Goal: Contribute content: Contribute content

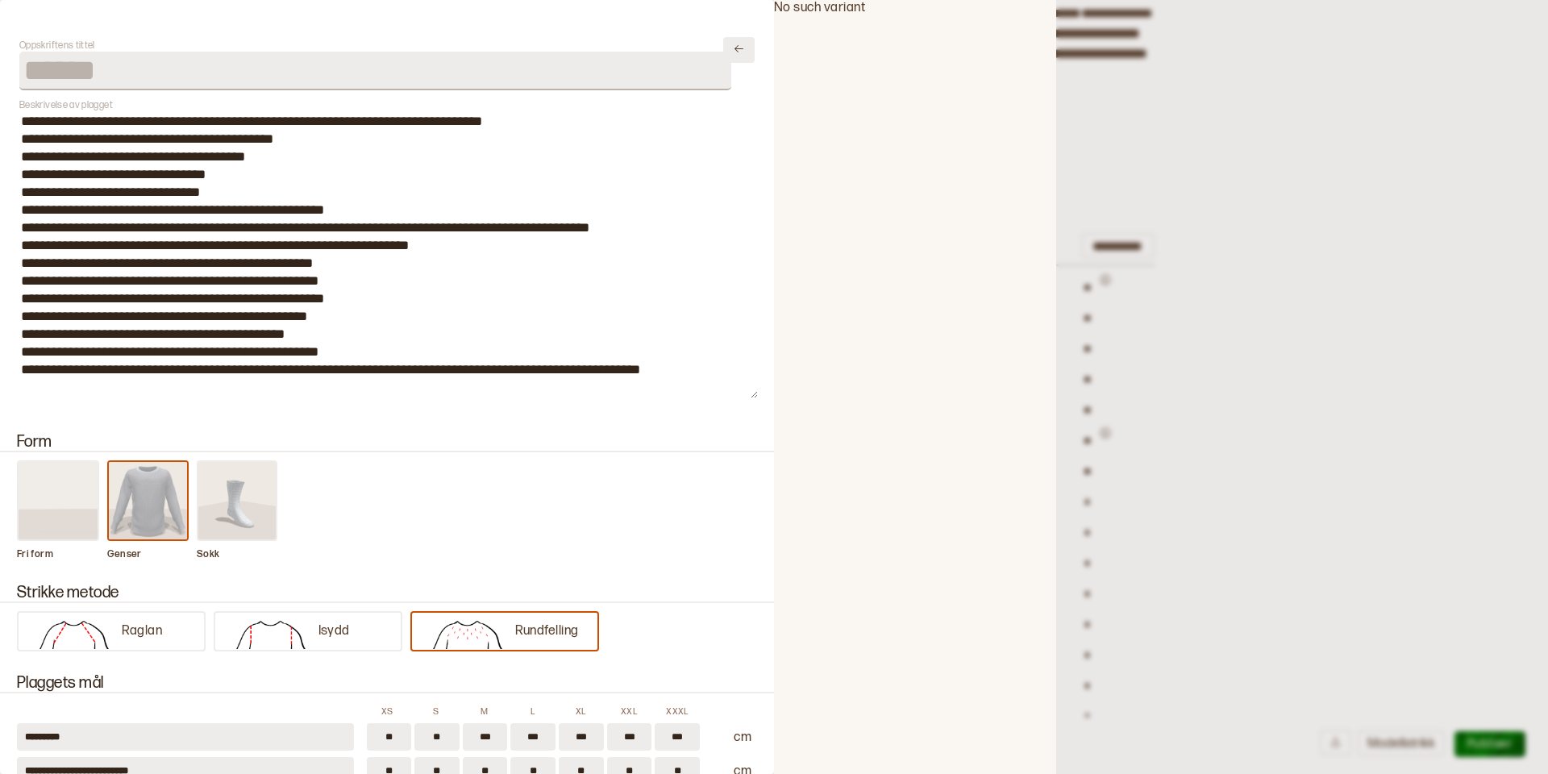
click at [742, 50] on icon "Lukk" at bounding box center [738, 48] width 9 height 7
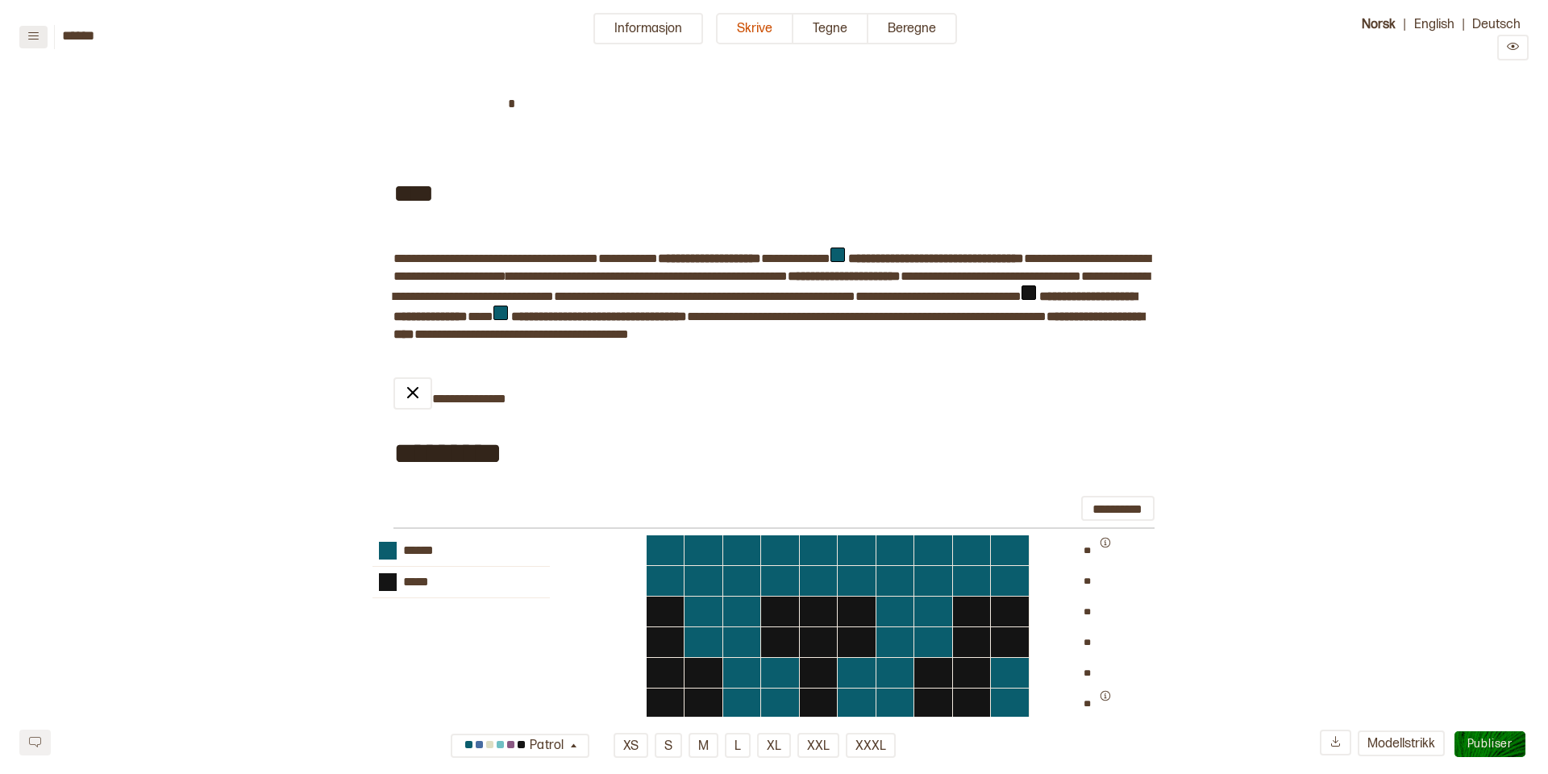
click at [32, 40] on icon at bounding box center [33, 36] width 12 height 12
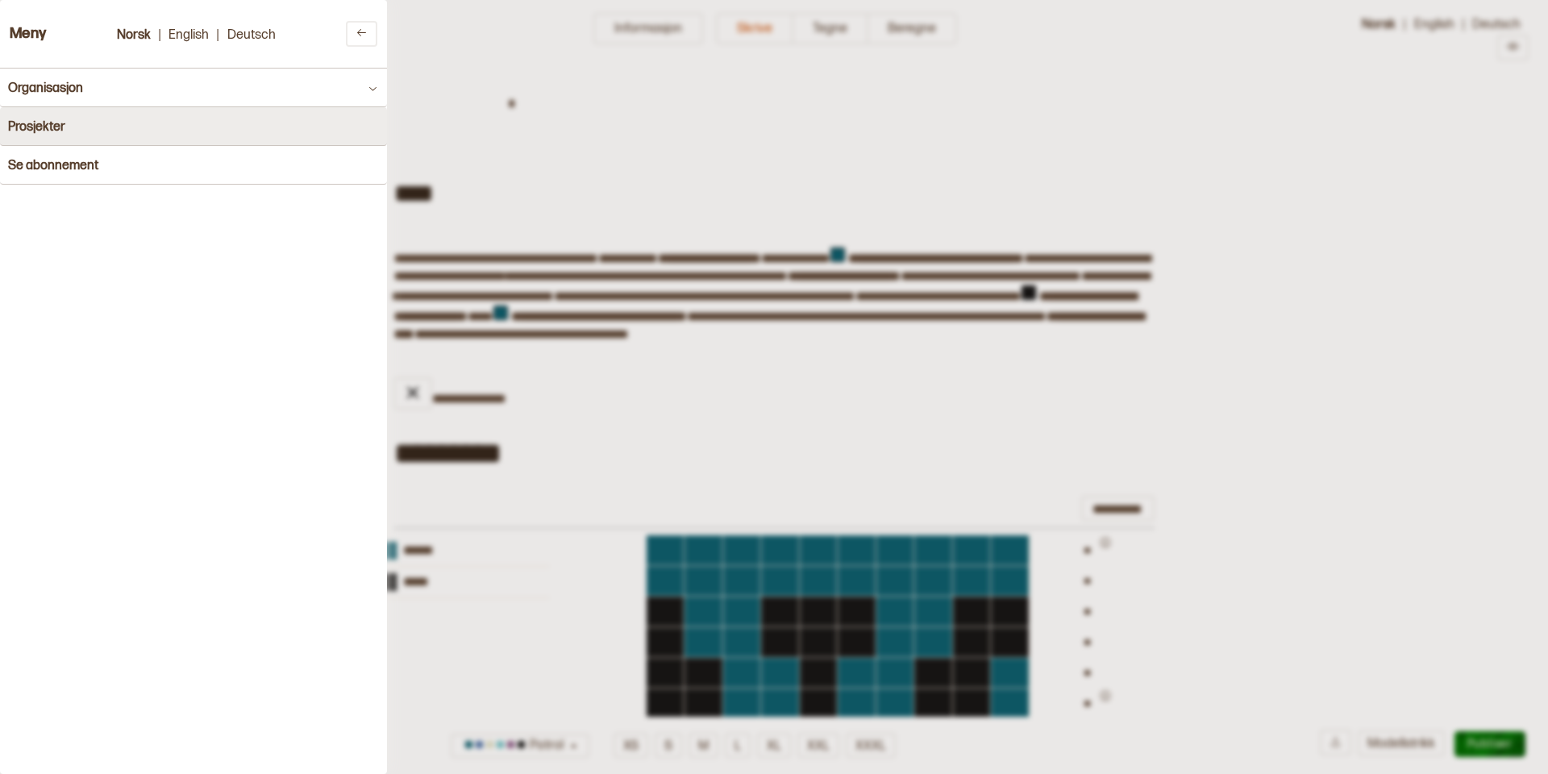
click at [35, 130] on h4 "Prosjekter" at bounding box center [36, 126] width 57 height 15
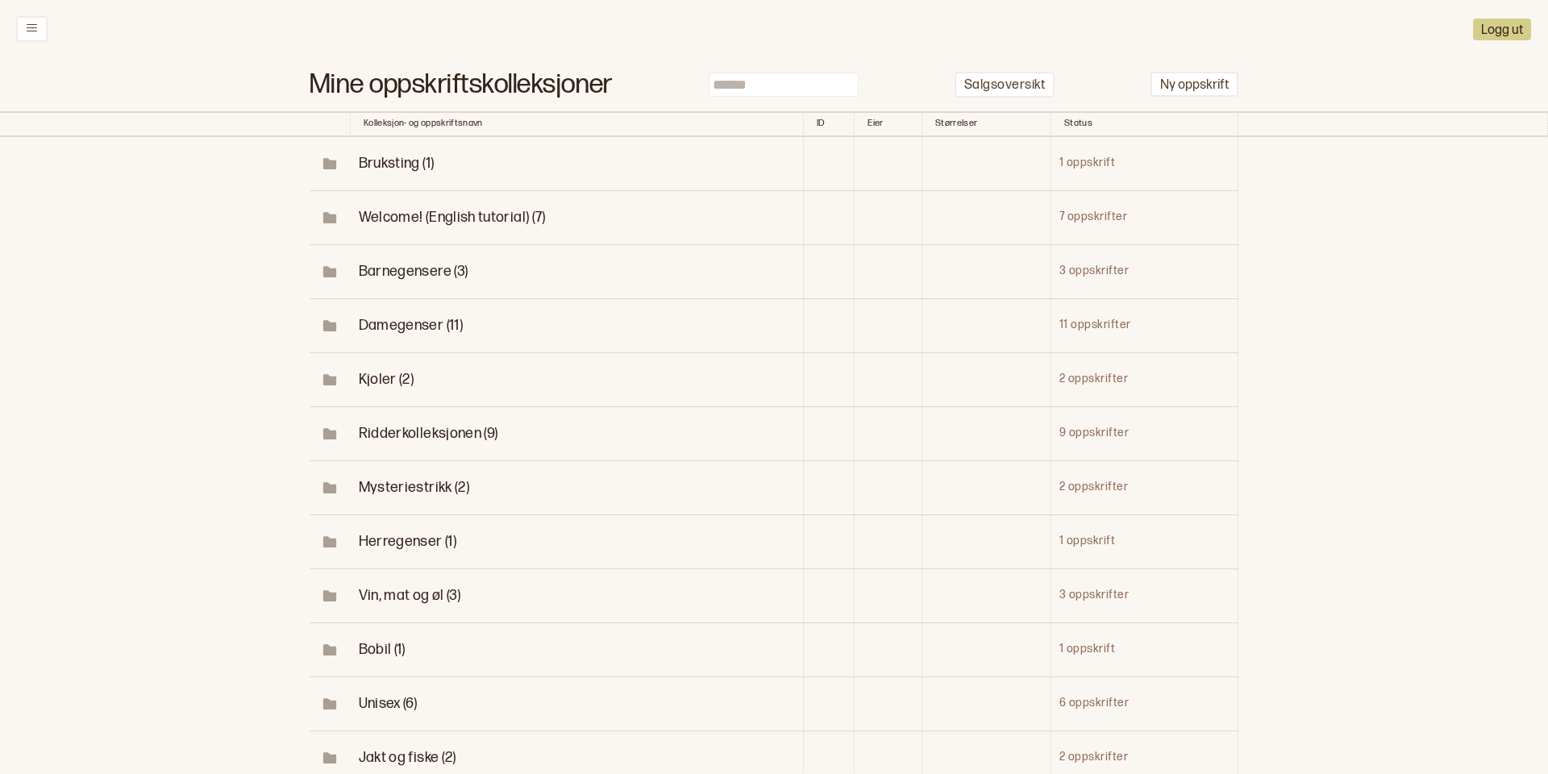
click at [391, 700] on span "Unisex (6)" at bounding box center [388, 703] width 59 height 17
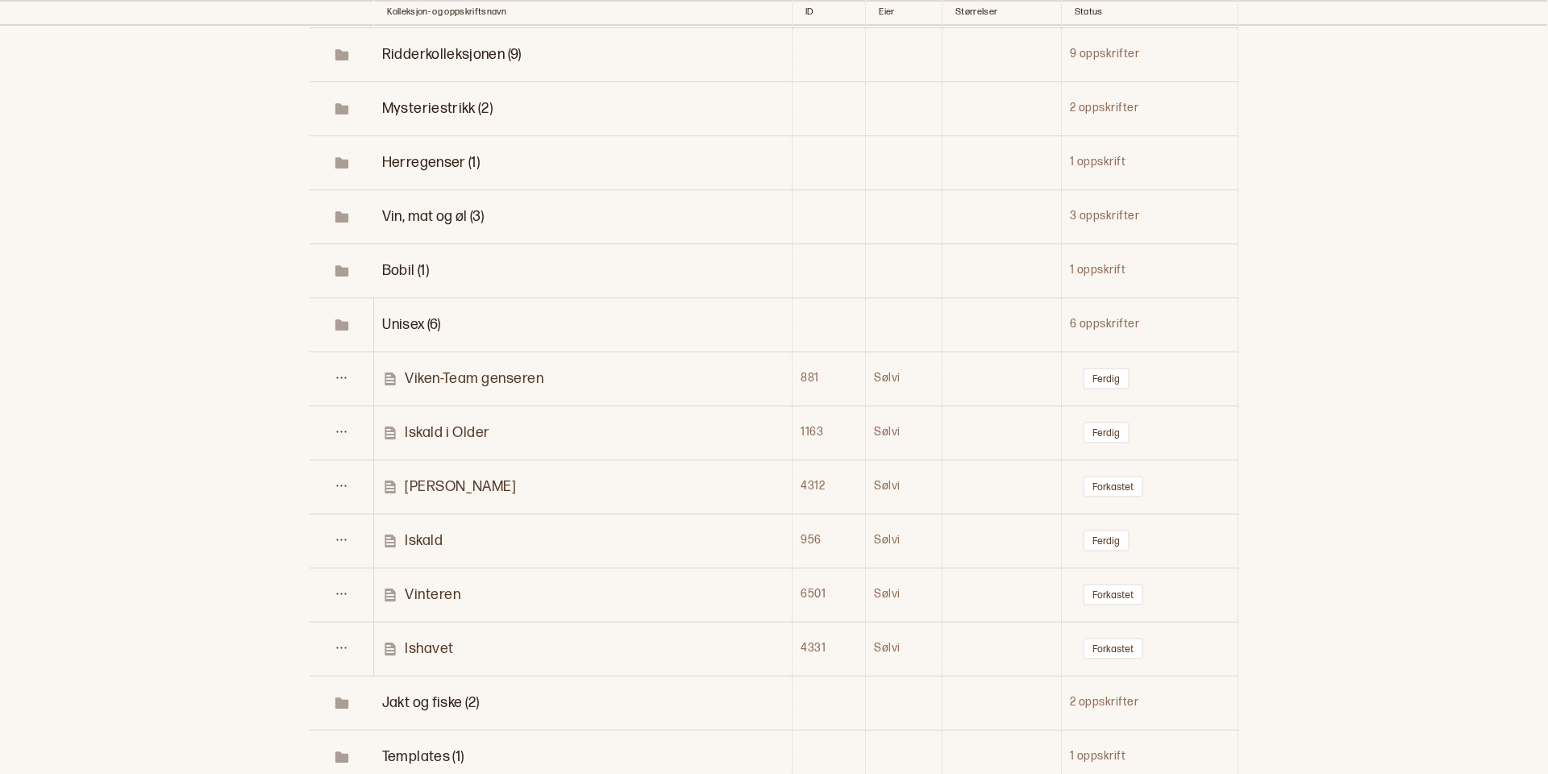
scroll to position [392, 0]
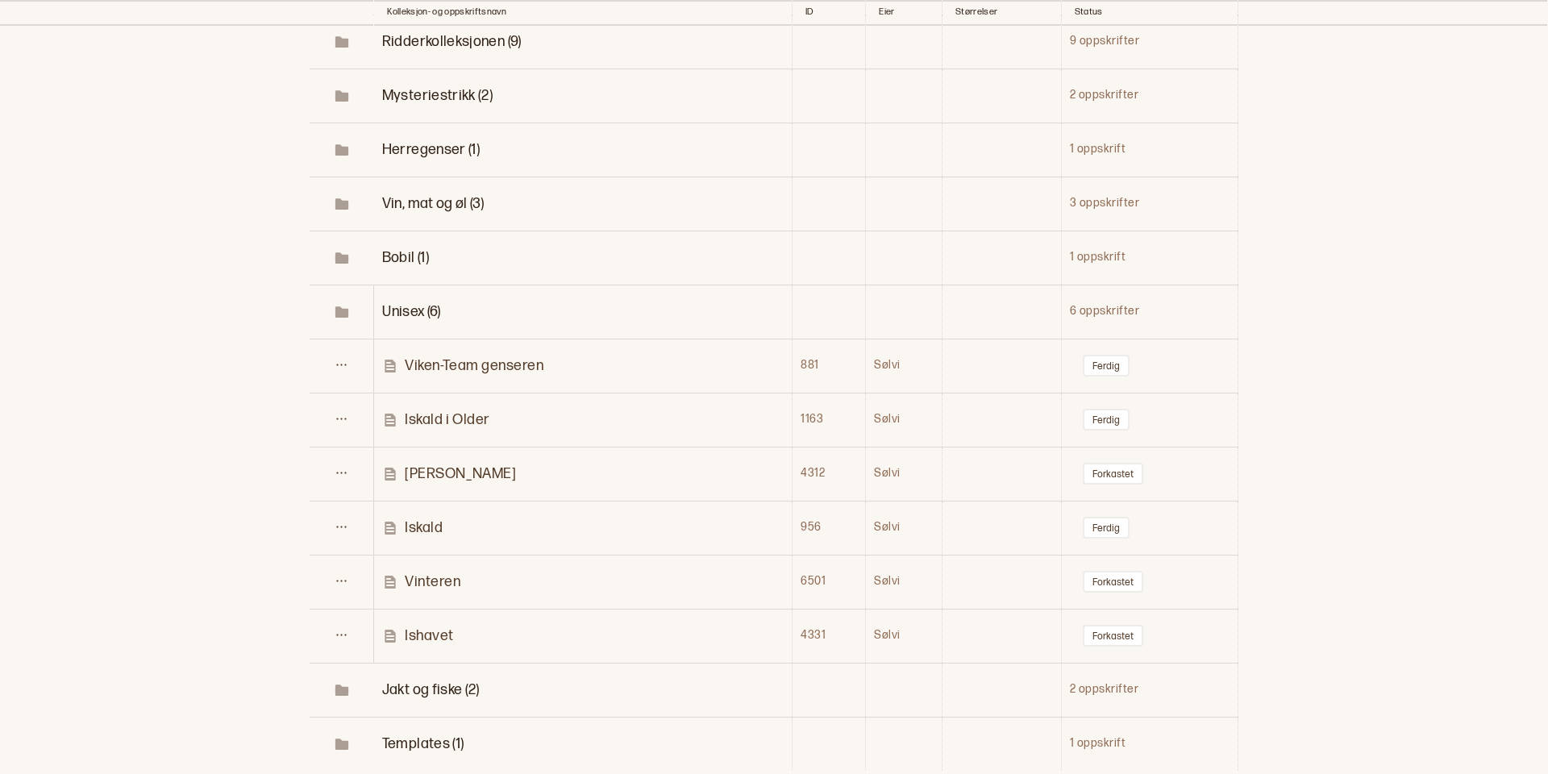
click at [428, 574] on p "Vinteren" at bounding box center [433, 581] width 56 height 19
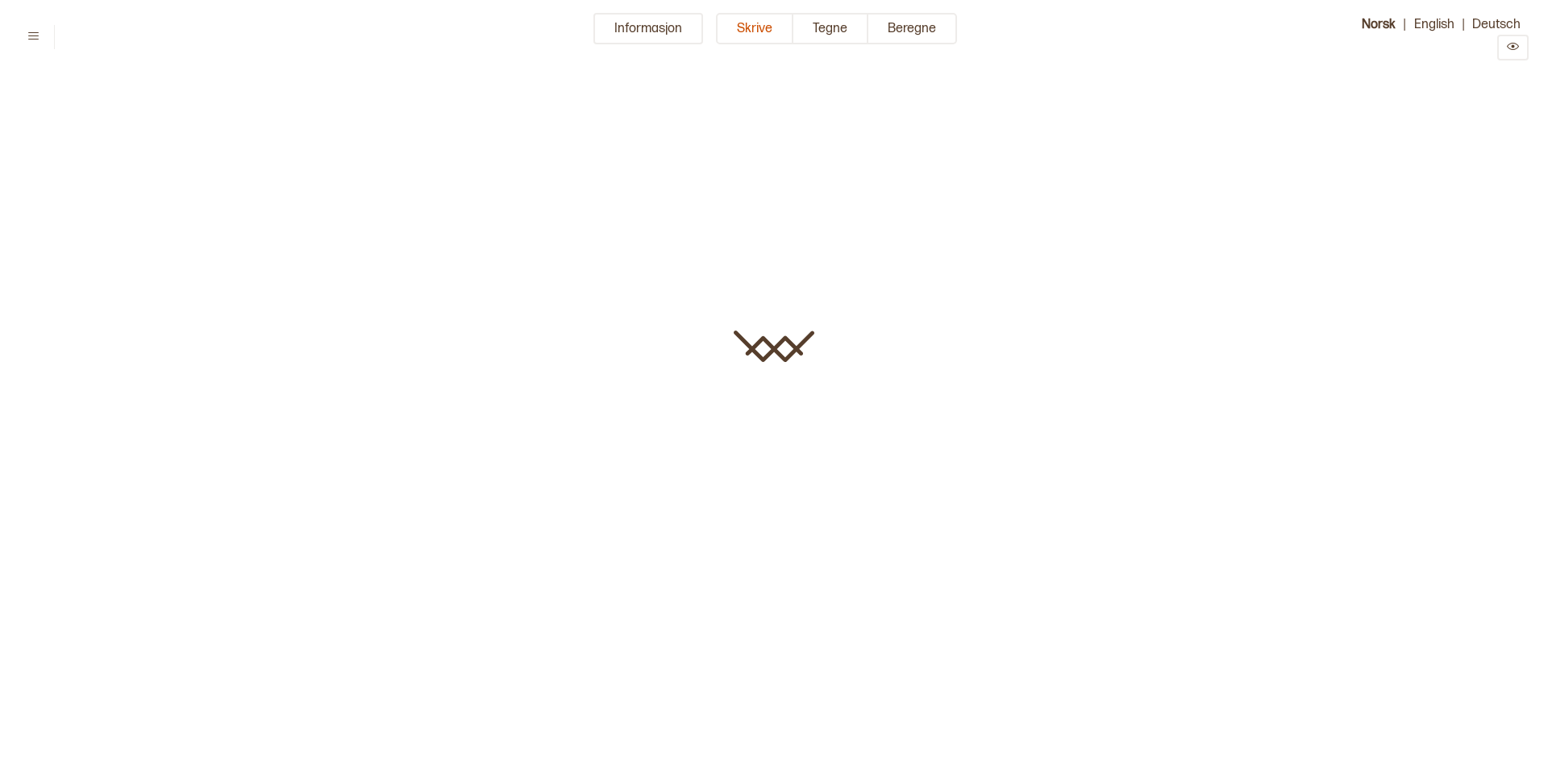
type input "********"
type textarea "**********"
type input "**********"
type input "********"
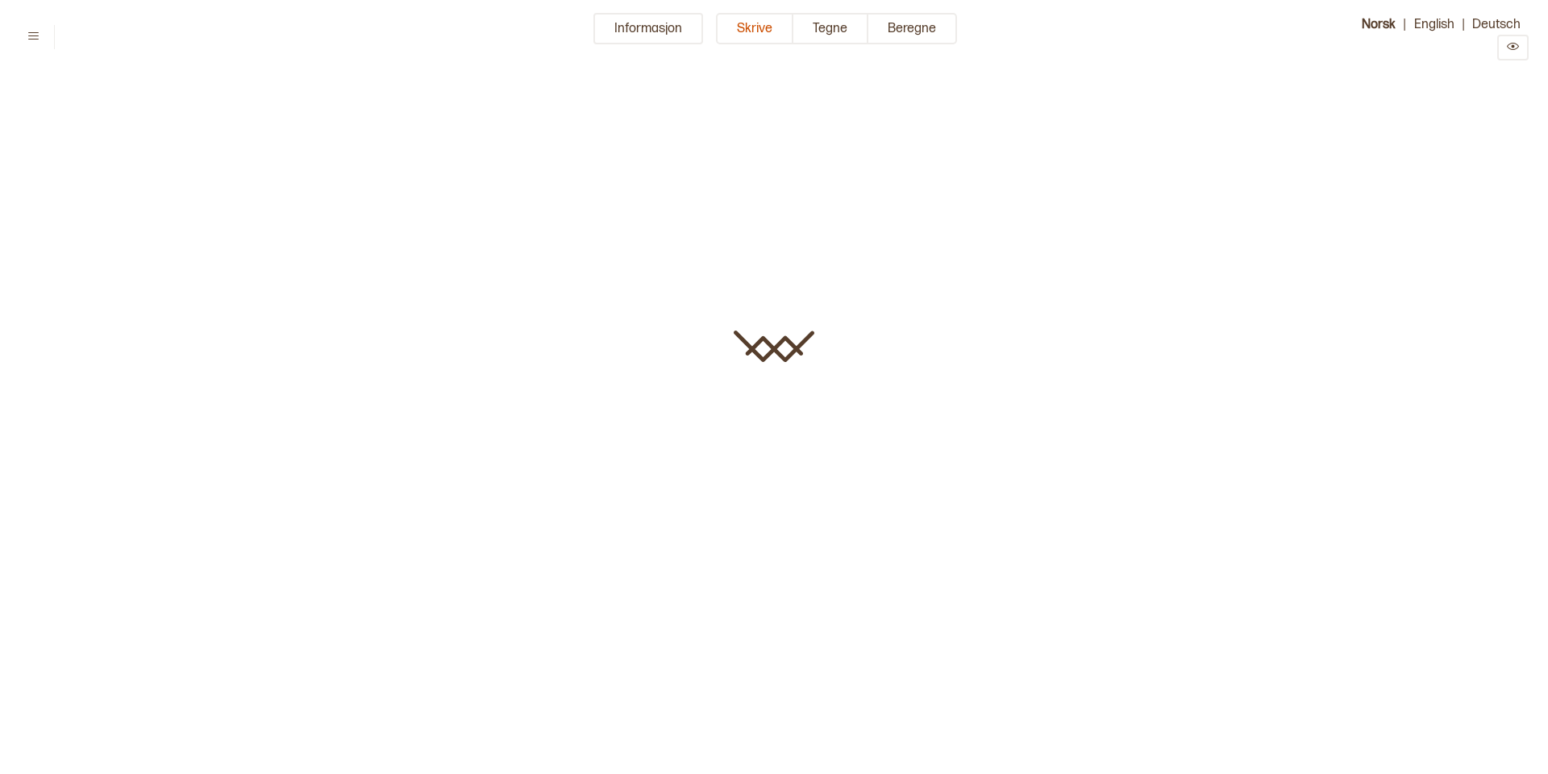
type input "******"
type input "********"
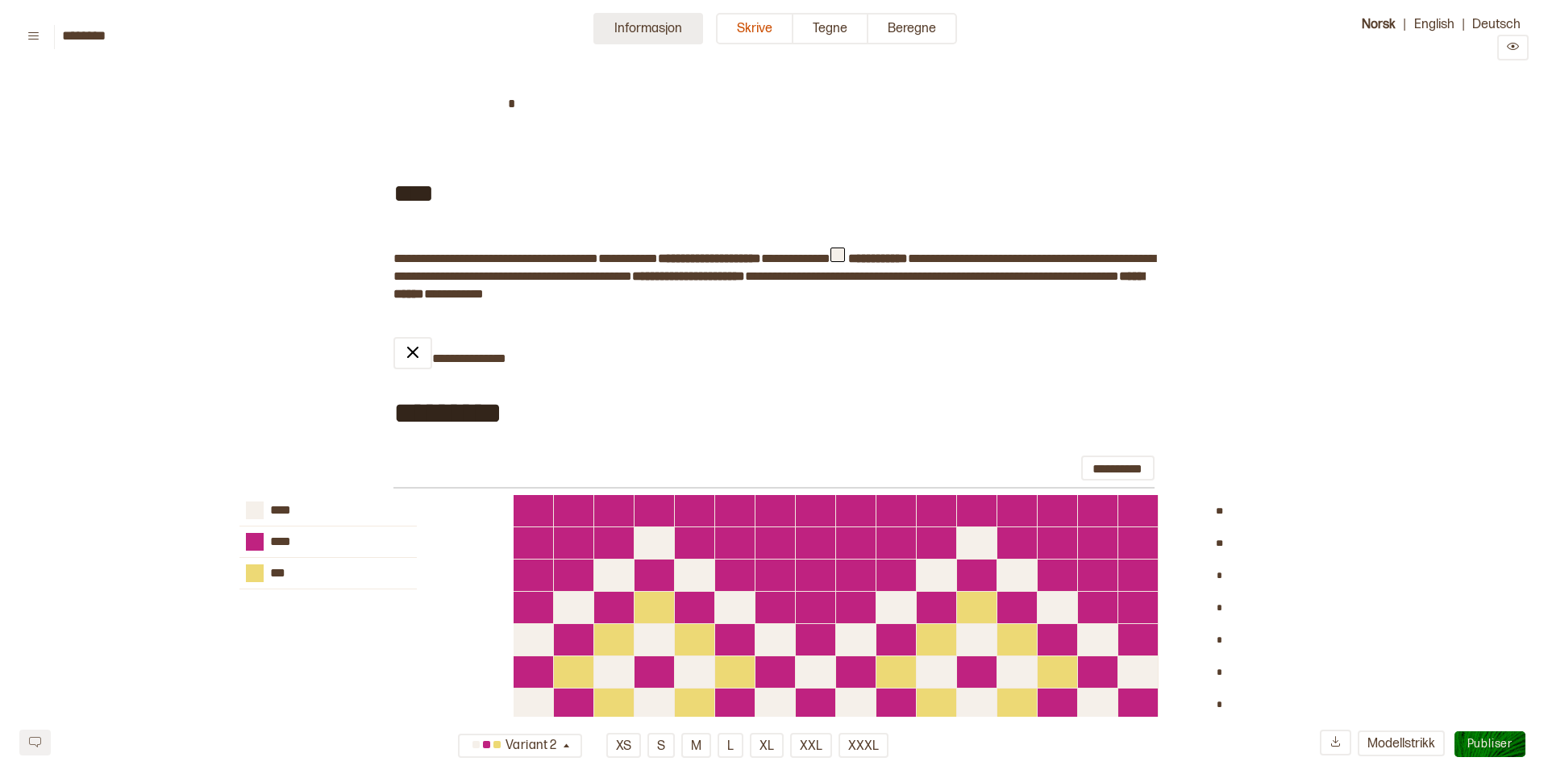
click at [630, 31] on button "Informasjon" at bounding box center [648, 28] width 110 height 31
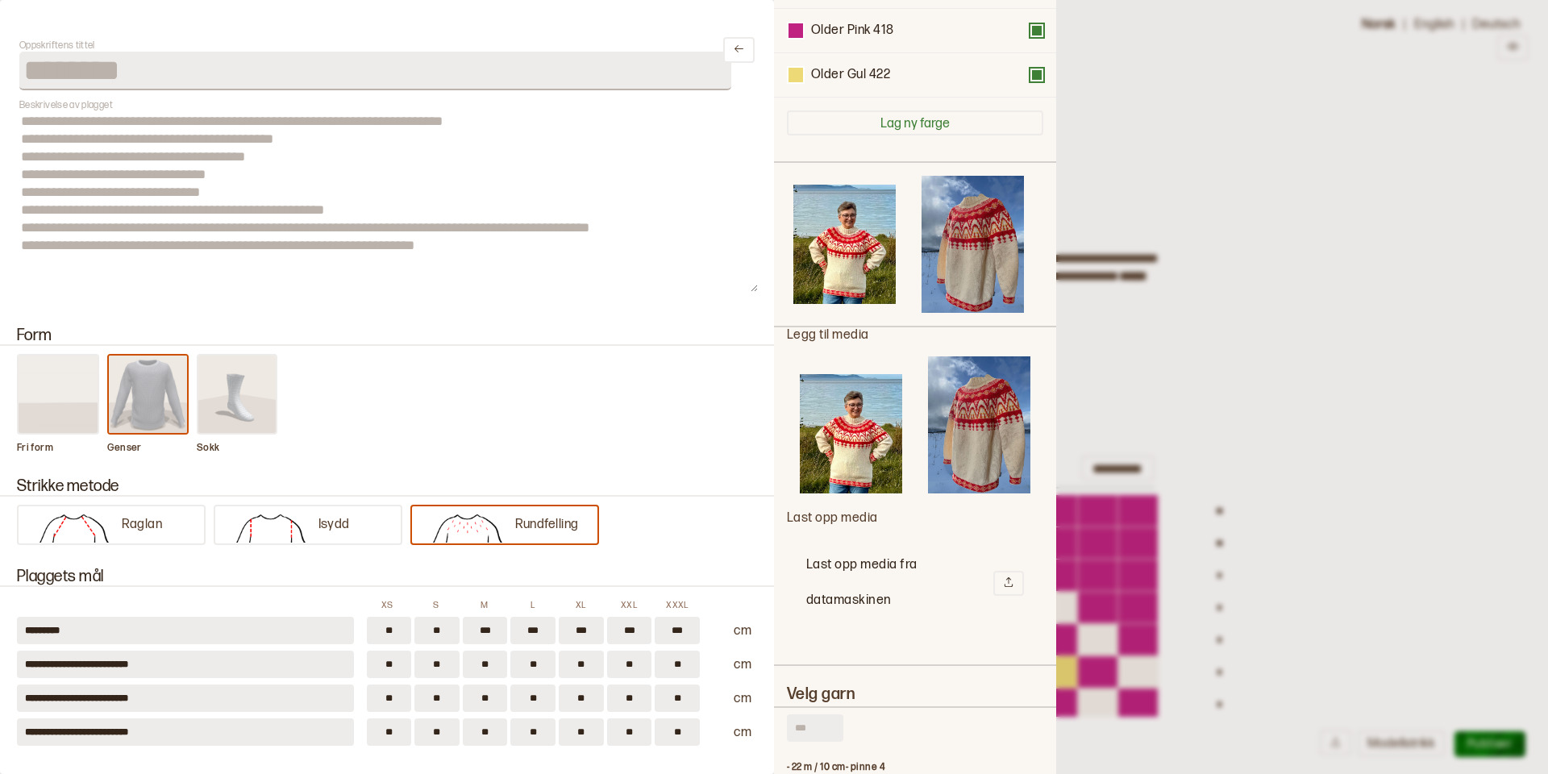
scroll to position [220, 0]
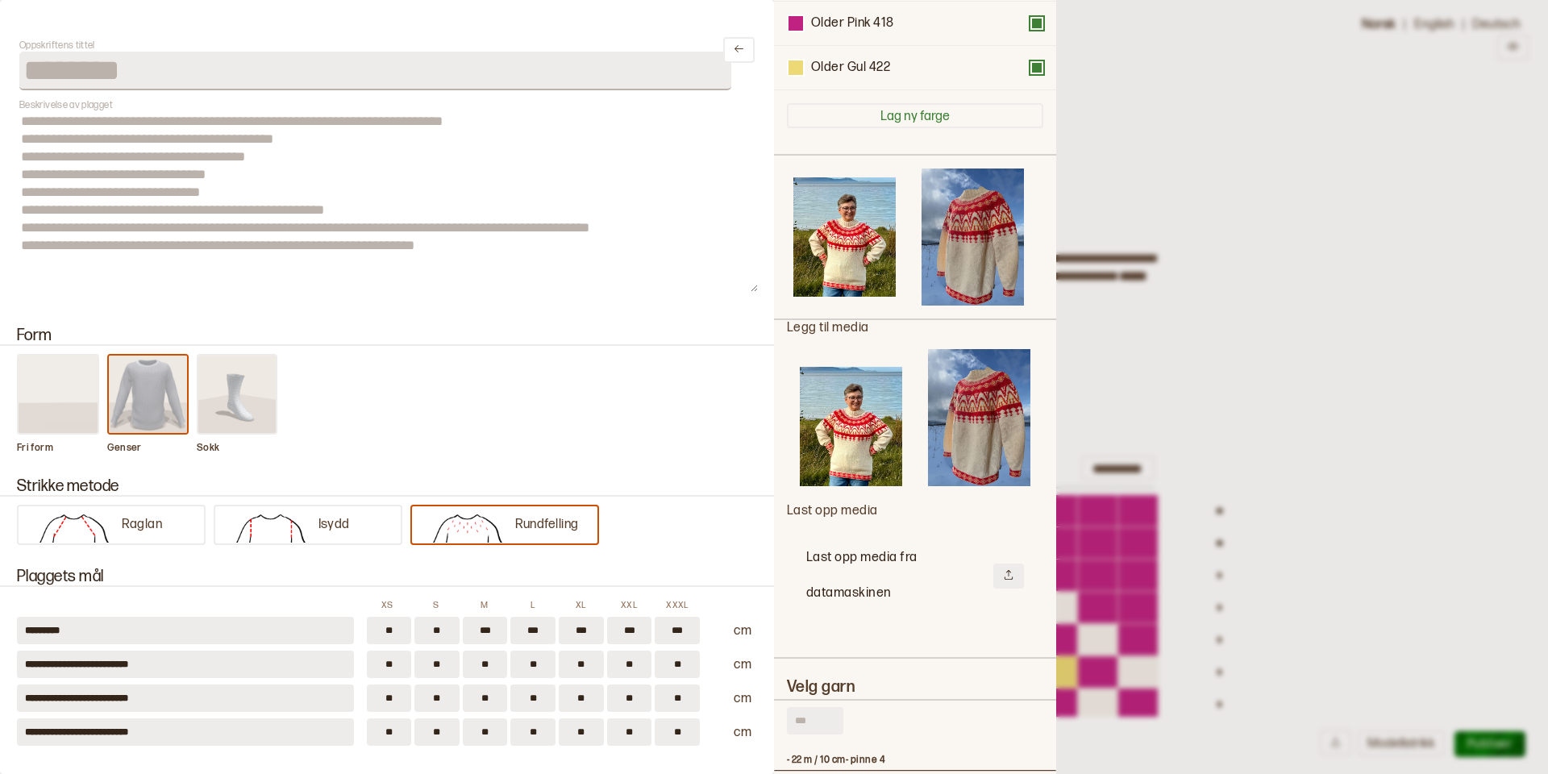
click at [1008, 575] on icon at bounding box center [1008, 574] width 11 height 11
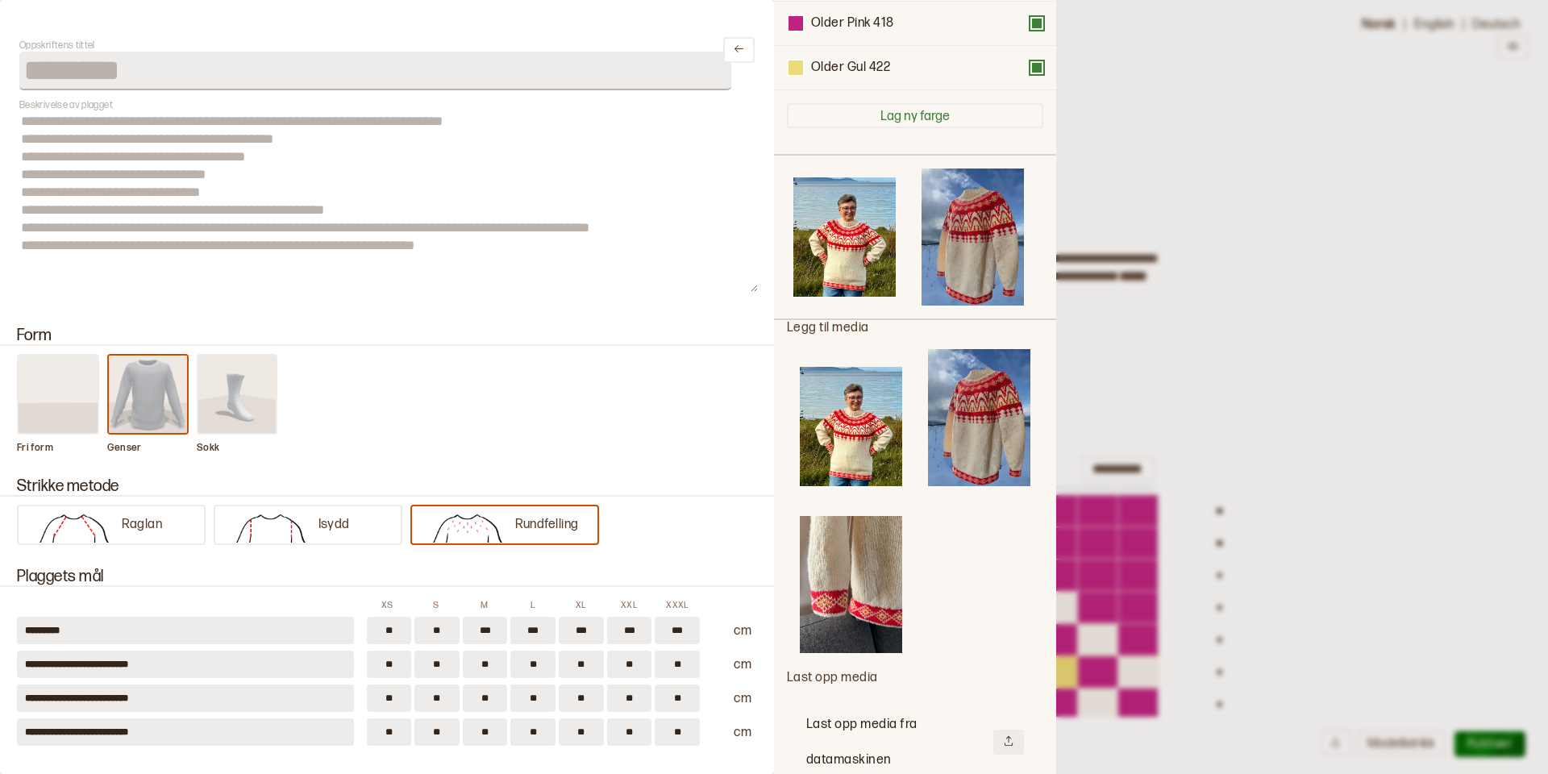
click at [1008, 738] on icon at bounding box center [1008, 741] width 8 height 10
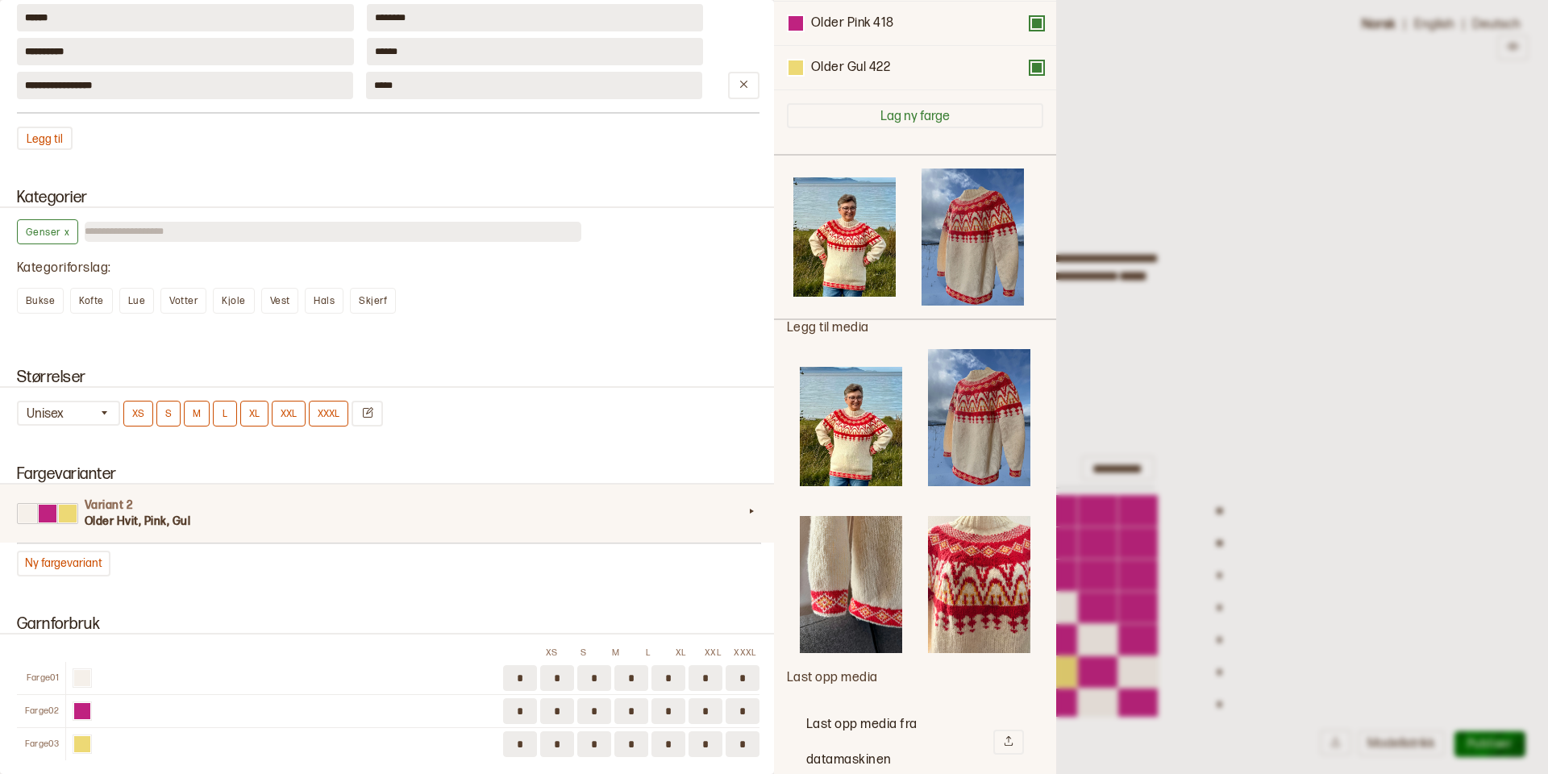
scroll to position [1230, 0]
click at [389, 518] on h3 "Older Hvit, Pink, Gul" at bounding box center [414, 518] width 659 height 16
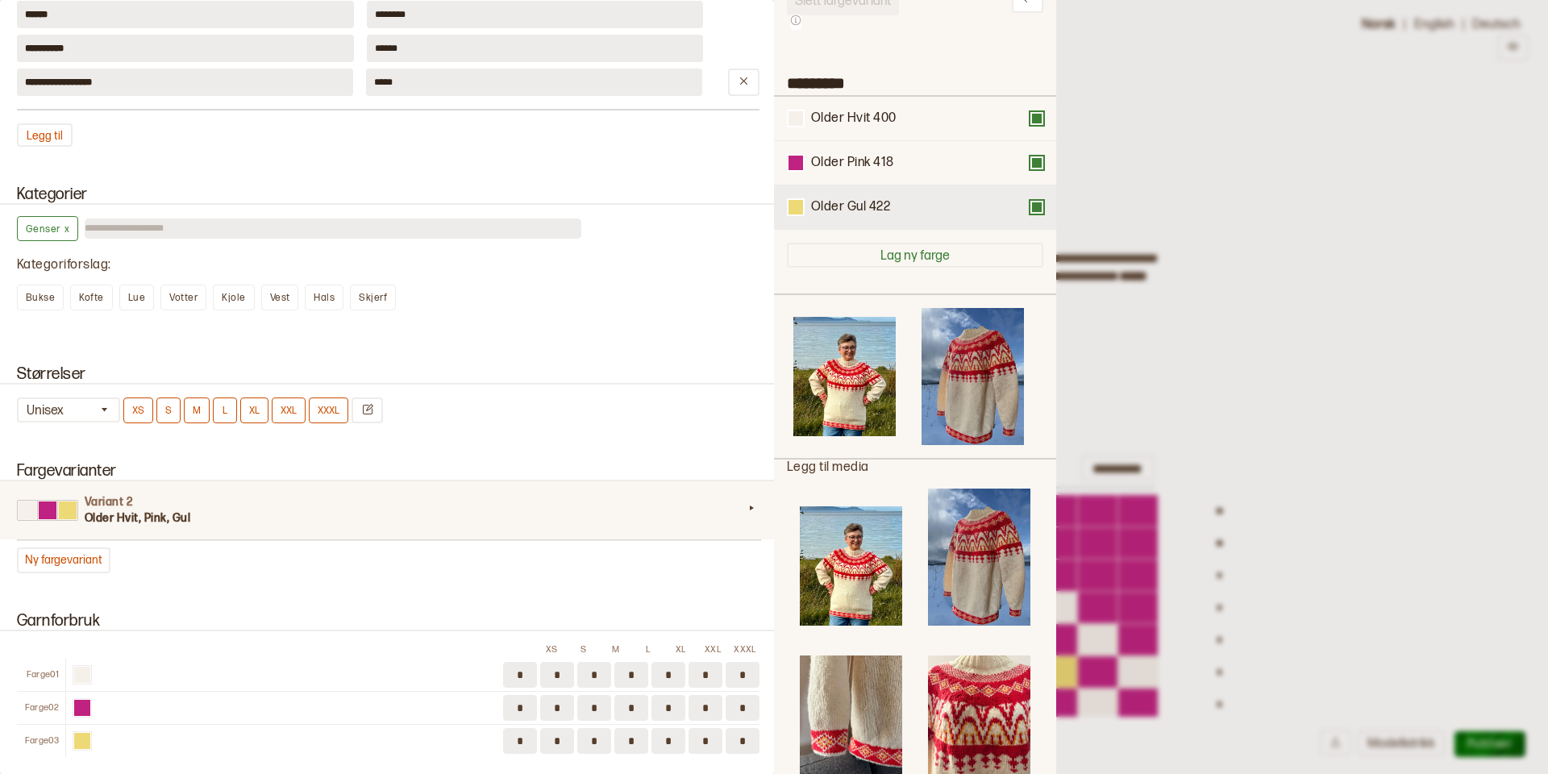
scroll to position [75, 0]
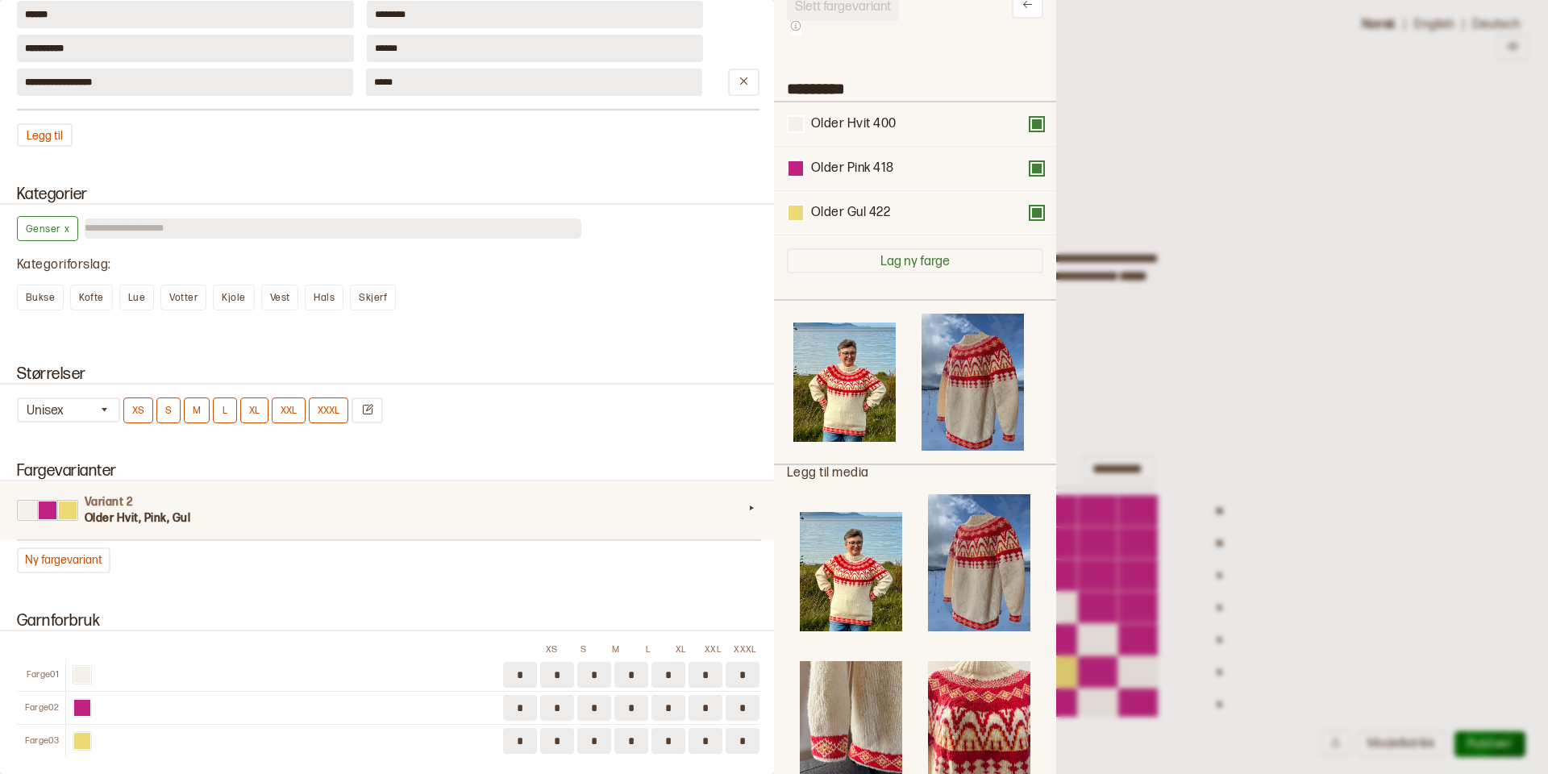
click at [847, 716] on img at bounding box center [851, 729] width 102 height 137
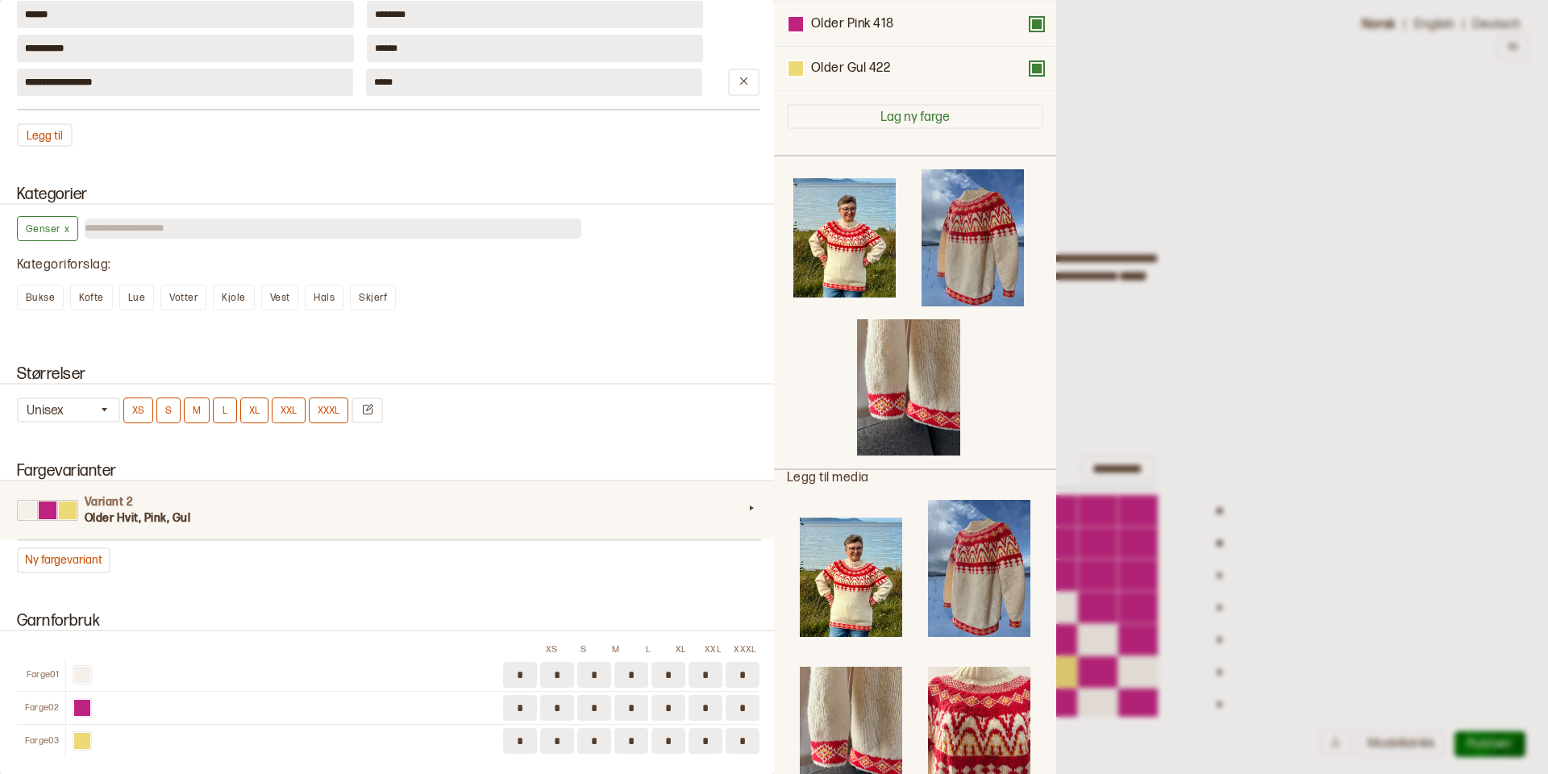
scroll to position [213, 0]
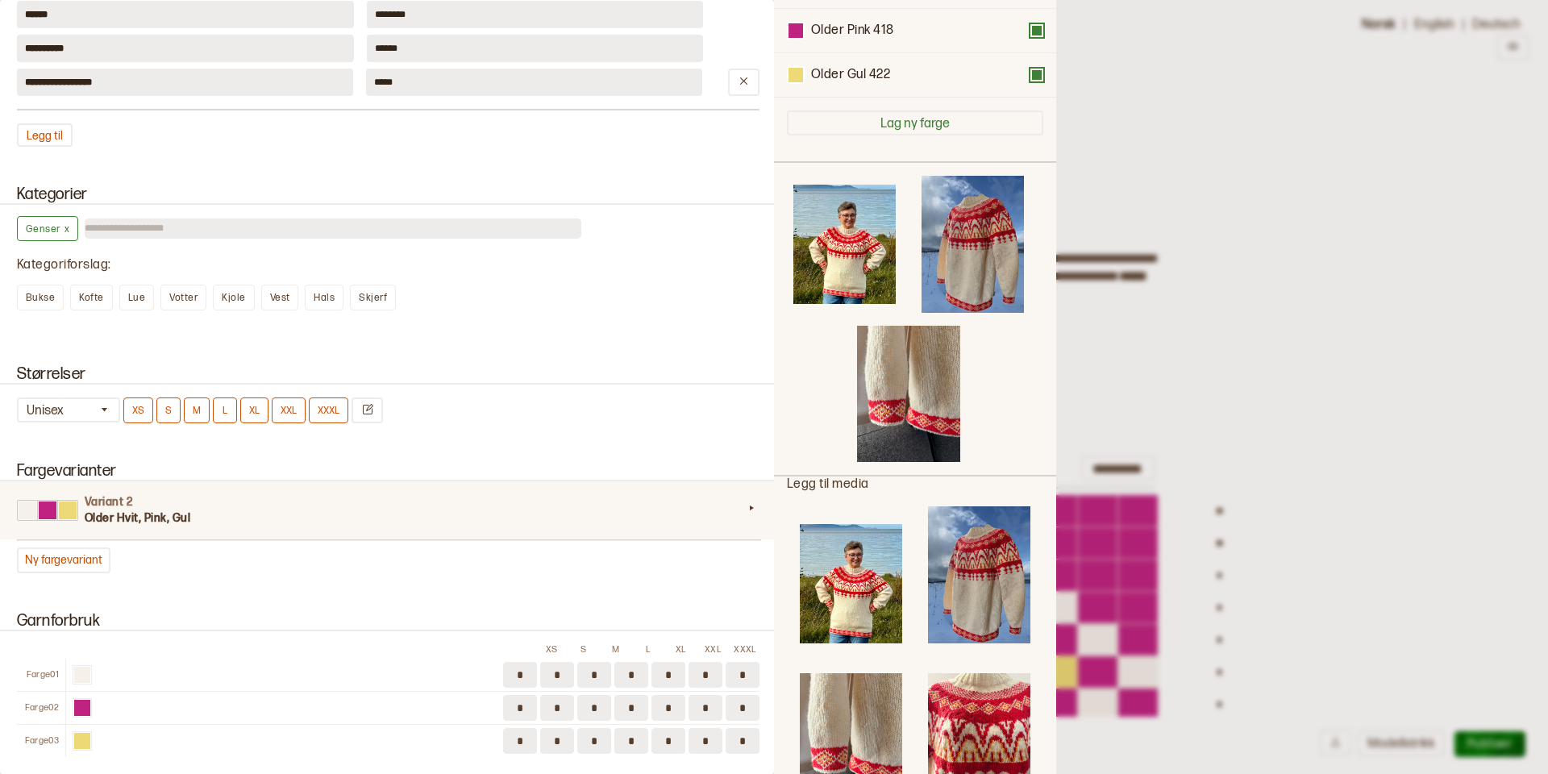
click at [990, 721] on img at bounding box center [979, 741] width 102 height 137
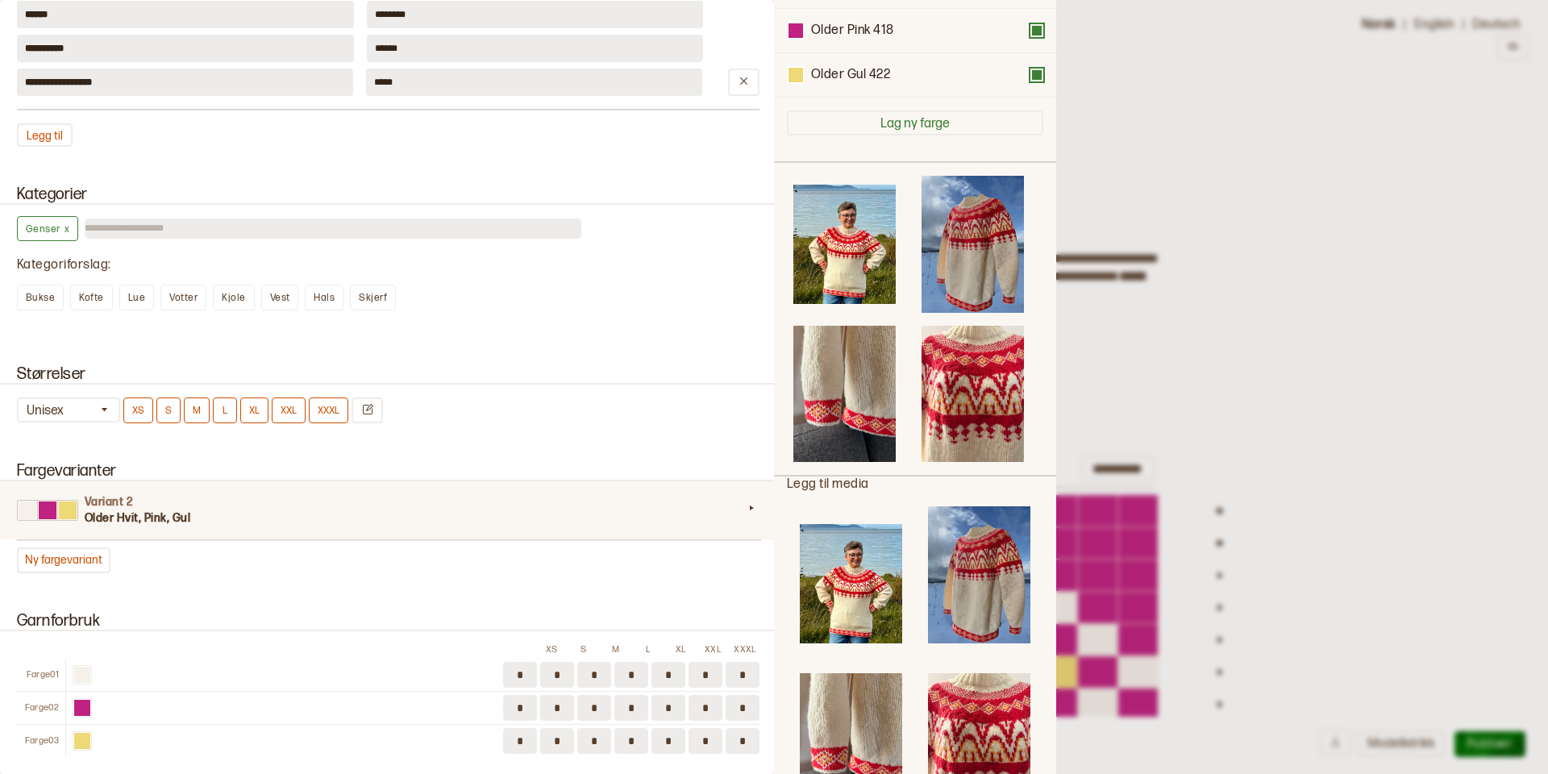
click at [1410, 423] on div at bounding box center [774, 387] width 1548 height 774
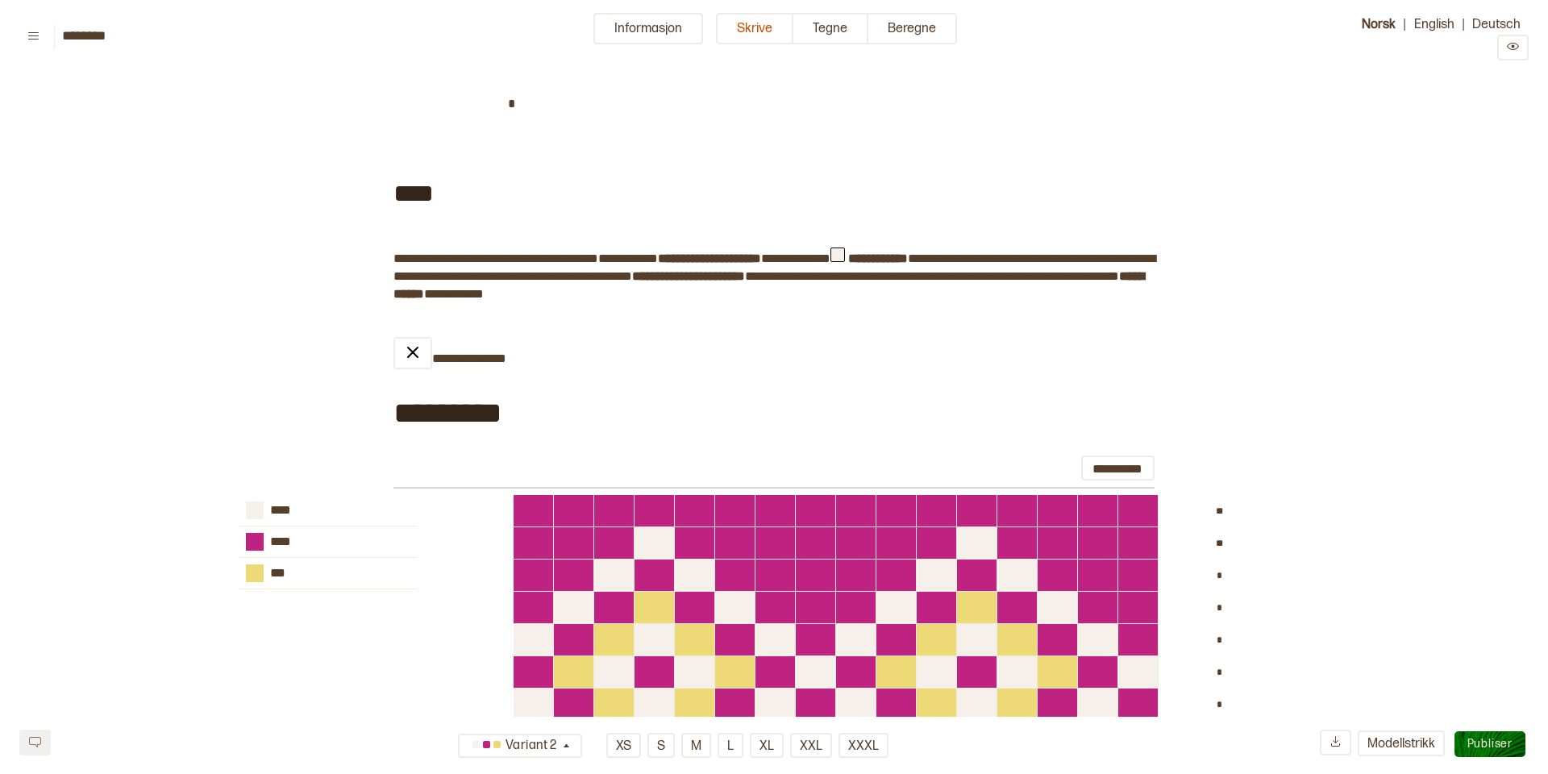
click at [1499, 745] on span "Publiser" at bounding box center [1489, 744] width 45 height 14
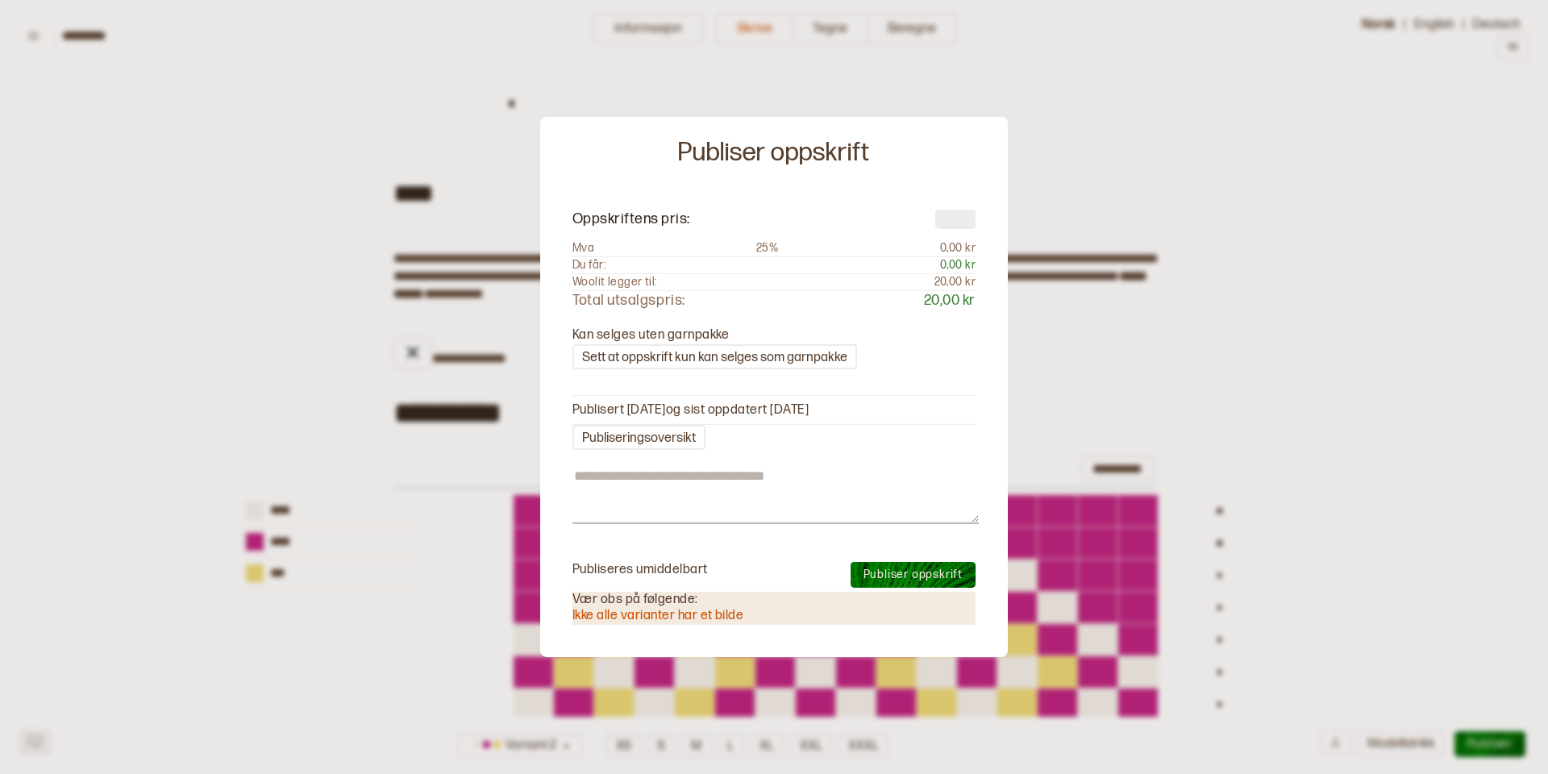
click at [944, 220] on input "number" at bounding box center [955, 218] width 40 height 19
type textarea "*"
type input "*"
type textarea "*"
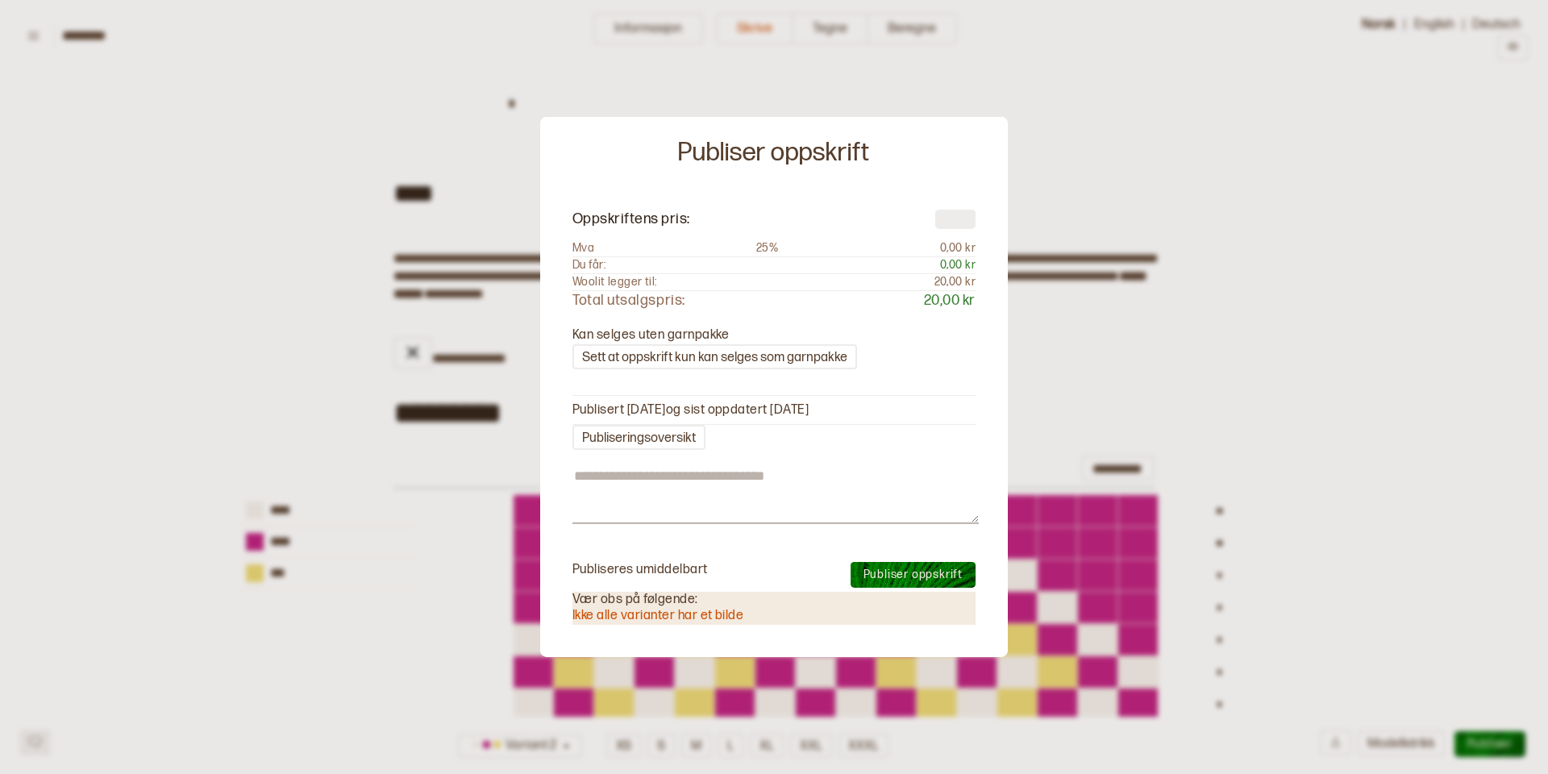
type input "*"
type textarea "*"
type input "**"
click at [900, 573] on span "Publiser oppskrift" at bounding box center [912, 575] width 99 height 14
type textarea "*"
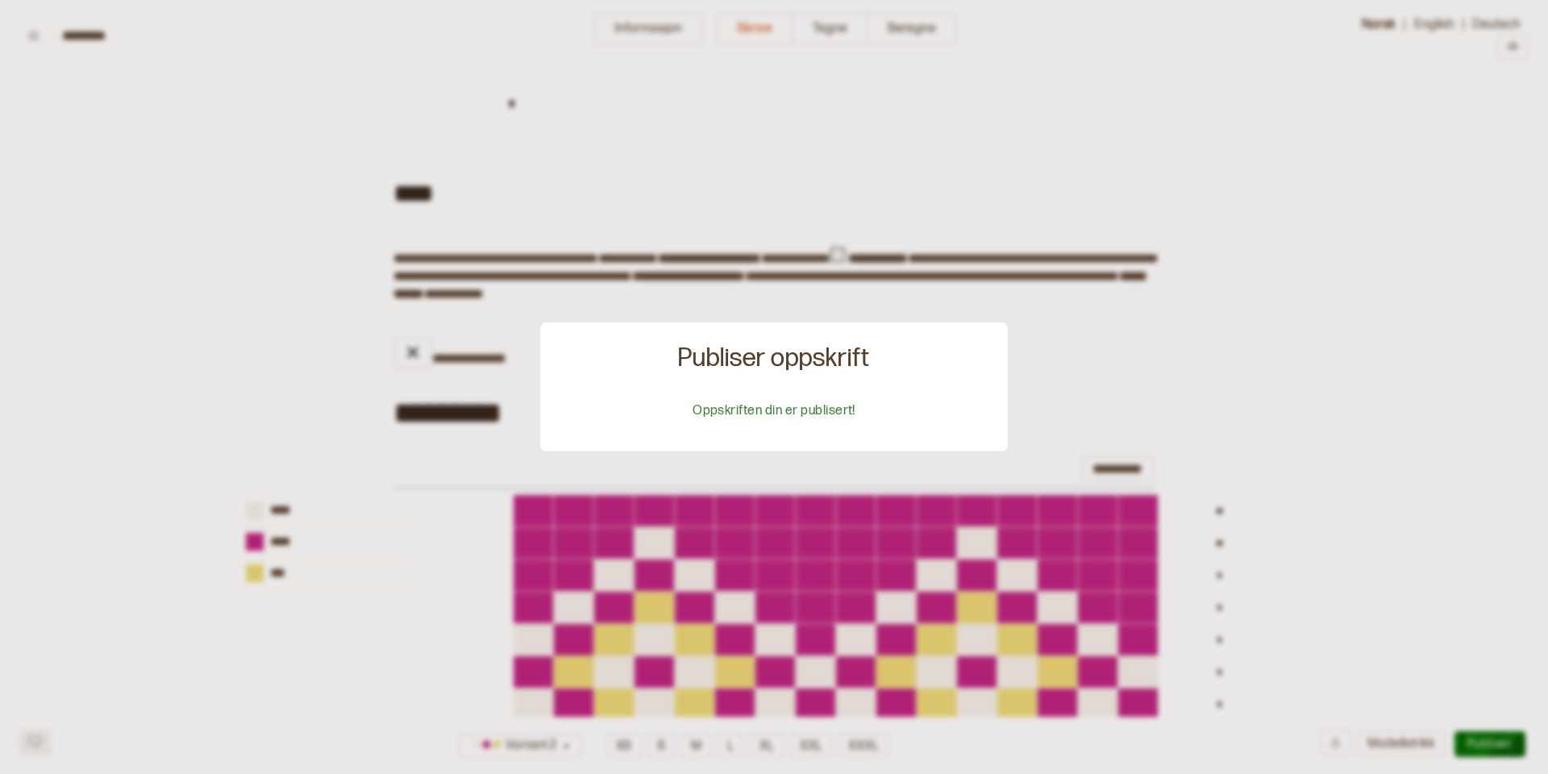
click at [1141, 374] on div at bounding box center [774, 387] width 1548 height 774
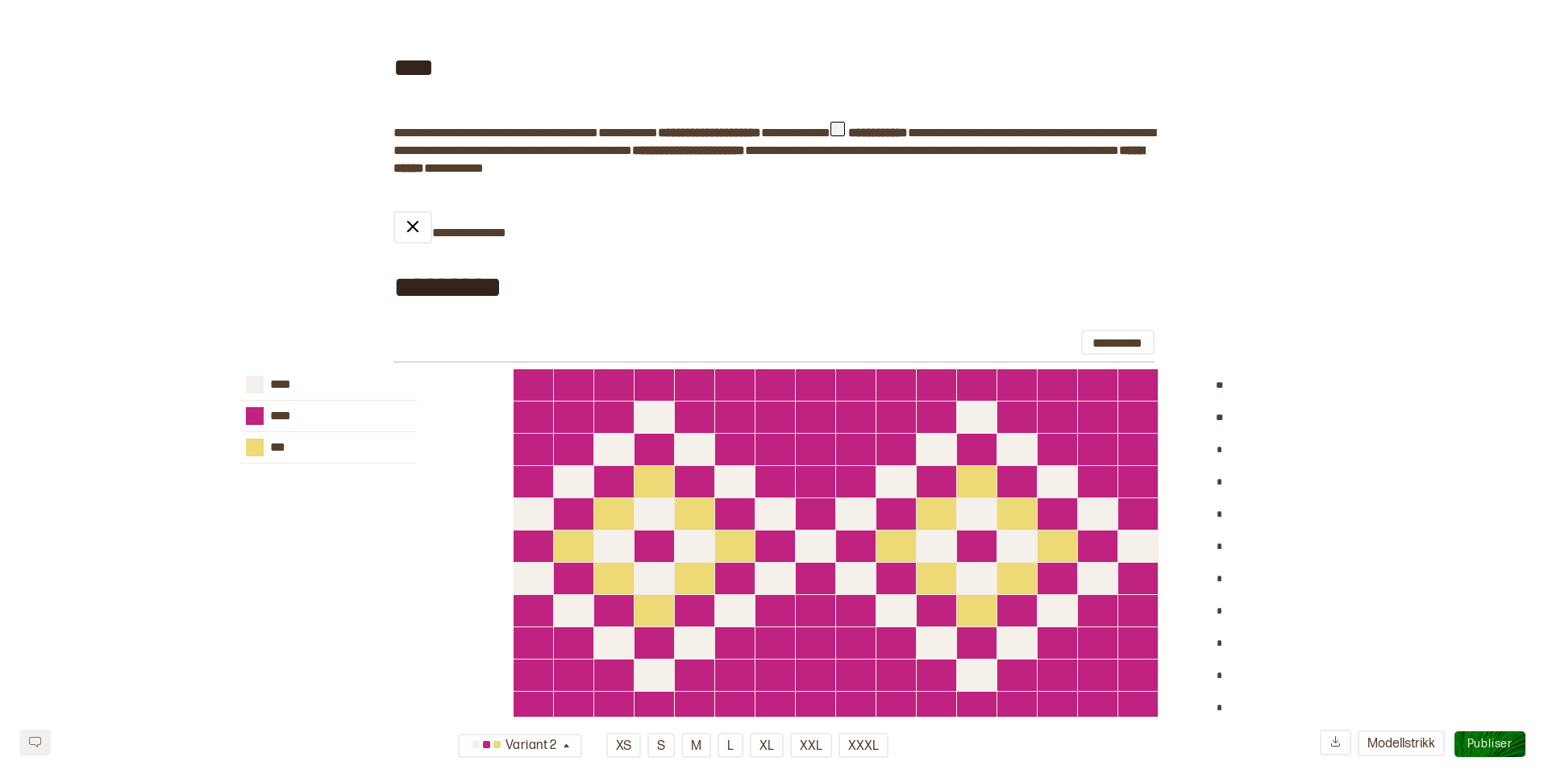
scroll to position [0, 0]
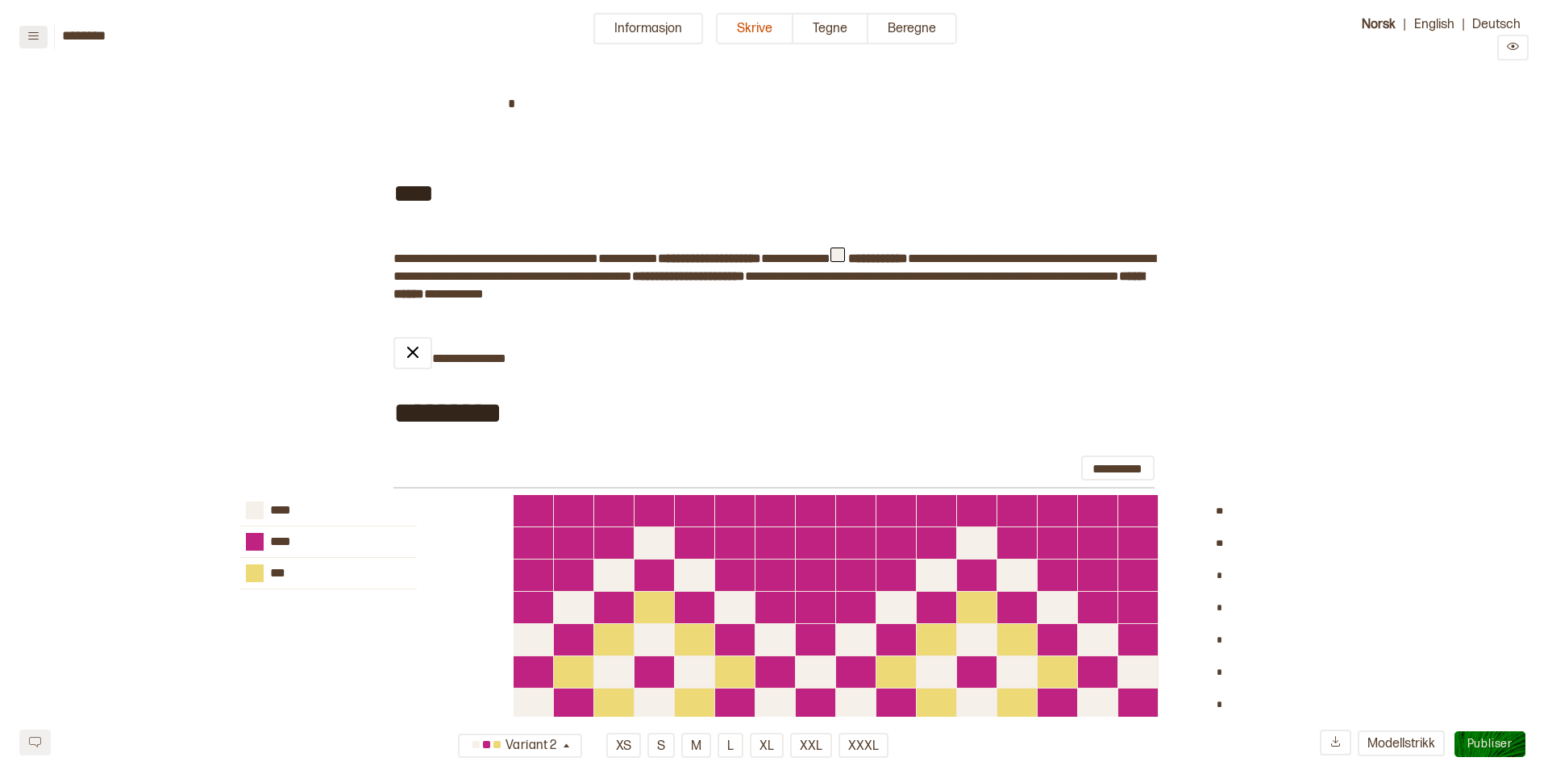
click at [31, 36] on icon at bounding box center [33, 36] width 12 height 12
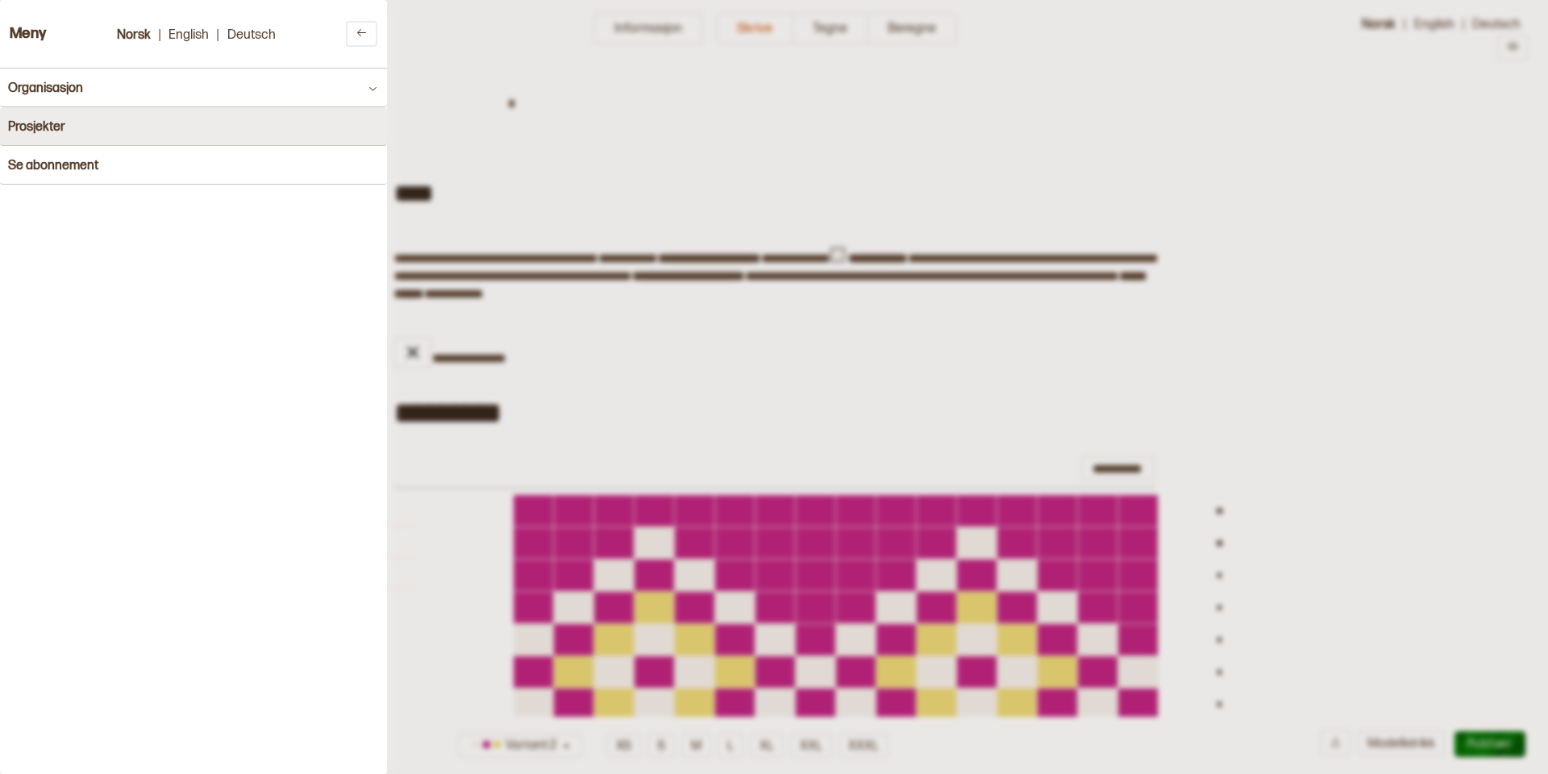
click at [43, 127] on h4 "Prosjekter" at bounding box center [36, 126] width 57 height 15
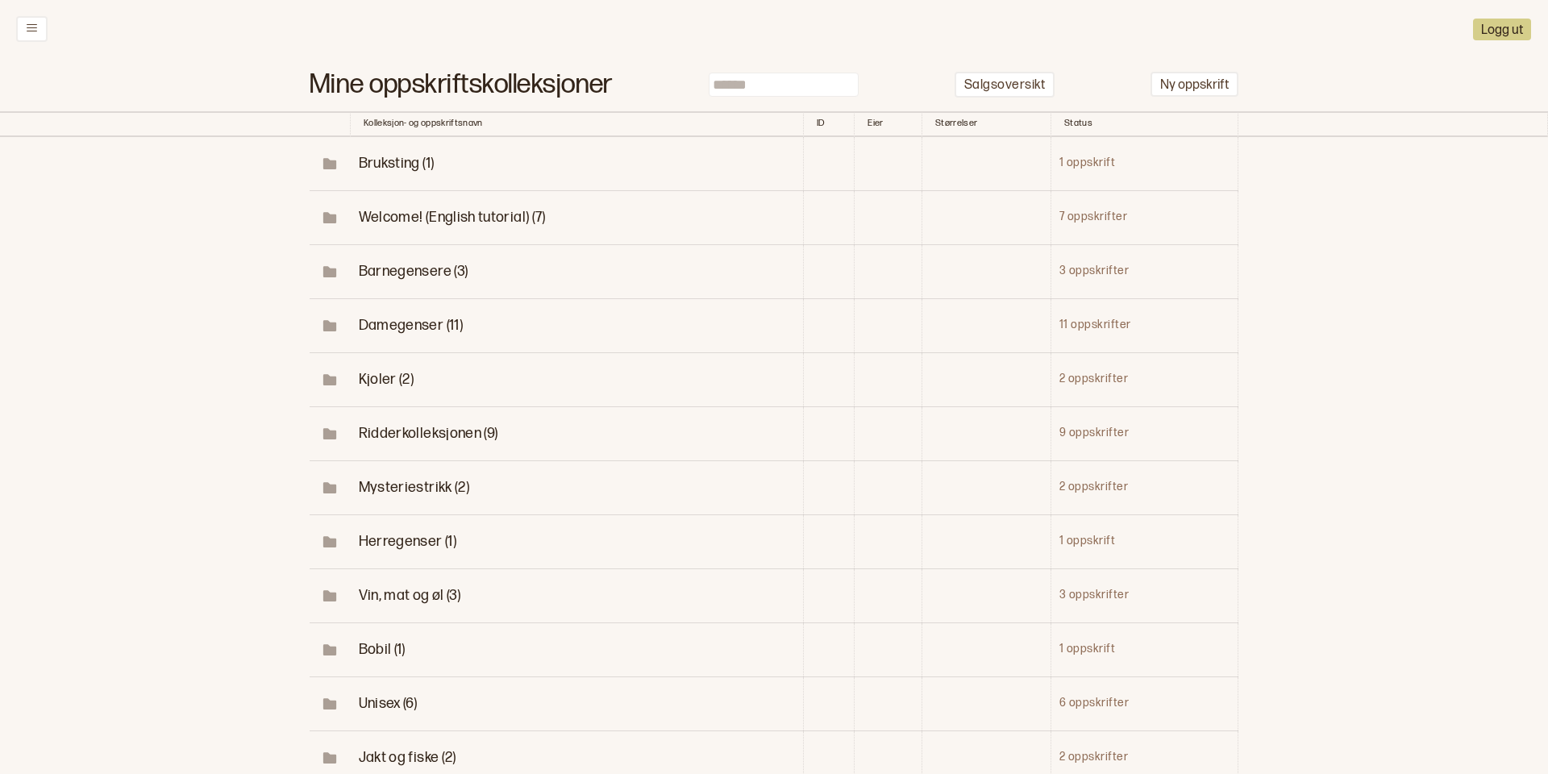
click at [409, 327] on span "Damegenser (11)" at bounding box center [411, 325] width 104 height 17
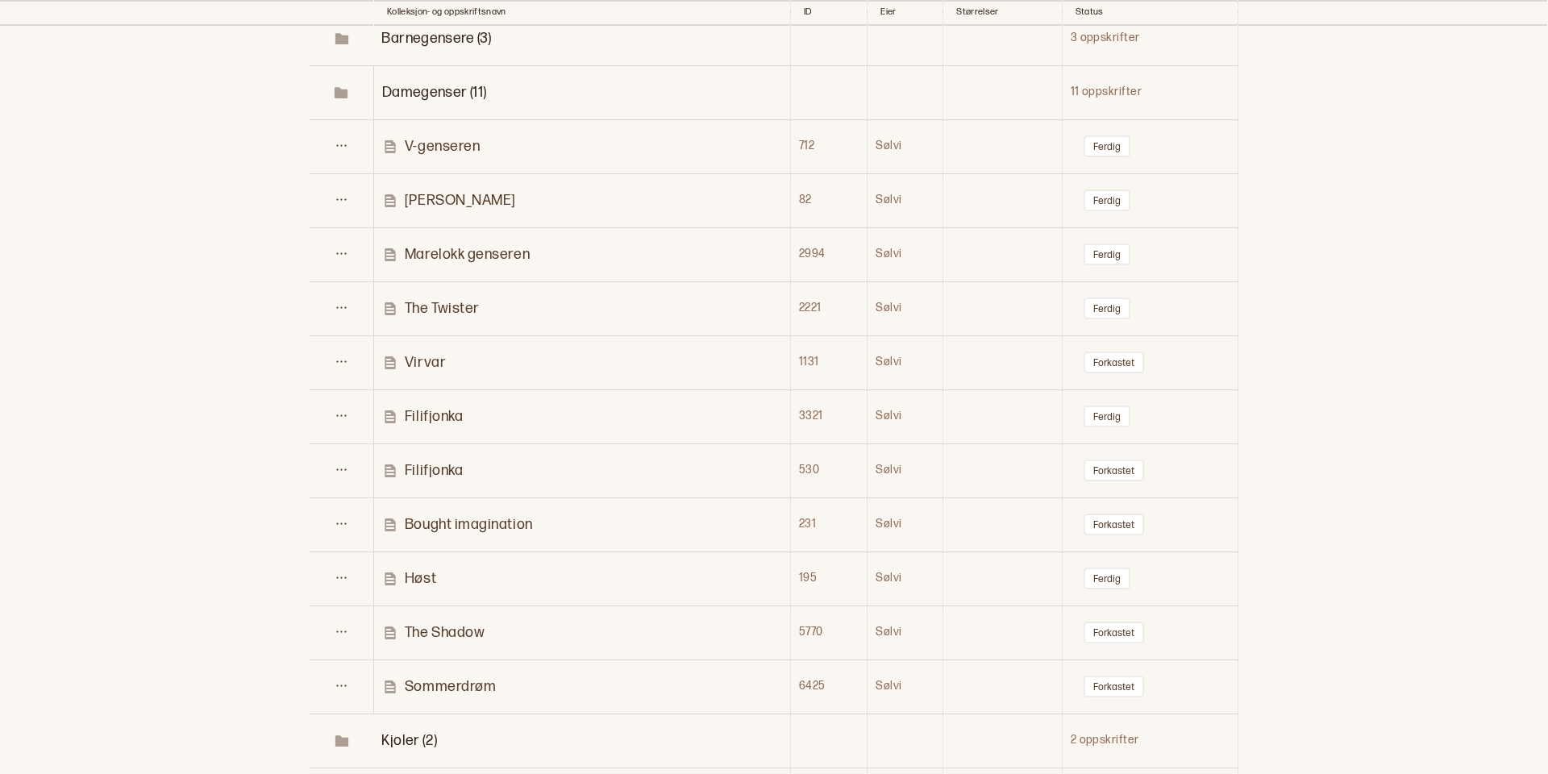
scroll to position [263, 0]
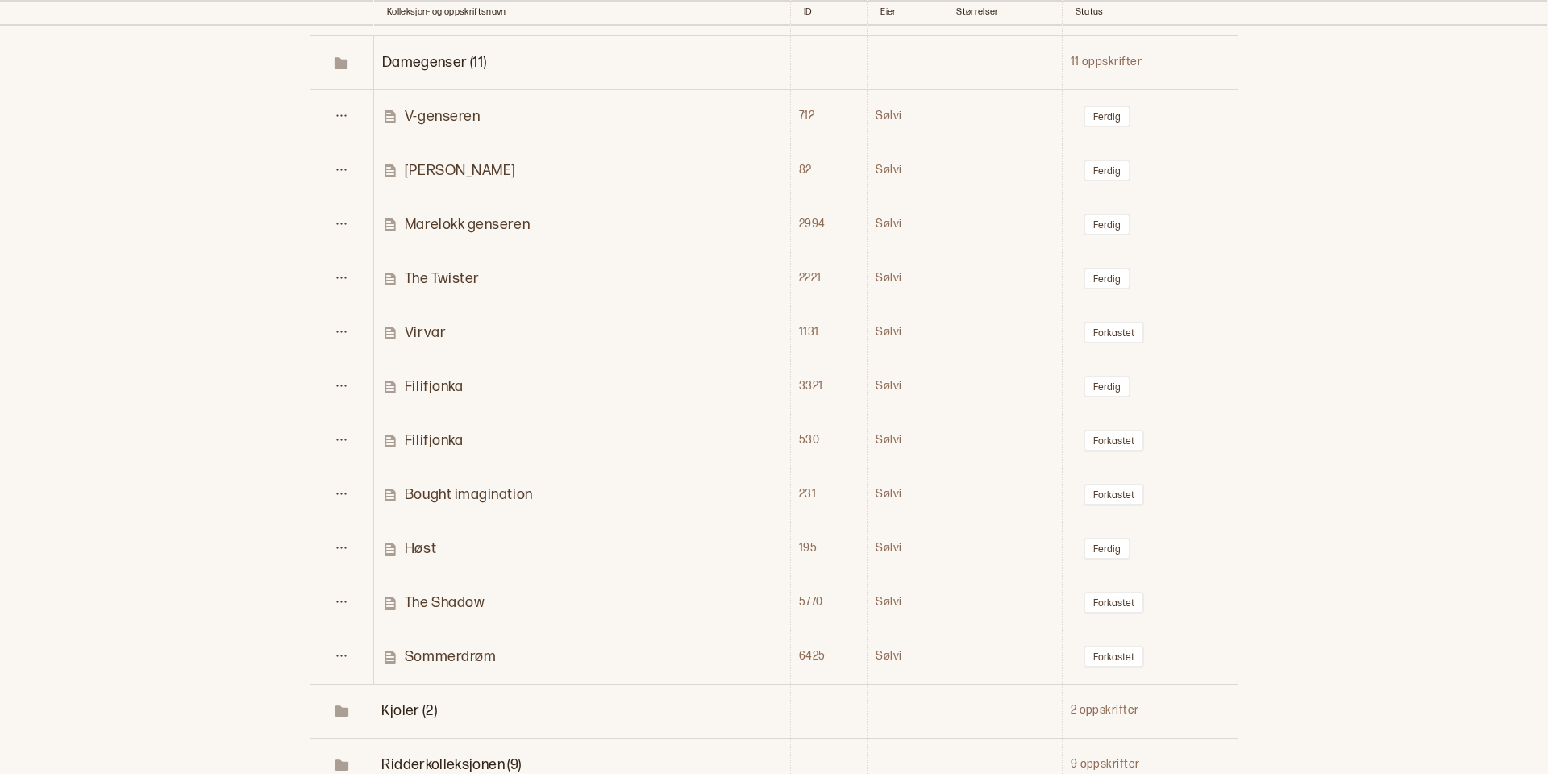
click at [425, 595] on p "The Shadow" at bounding box center [445, 602] width 80 height 19
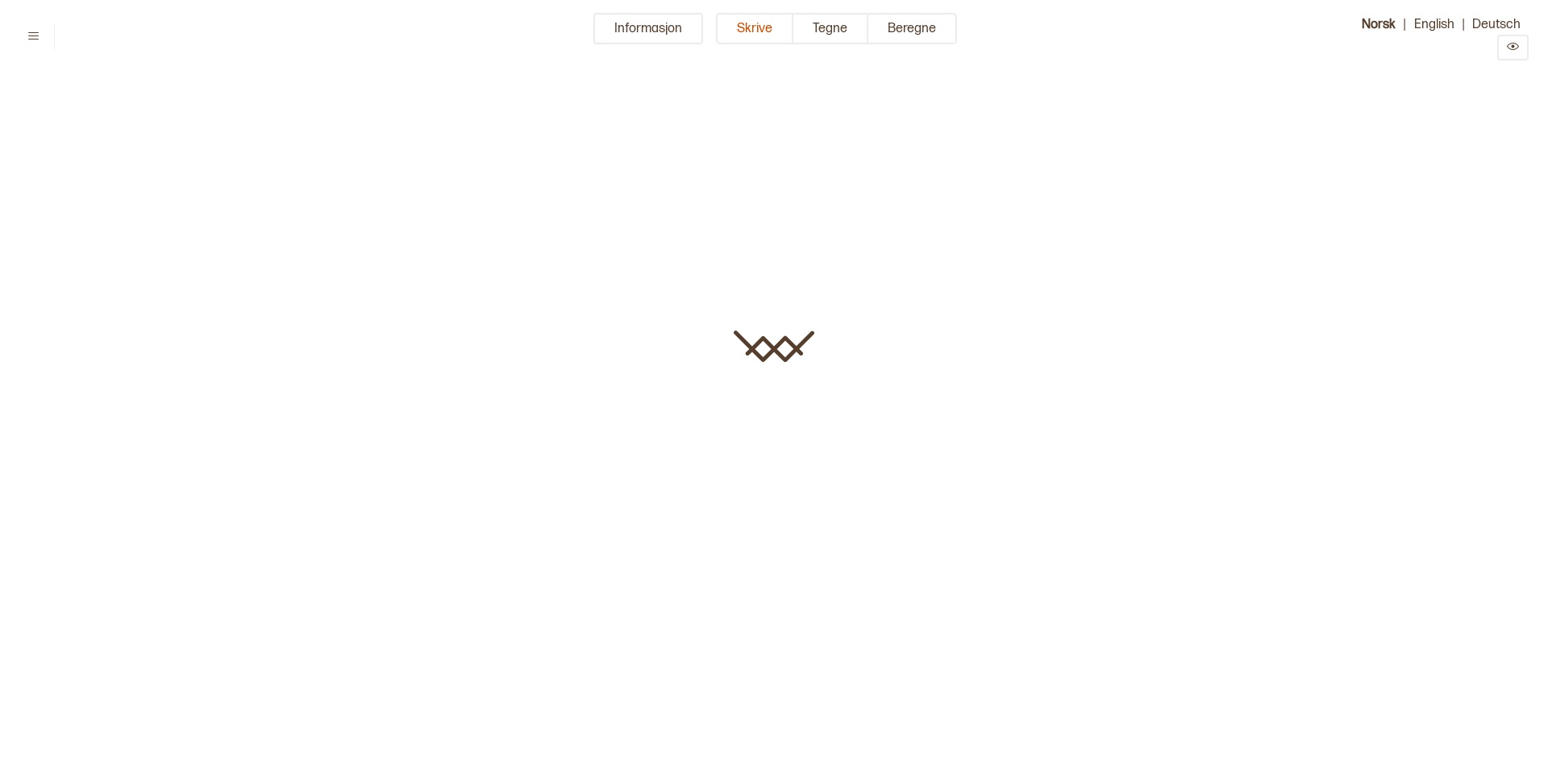
type input "**********"
type textarea "**********"
type input "**"
type input "*"
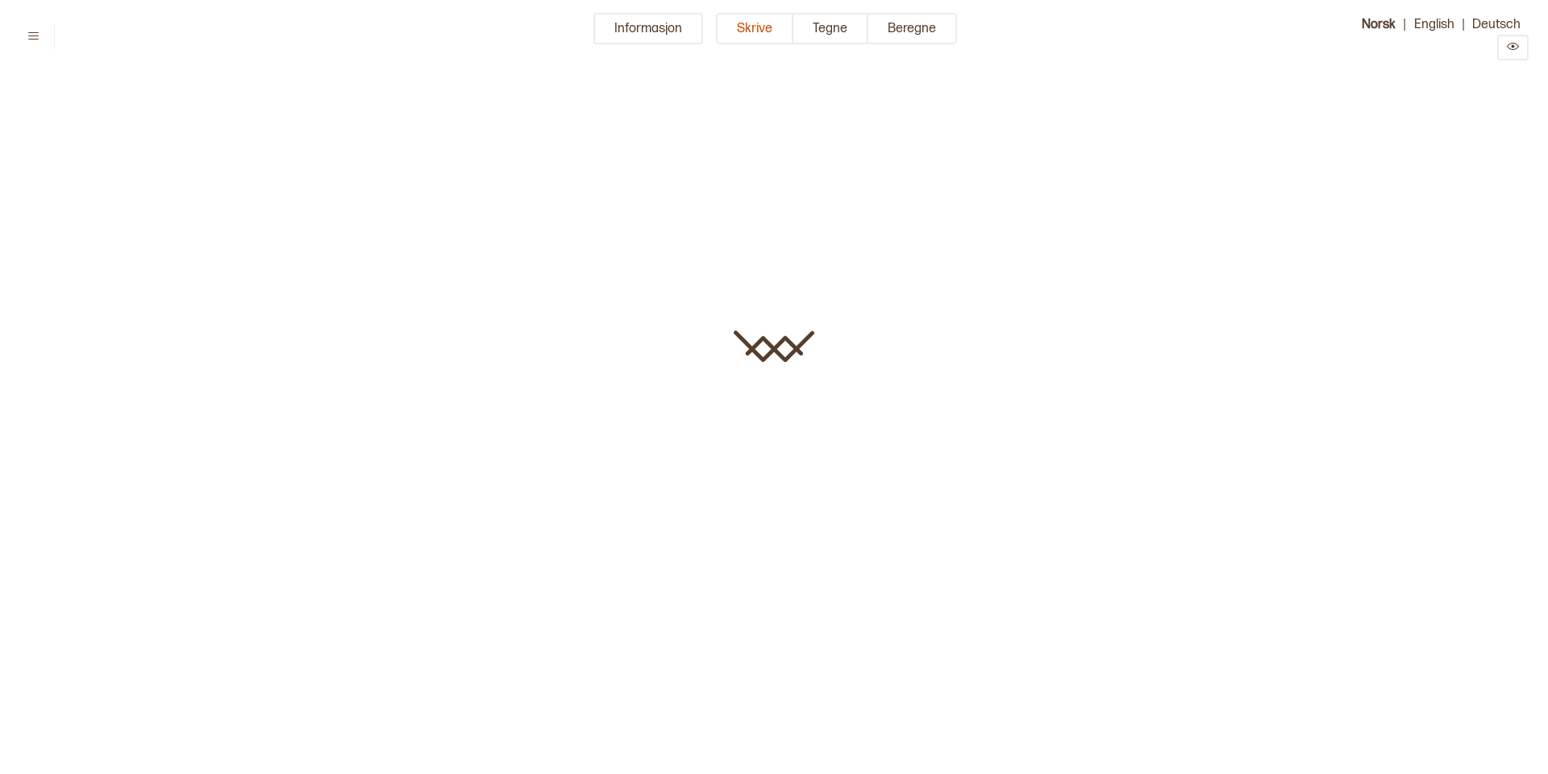
type input "**********"
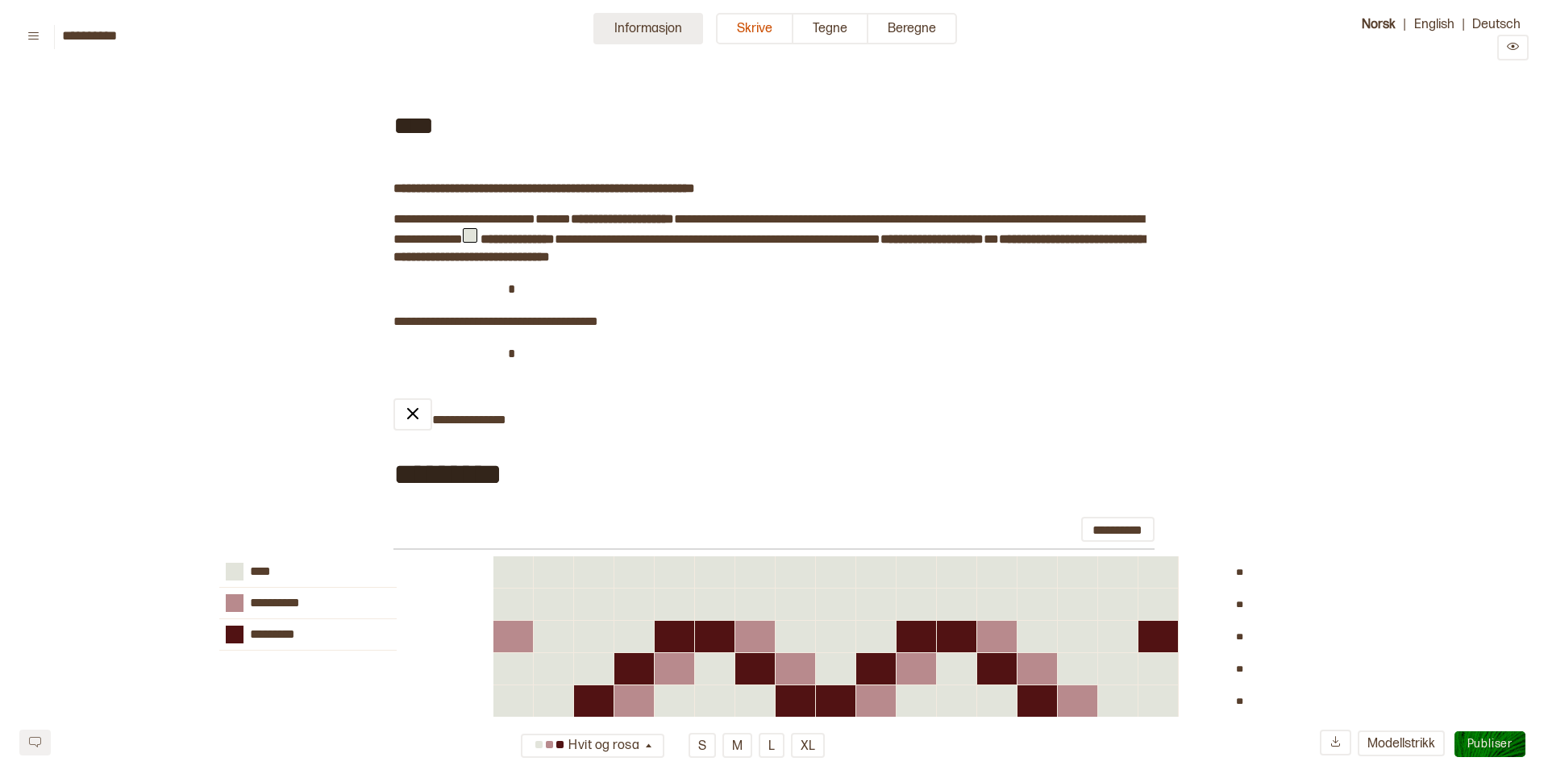
click at [623, 28] on button "Informasjon" at bounding box center [648, 28] width 110 height 31
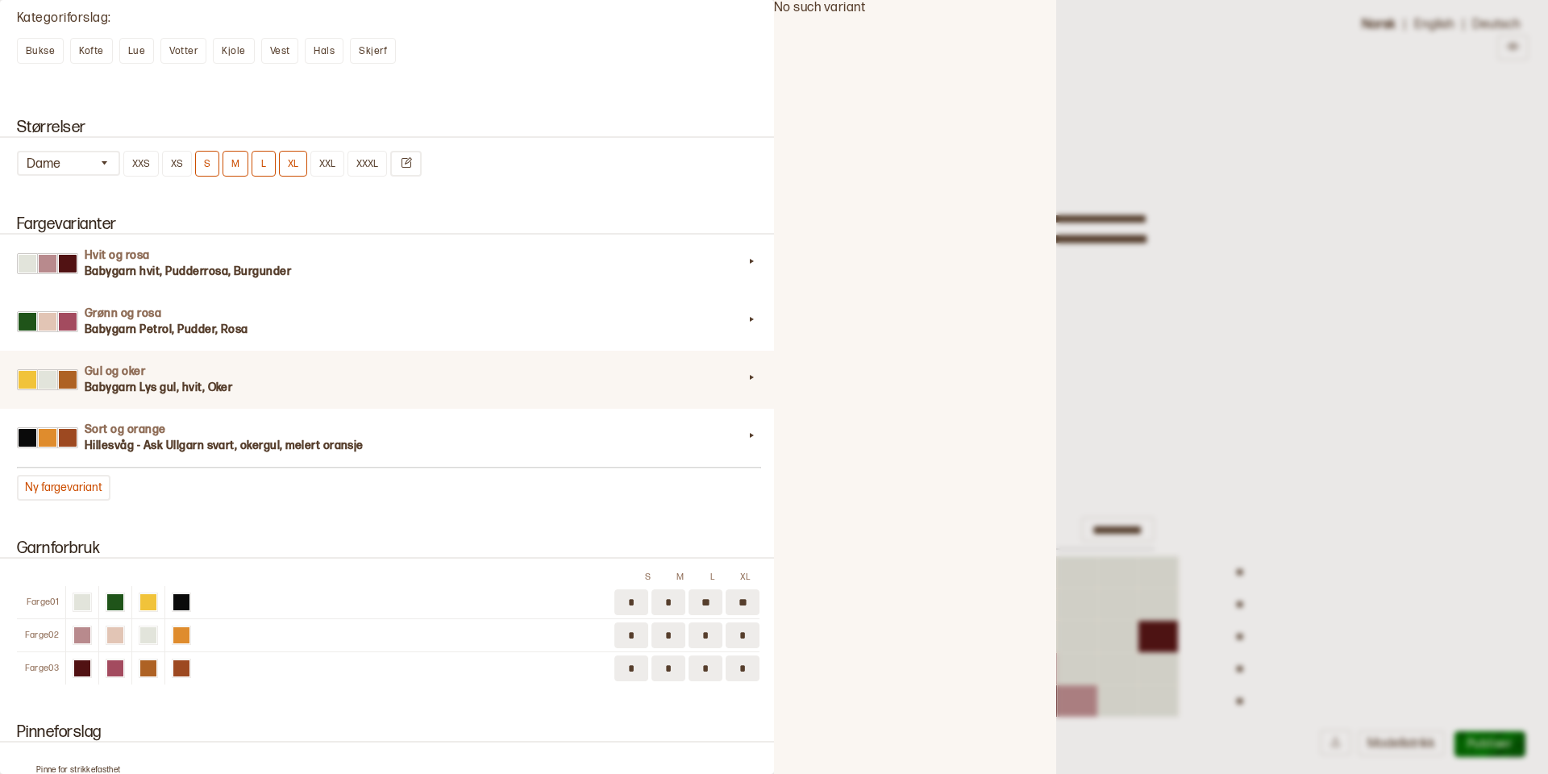
scroll to position [1448, 0]
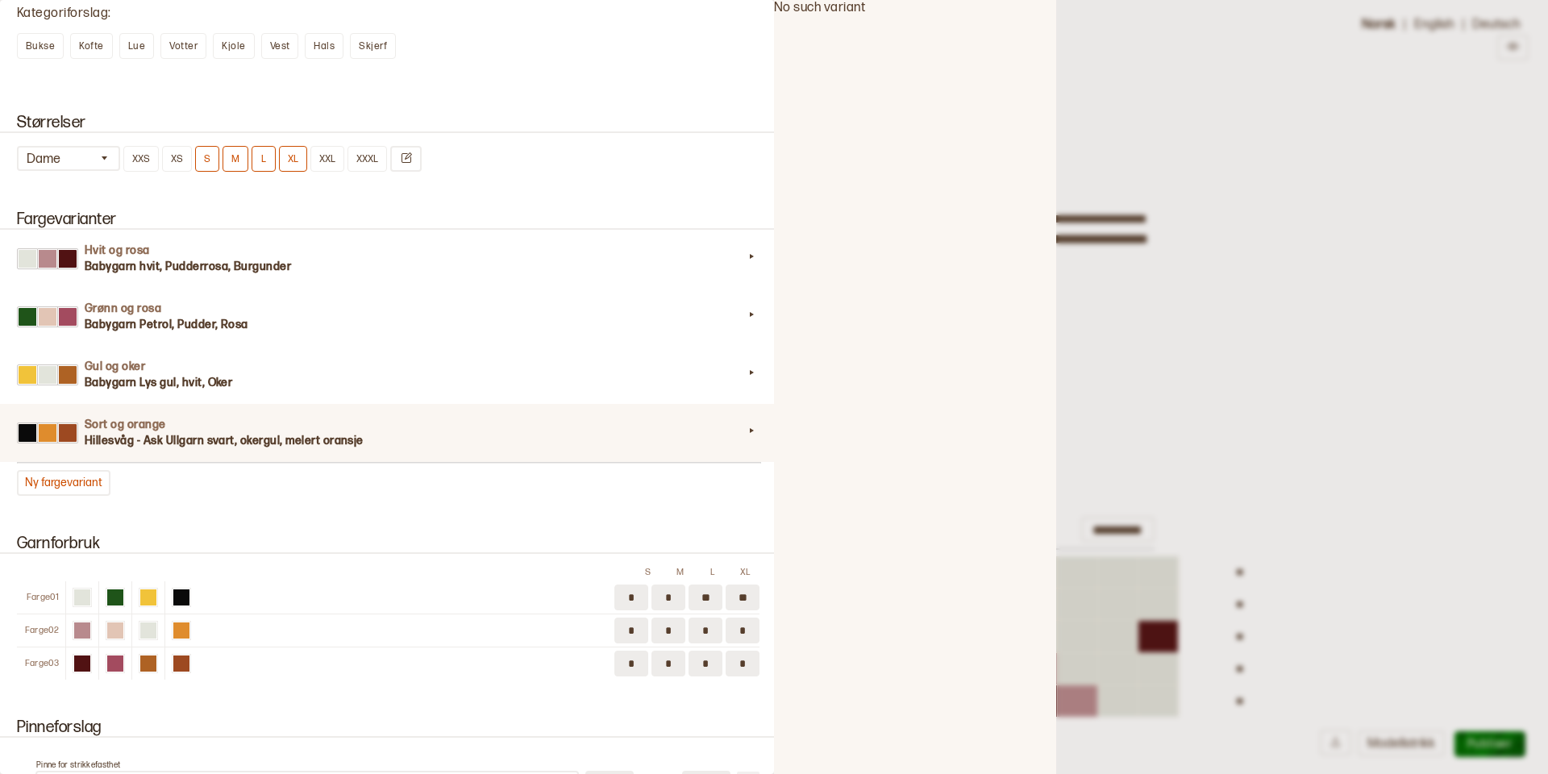
click at [256, 444] on h3 "Hillesvåg - Ask Ullgarn svart, okergul, melert oransje" at bounding box center [414, 441] width 659 height 16
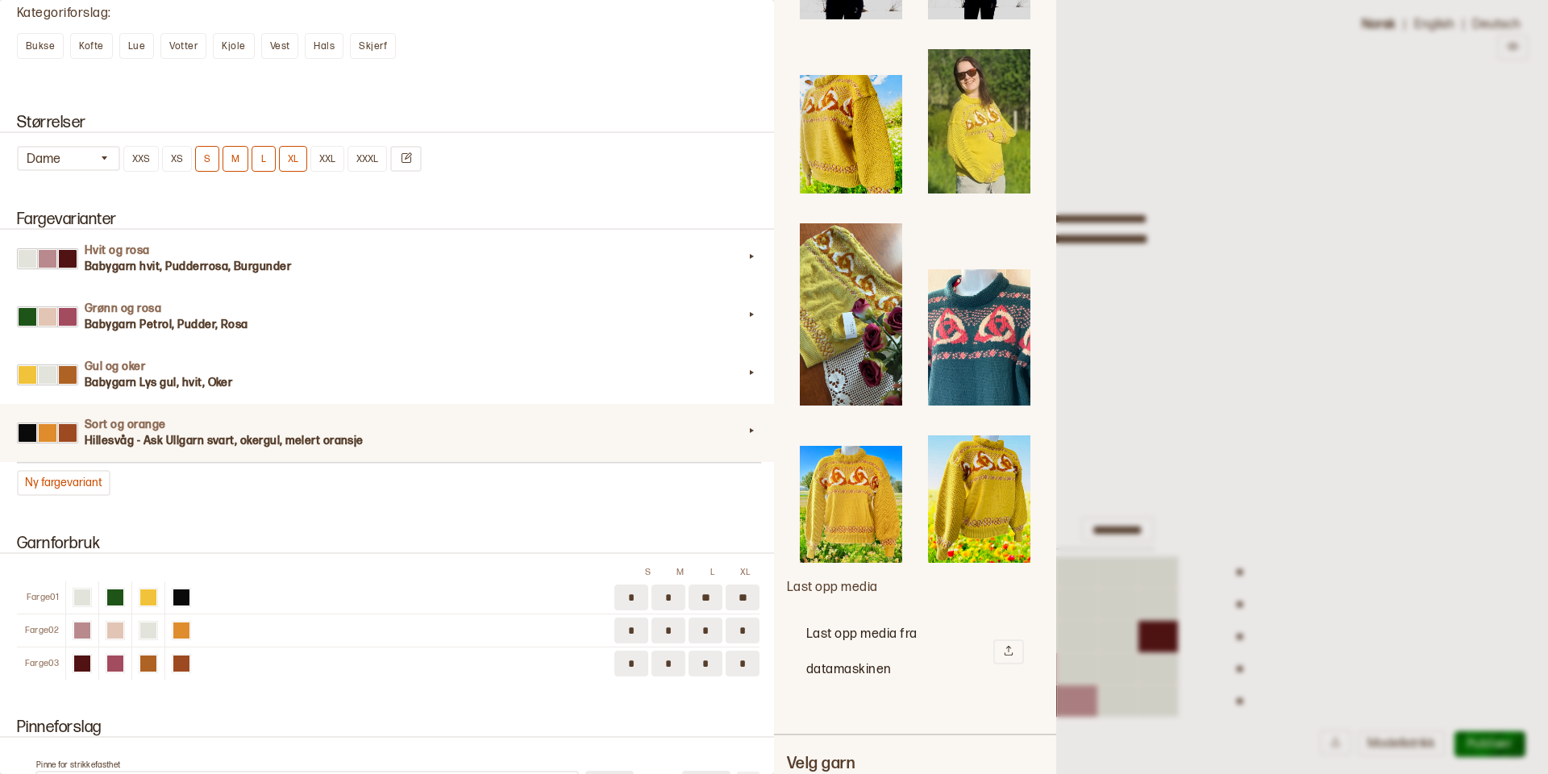
scroll to position [1938, 0]
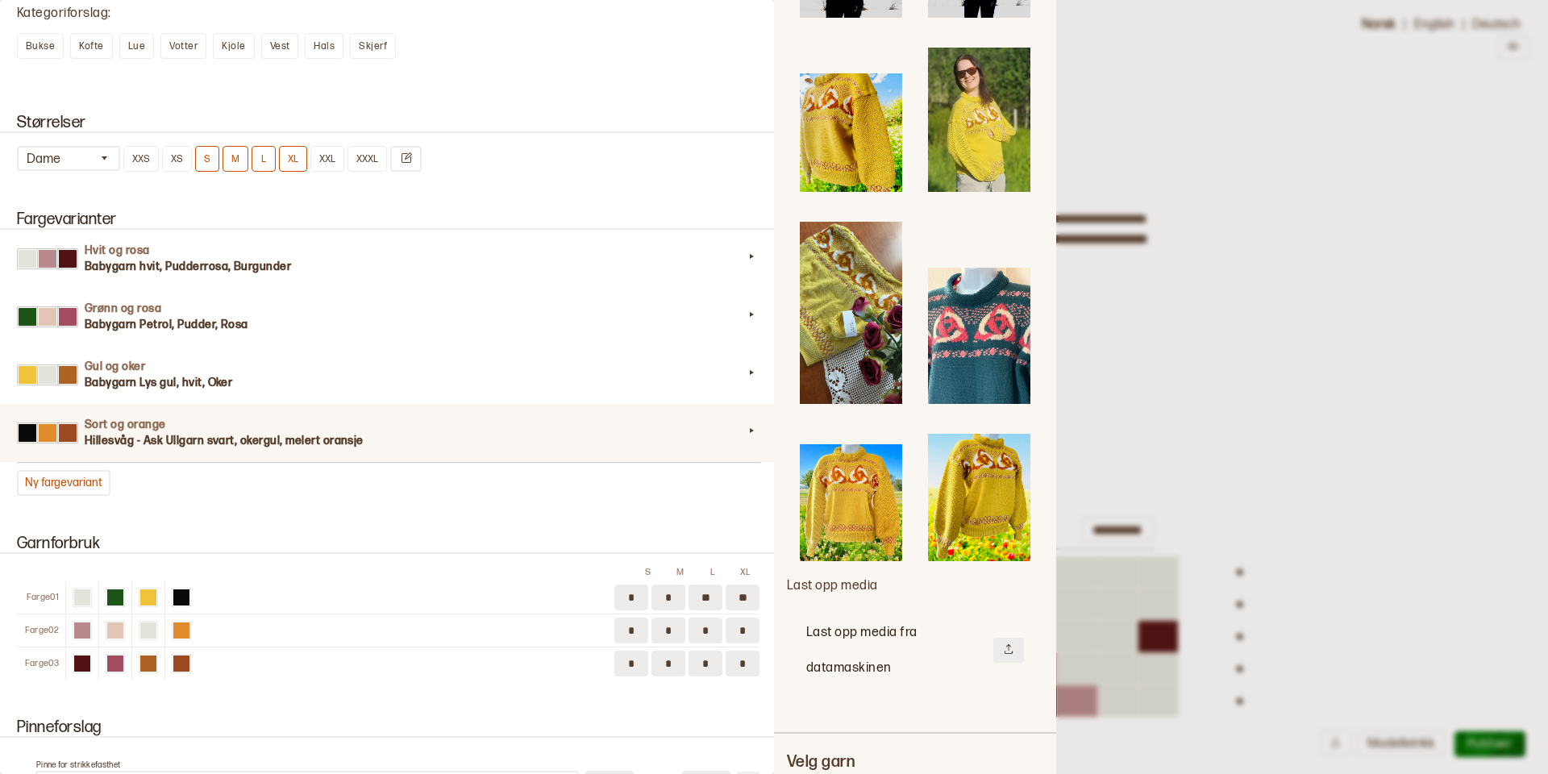
click at [1006, 643] on icon at bounding box center [1008, 648] width 11 height 11
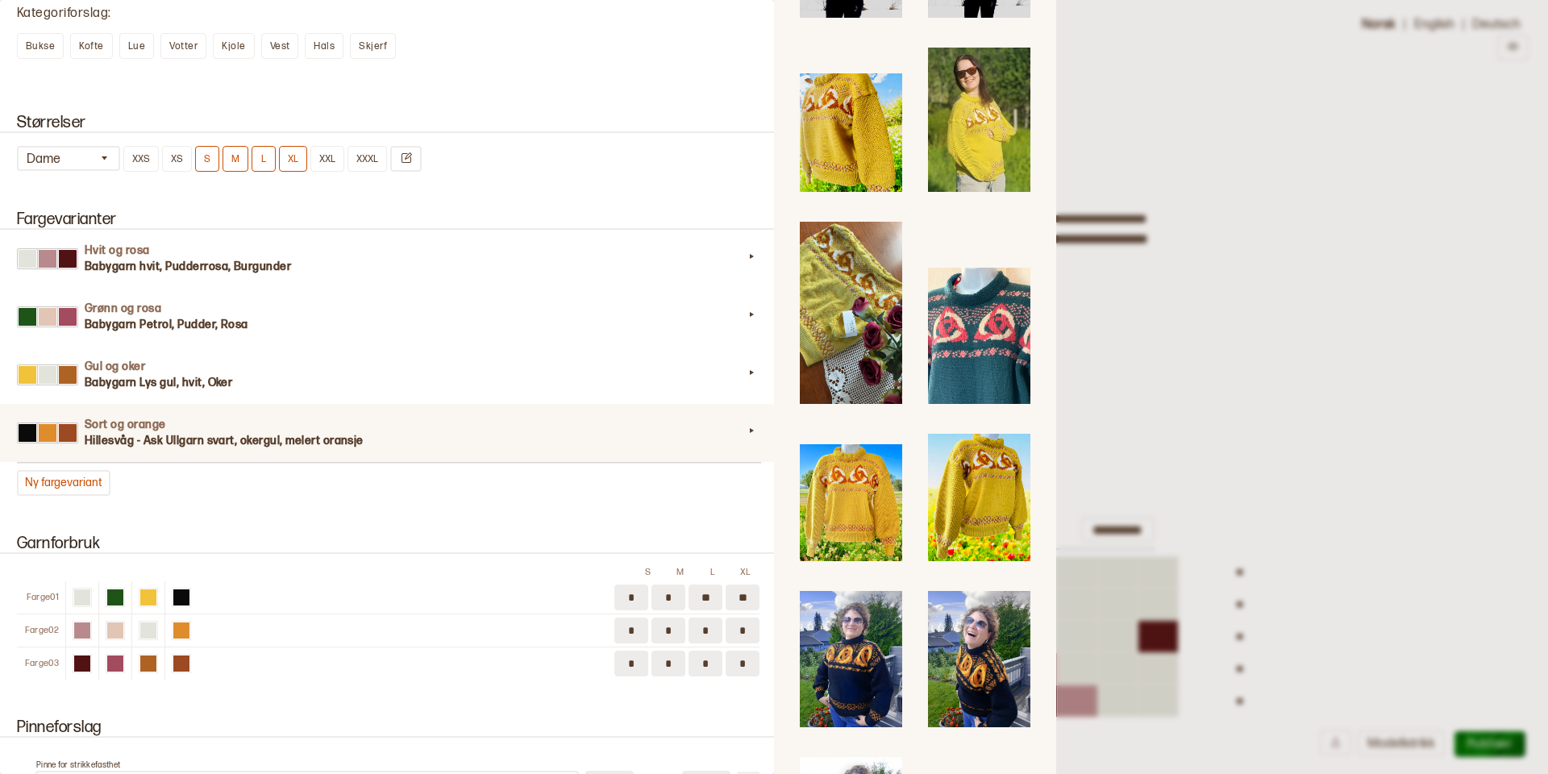
click at [869, 636] on img at bounding box center [851, 659] width 102 height 137
click at [988, 629] on img at bounding box center [979, 658] width 102 height 137
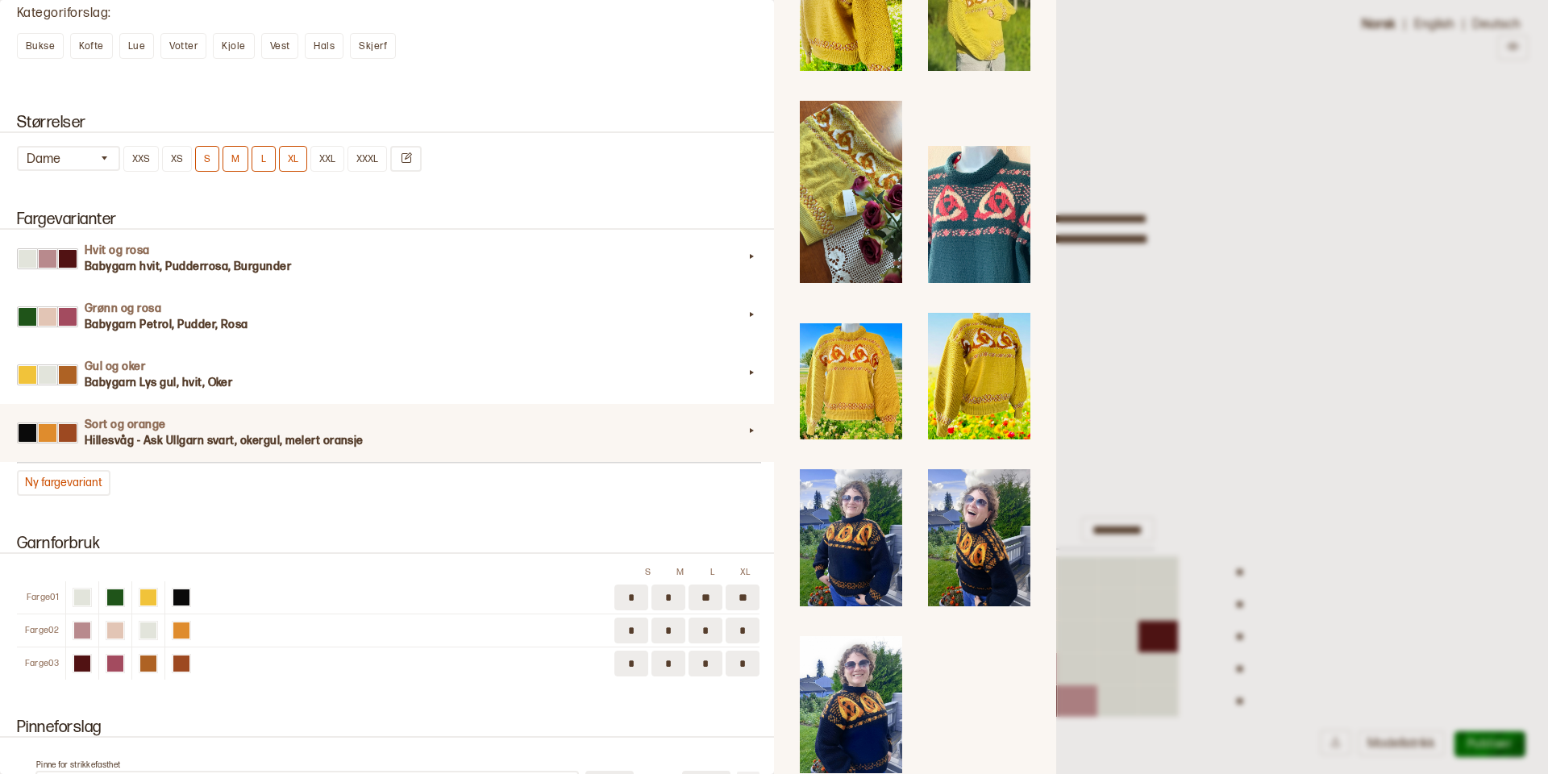
scroll to position [2239, 0]
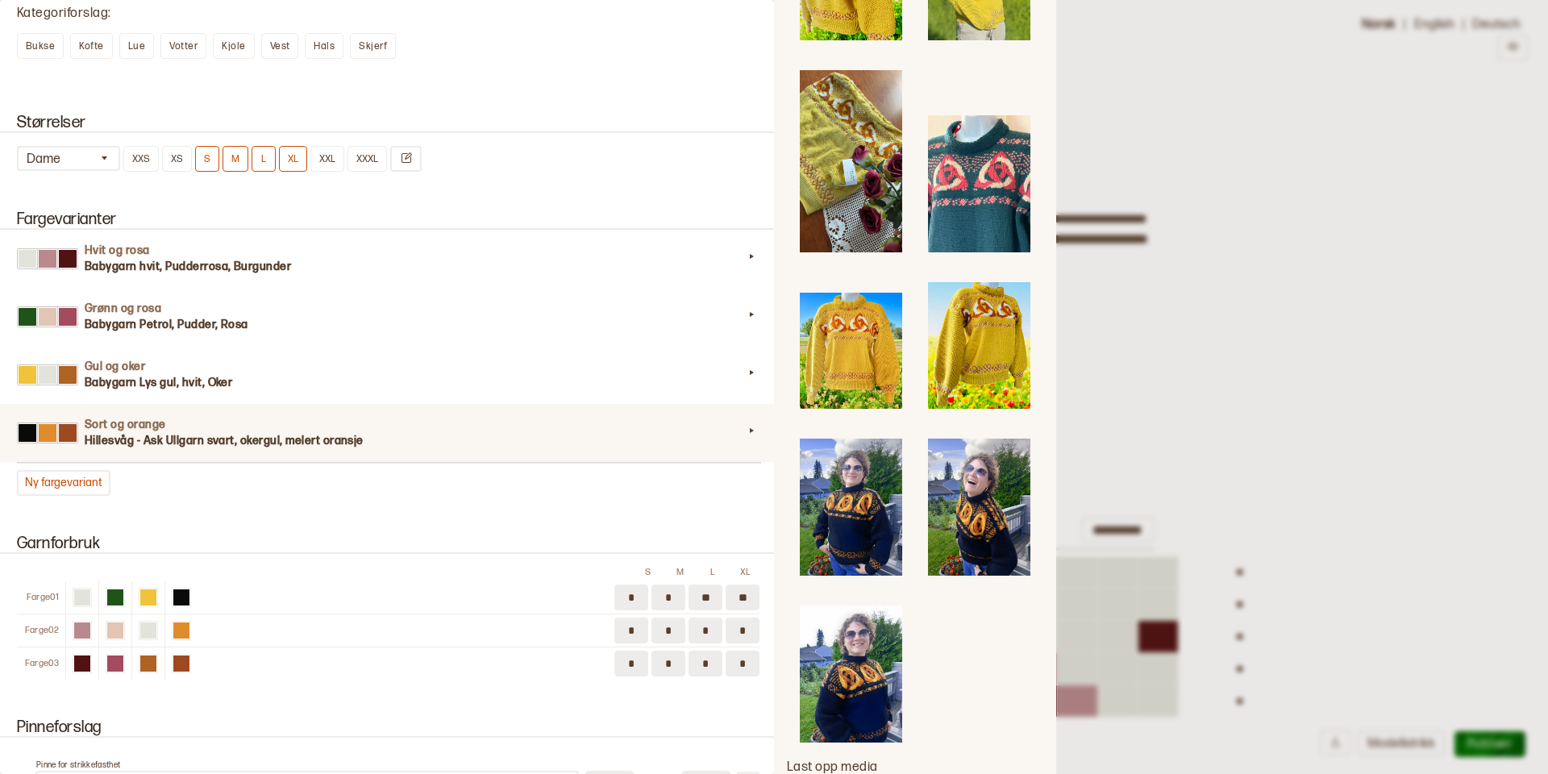
click at [858, 651] on img at bounding box center [851, 673] width 102 height 137
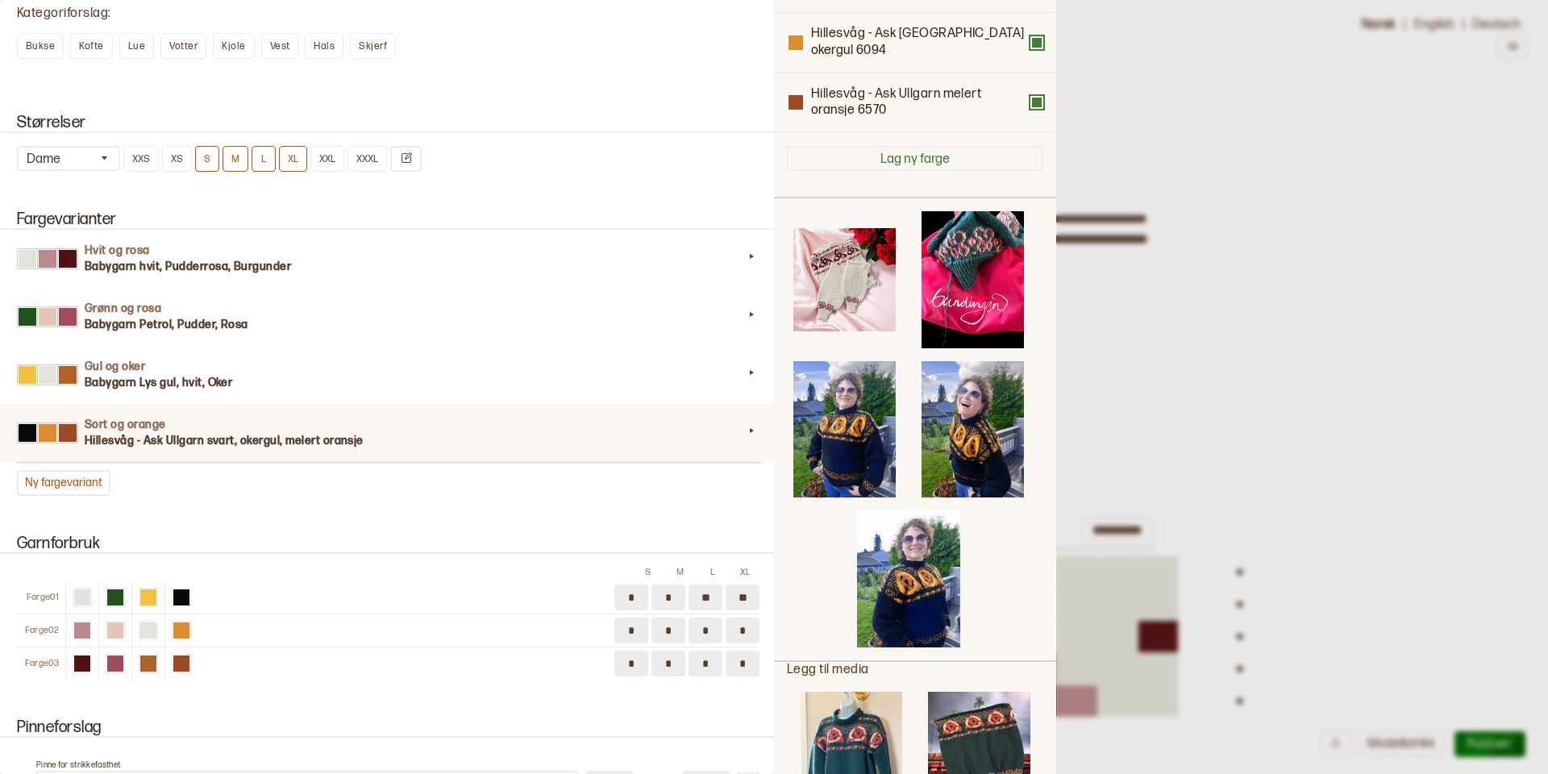
scroll to position [183, 0]
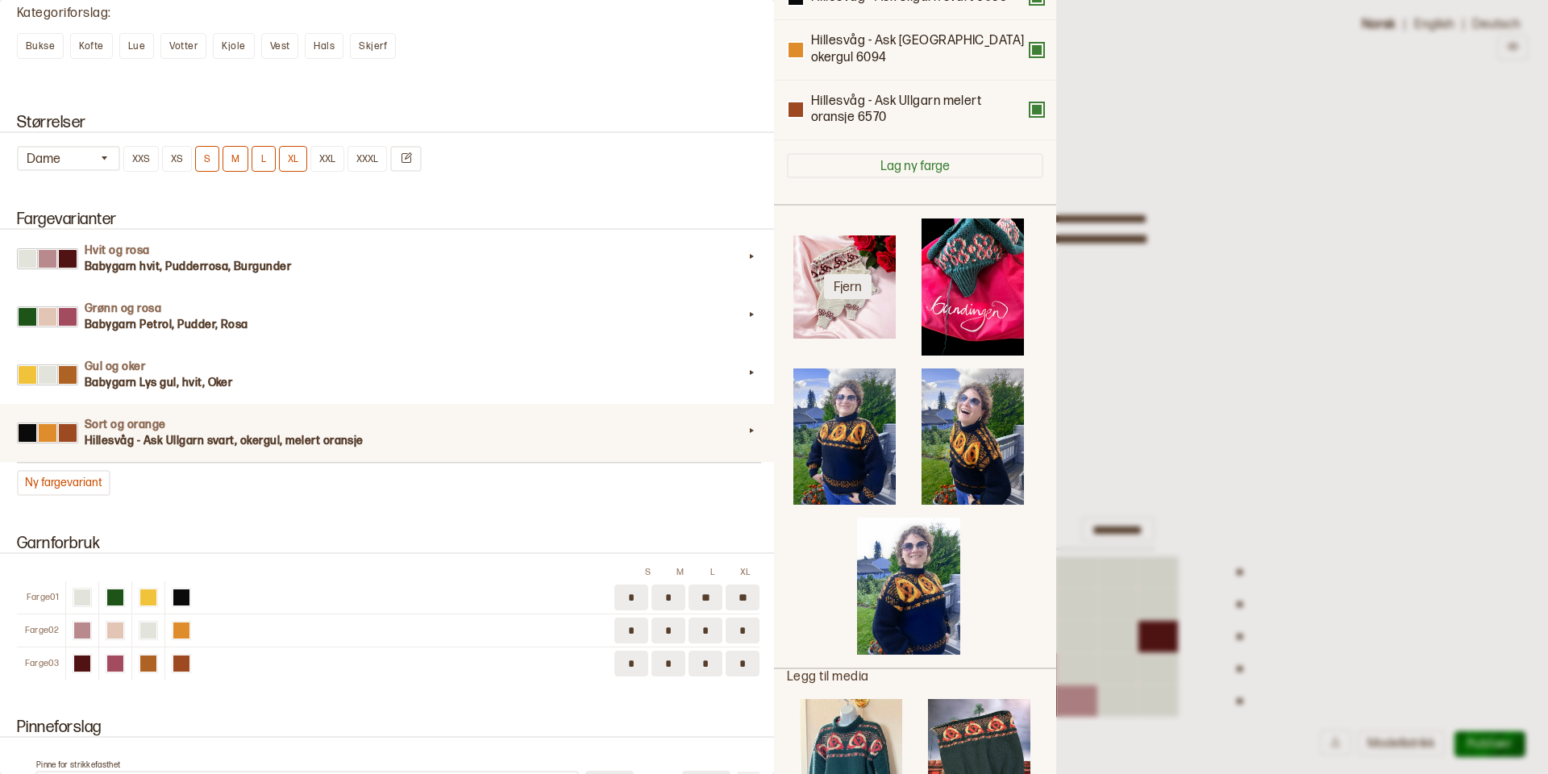
click at [840, 274] on button "Fjern" at bounding box center [848, 286] width 48 height 25
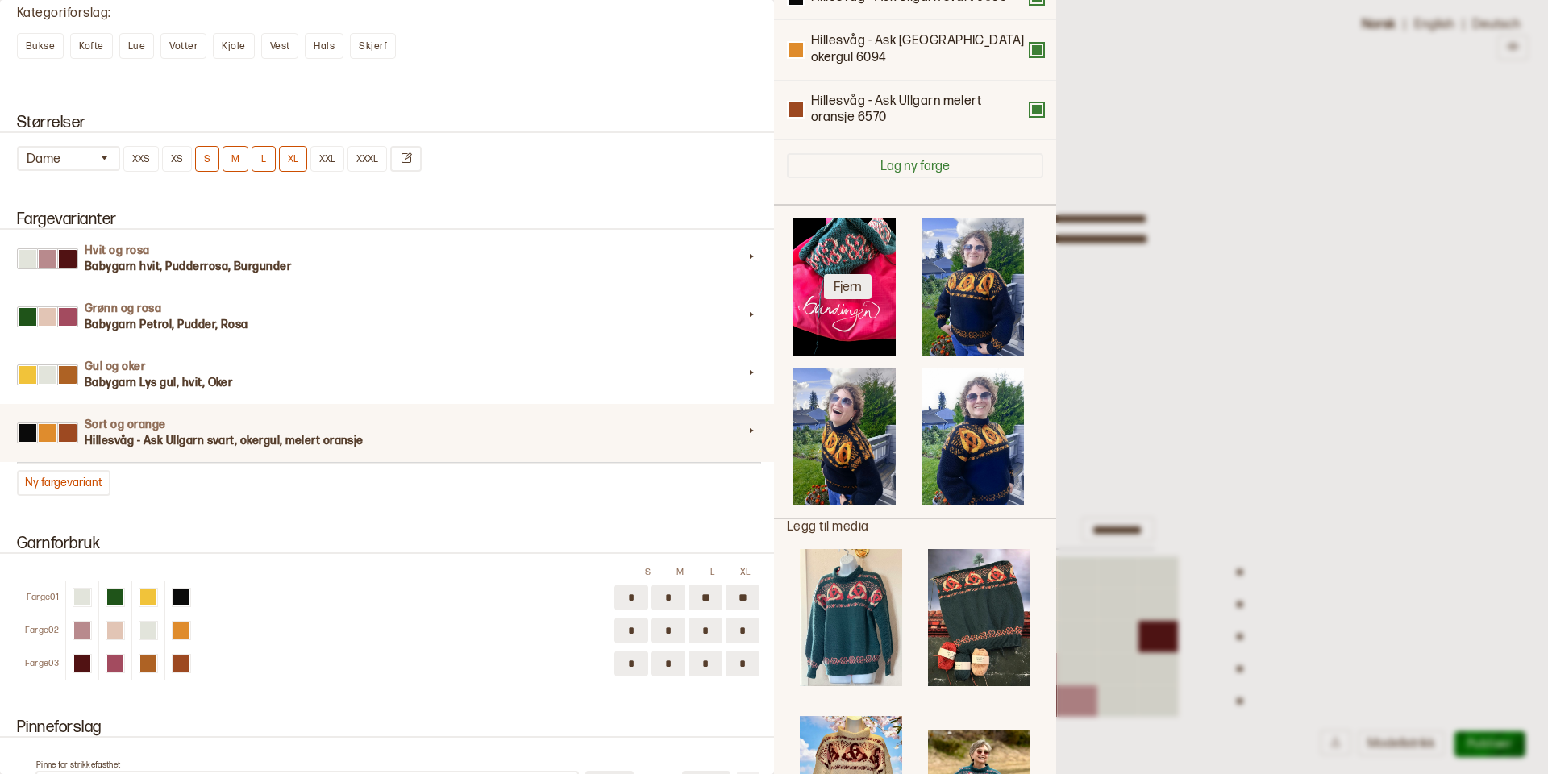
click at [839, 274] on button "Fjern" at bounding box center [848, 286] width 48 height 25
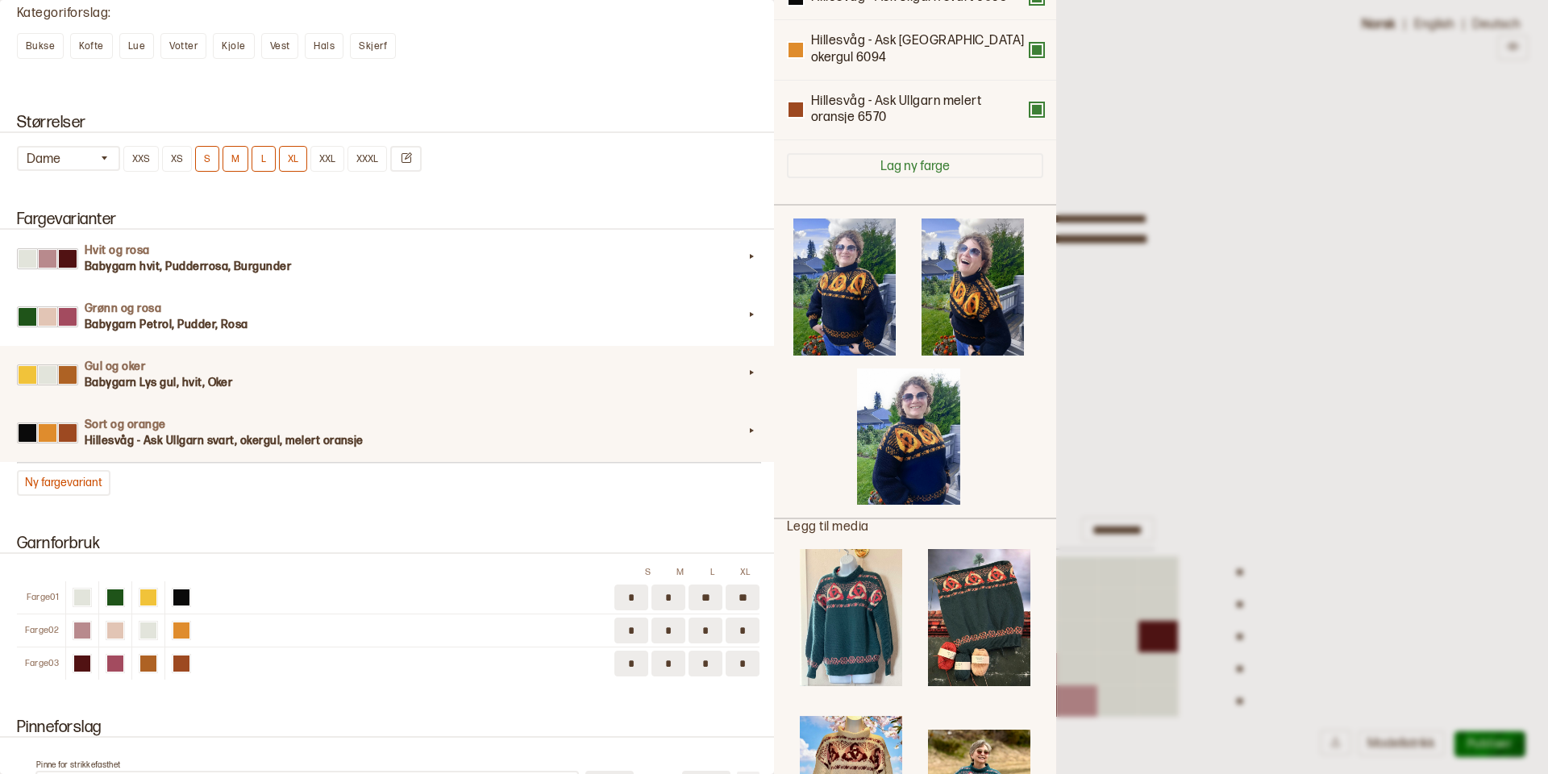
click at [513, 378] on h3 "Babygarn Lys gul, hvit, Oker" at bounding box center [414, 383] width 659 height 16
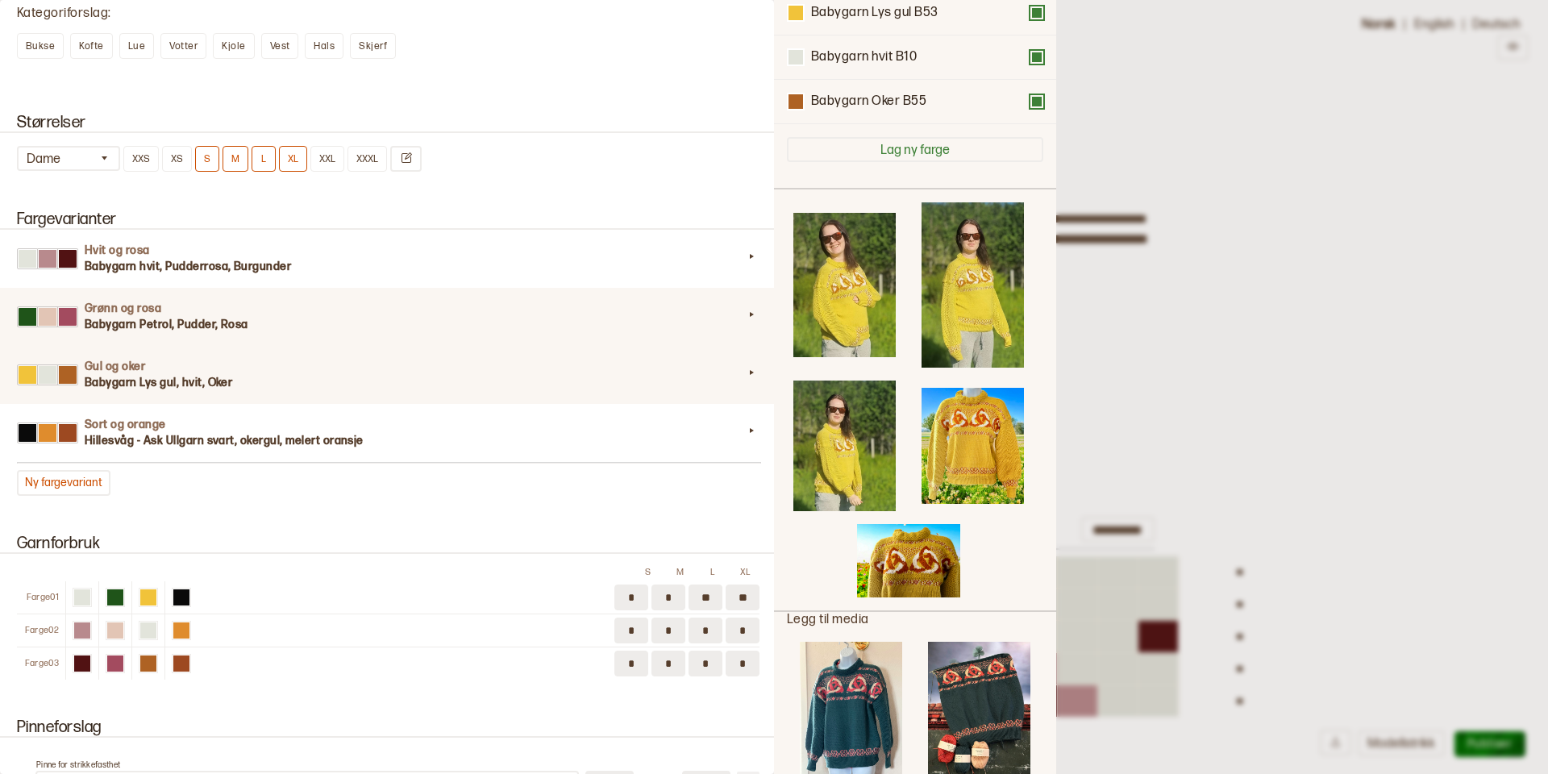
click at [514, 320] on h3 "Babygarn Petrol, Pudder, Rosa" at bounding box center [414, 325] width 659 height 16
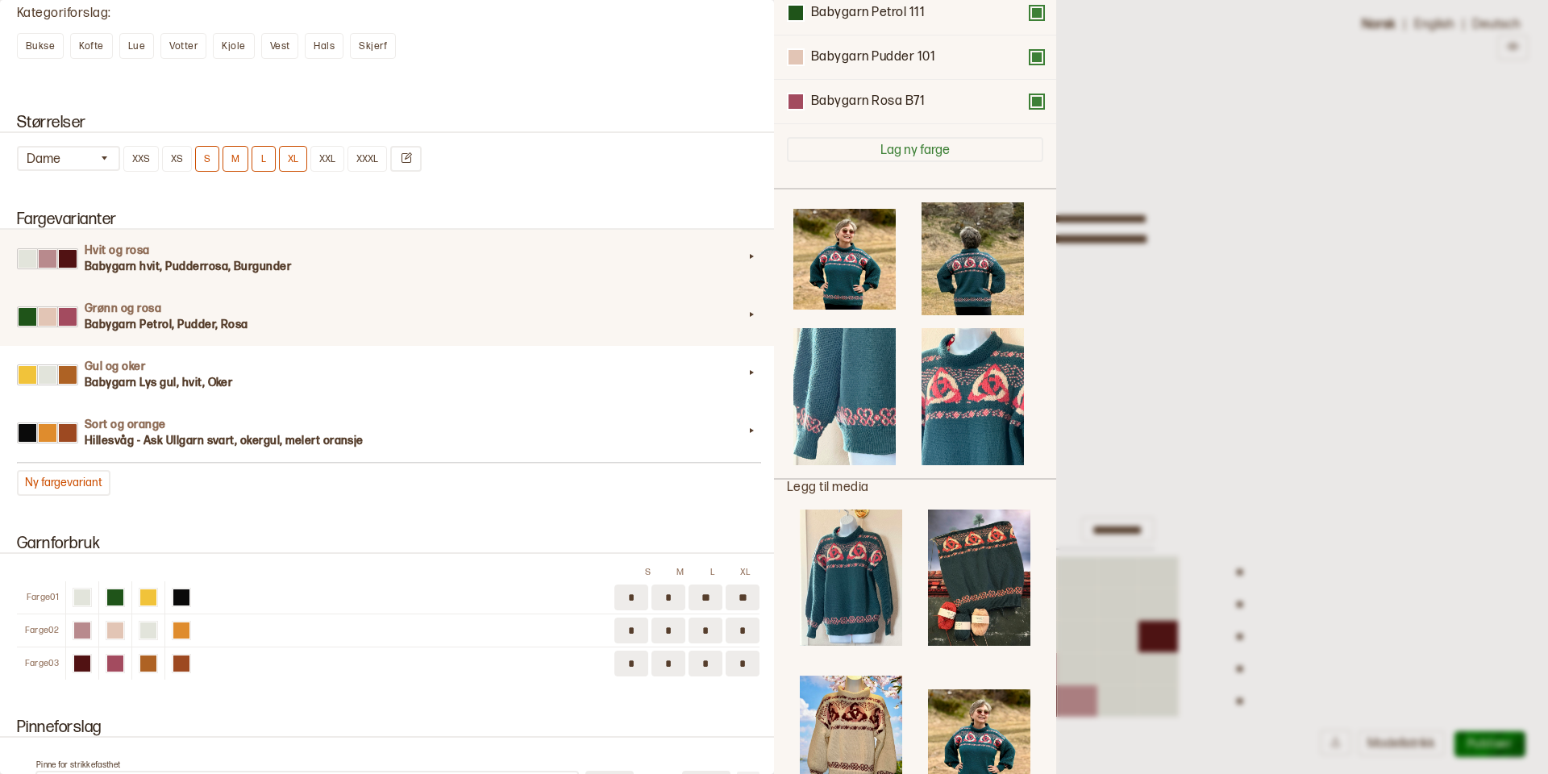
click at [530, 267] on h3 "Babygarn hvit, Pudderrosa, Burgunder" at bounding box center [414, 267] width 659 height 16
type input "**********"
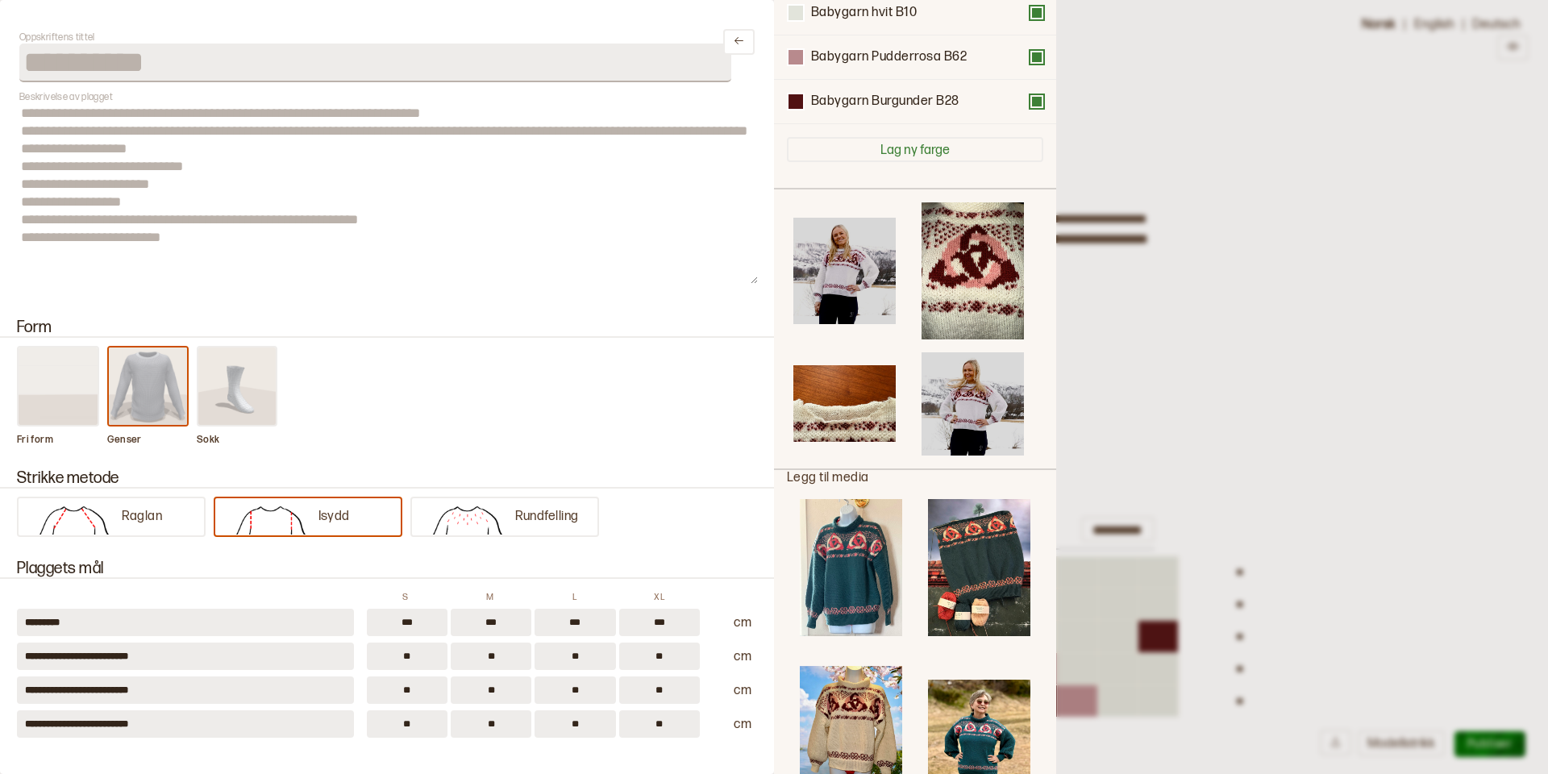
scroll to position [0, 0]
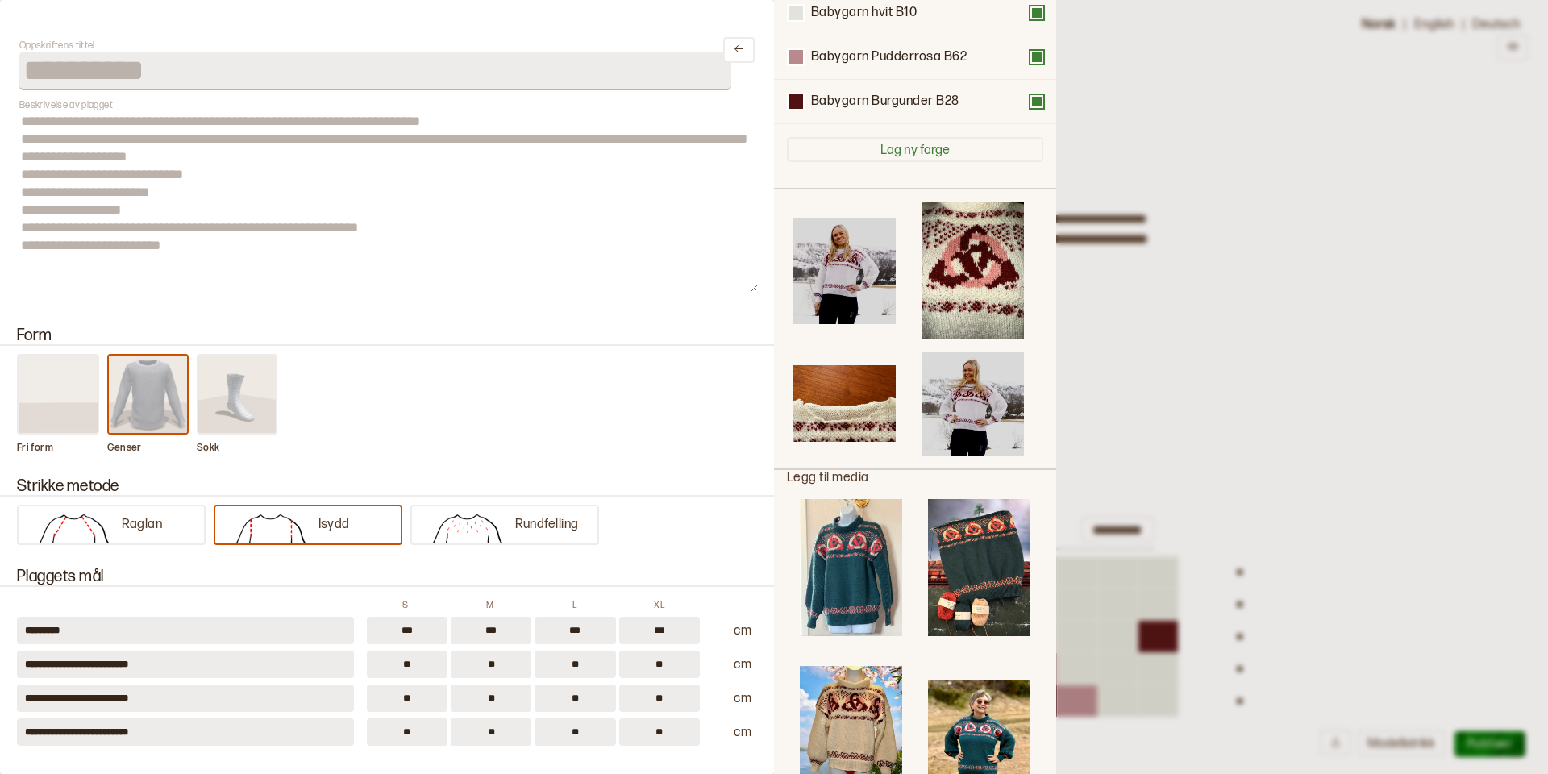
click at [1399, 421] on div at bounding box center [774, 387] width 1548 height 774
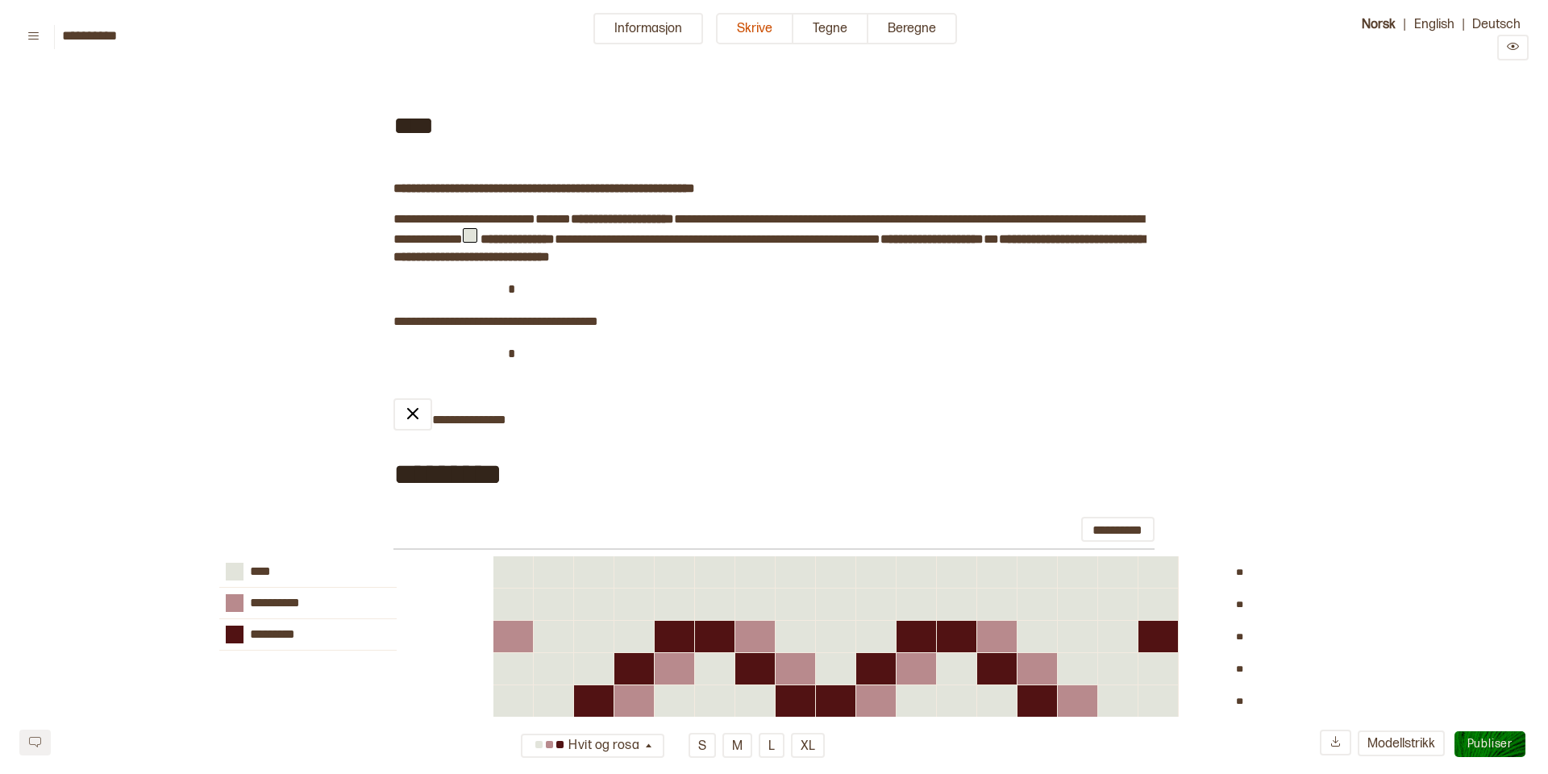
click at [1491, 738] on span "Publiser" at bounding box center [1489, 744] width 45 height 14
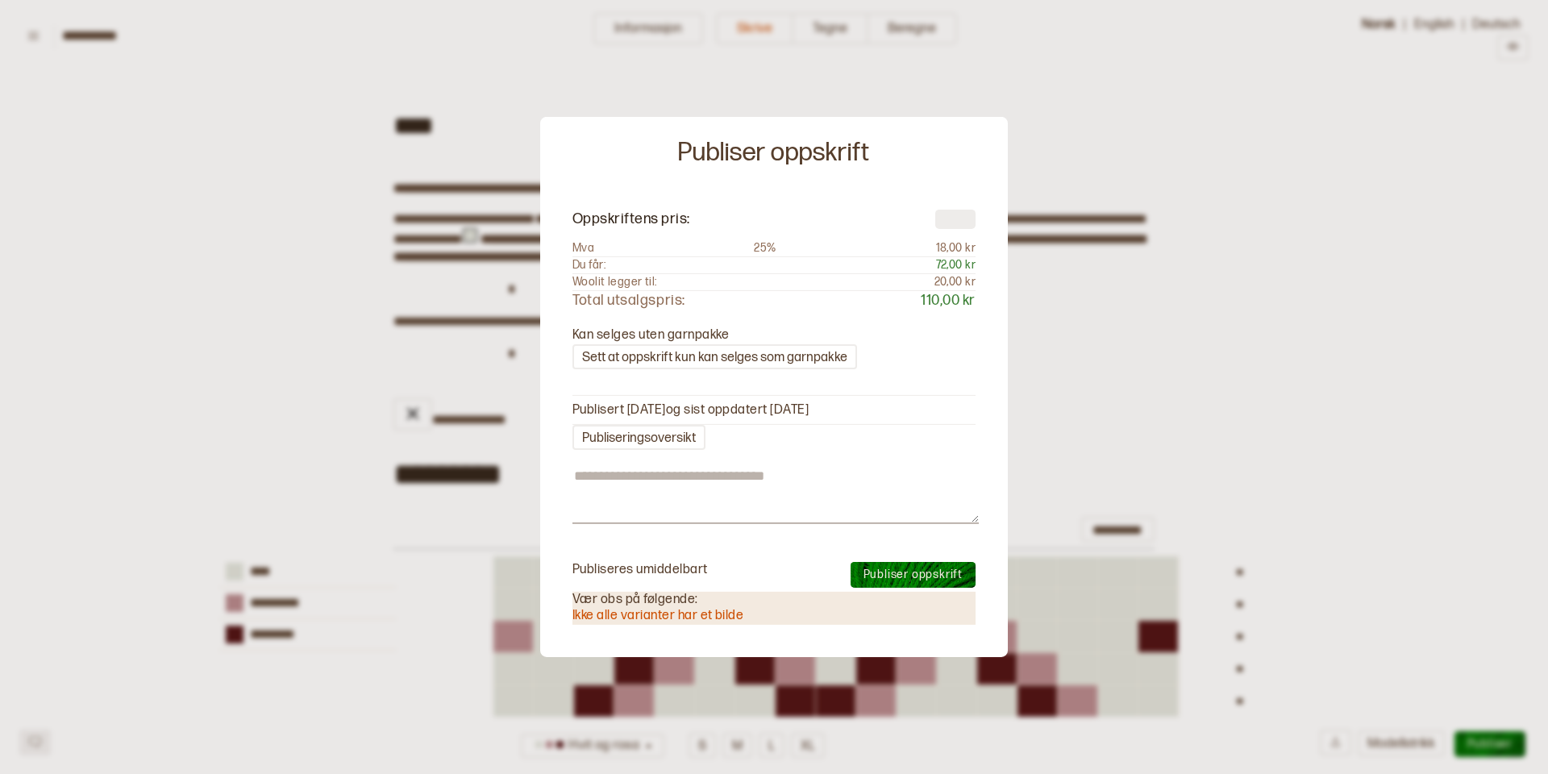
type textarea "*"
type input "**"
click at [929, 569] on span "Publiser oppskrift" at bounding box center [912, 575] width 99 height 14
type textarea "*"
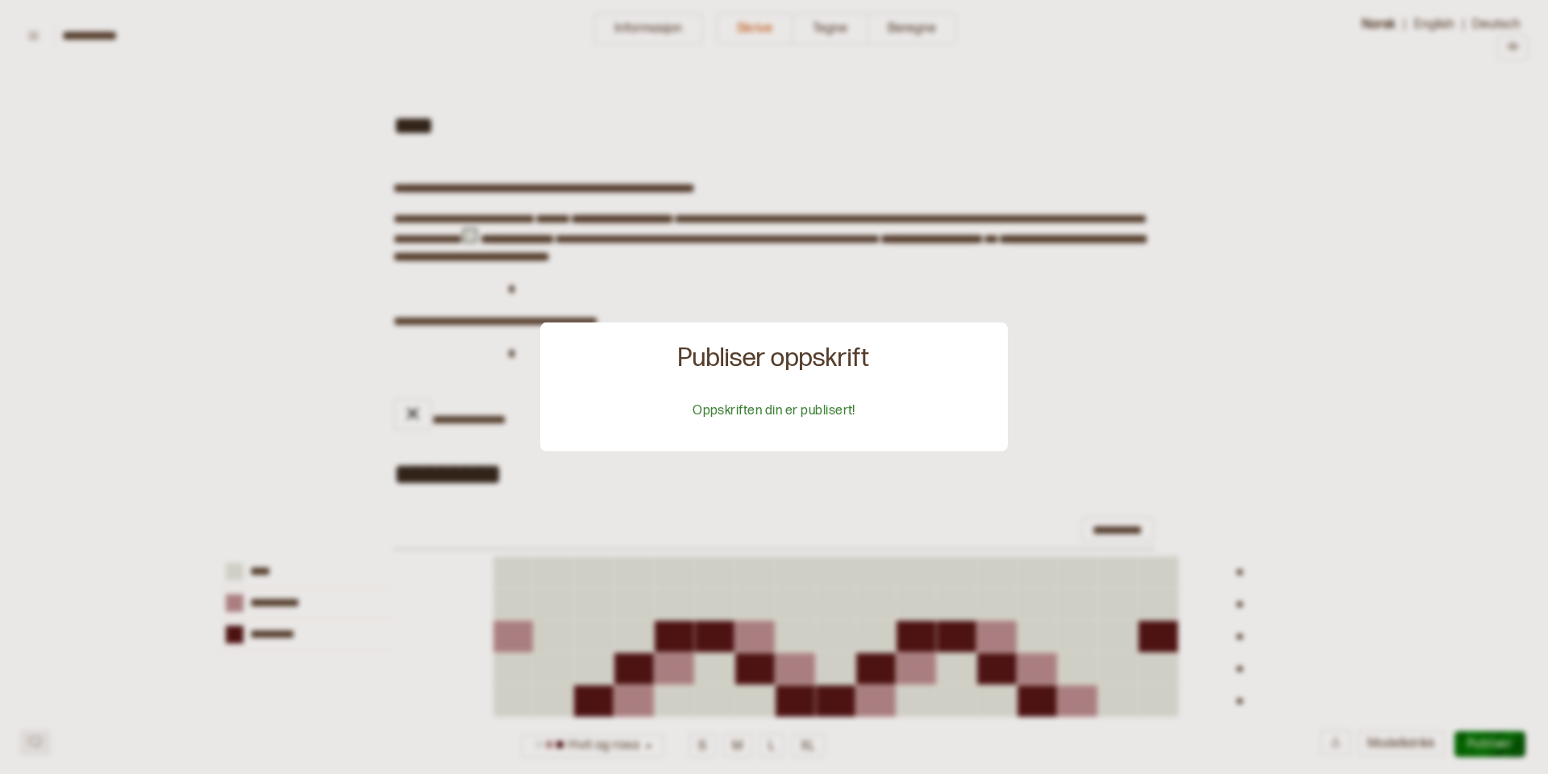
click at [1276, 255] on div at bounding box center [774, 387] width 1548 height 774
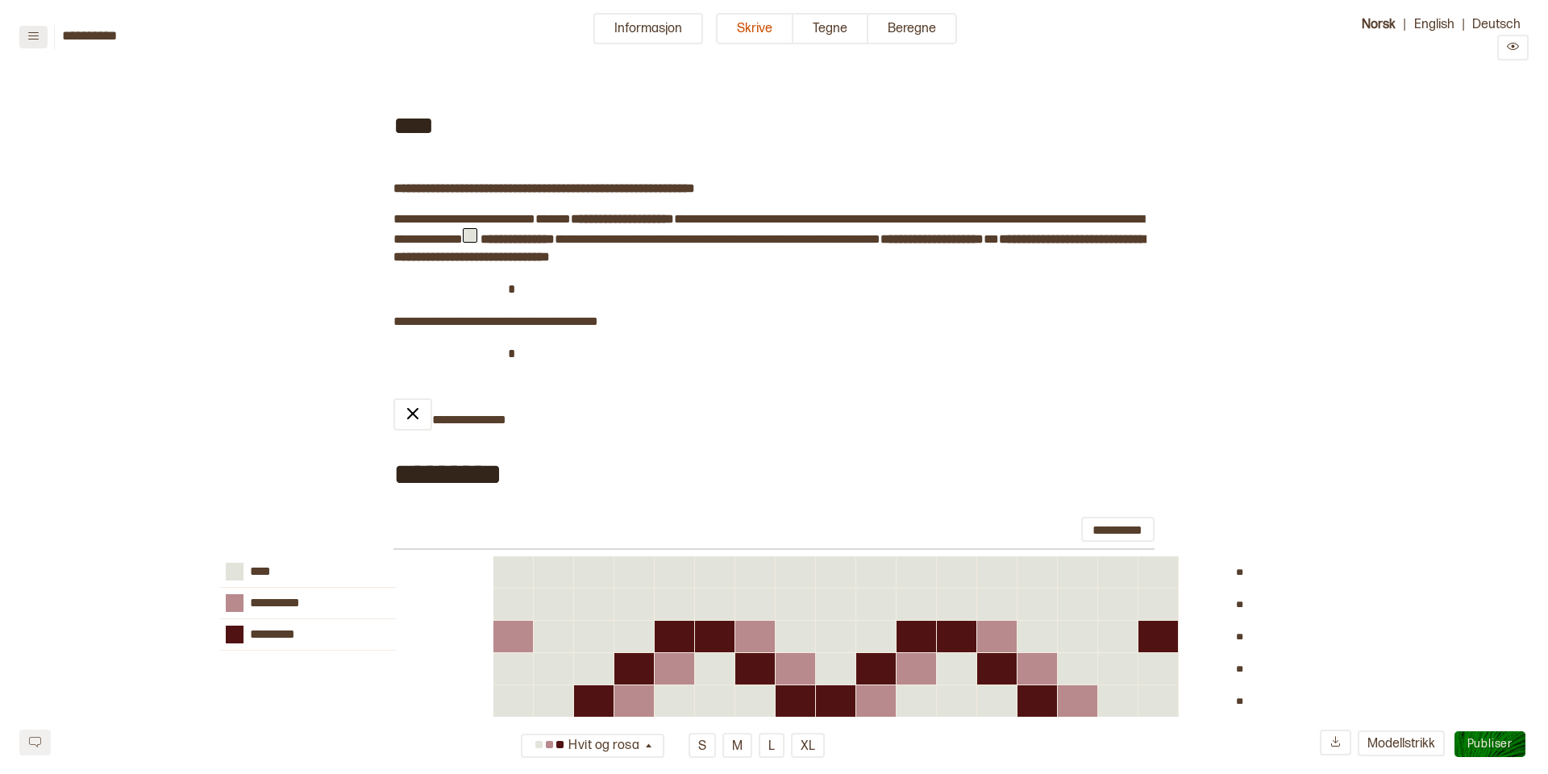
click at [35, 35] on icon at bounding box center [33, 35] width 10 height 7
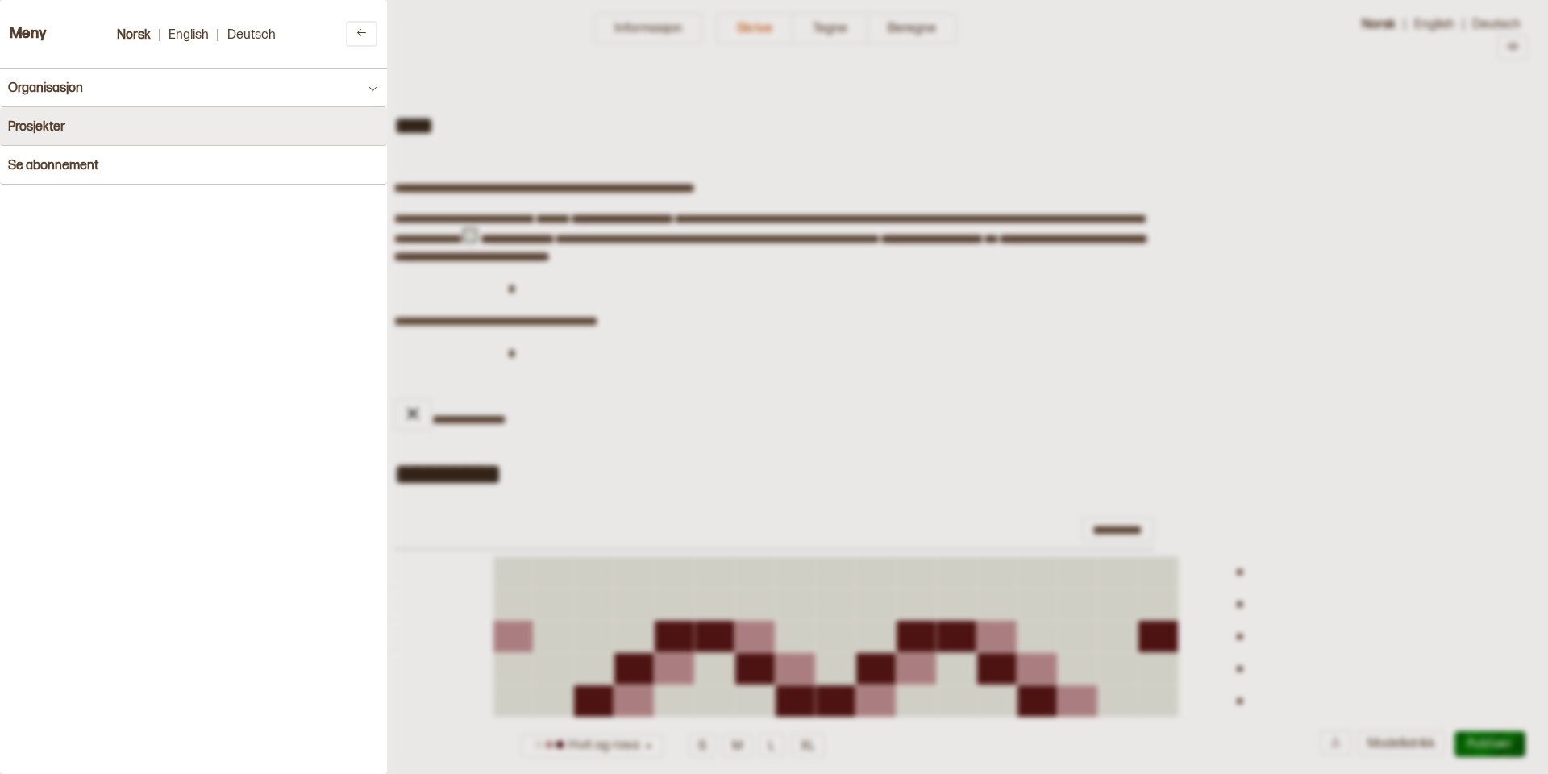
click at [39, 127] on h4 "Prosjekter" at bounding box center [36, 126] width 57 height 15
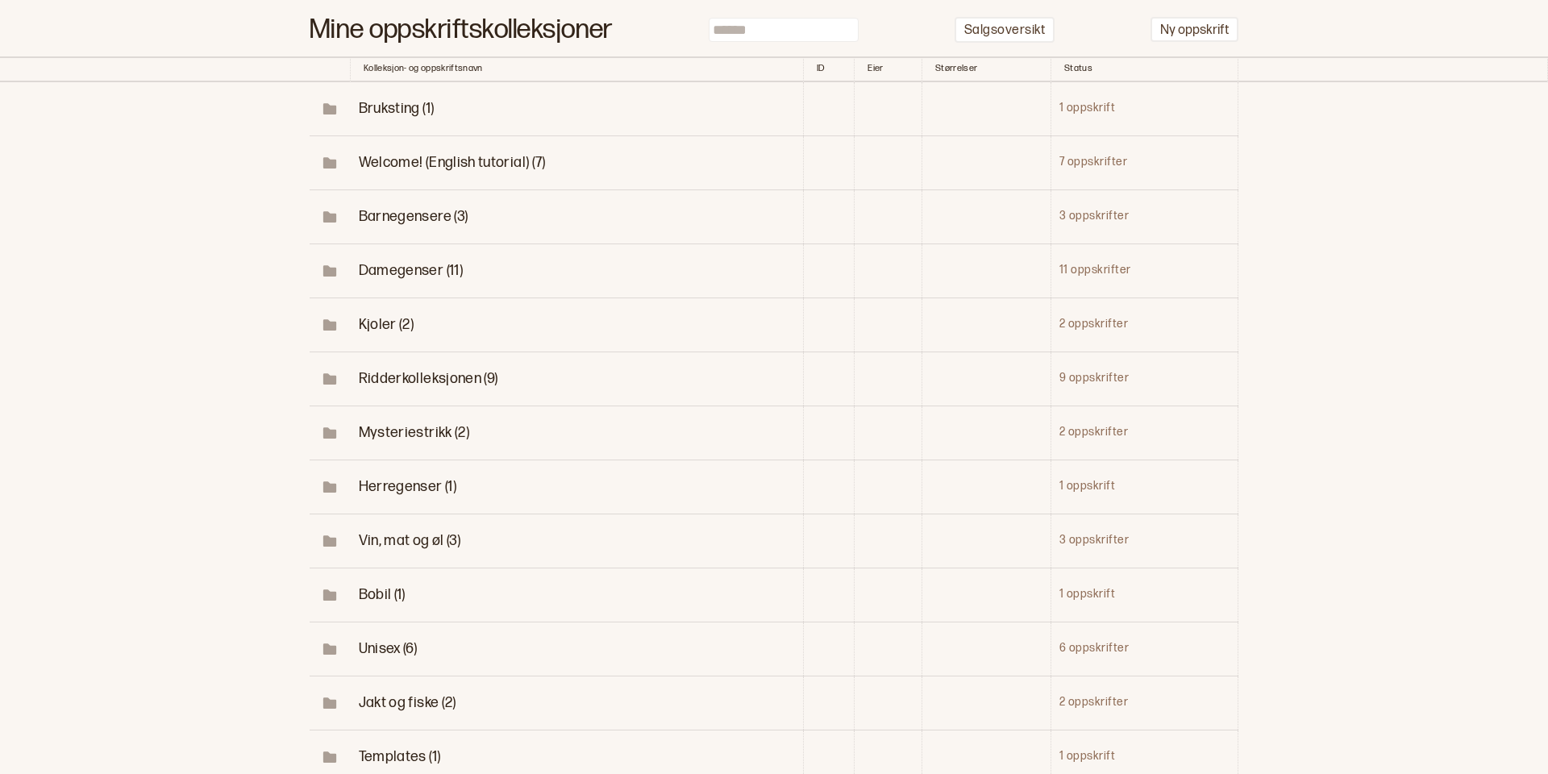
scroll to position [79, 0]
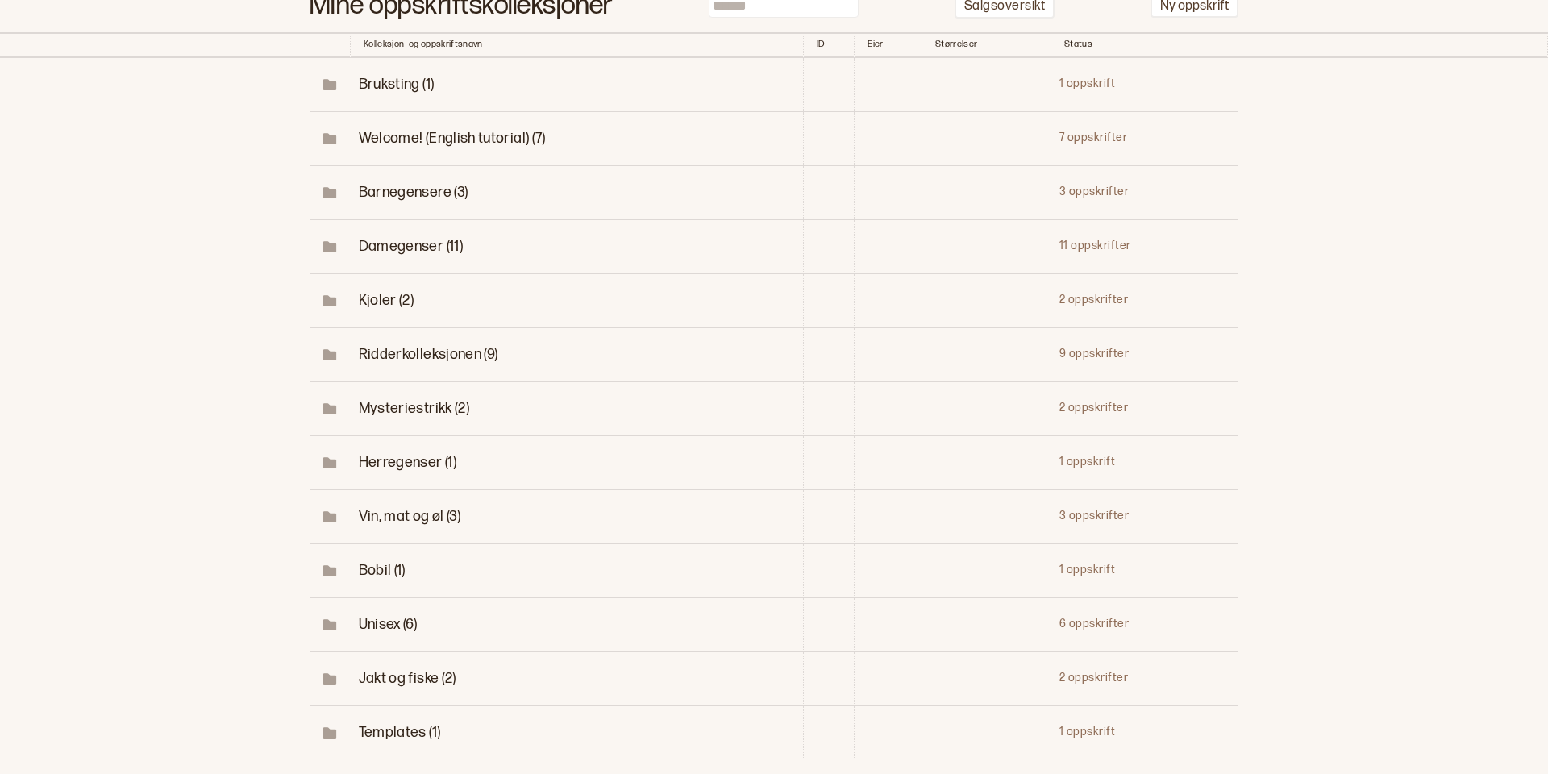
click at [379, 617] on span "Unisex (6)" at bounding box center [388, 624] width 59 height 17
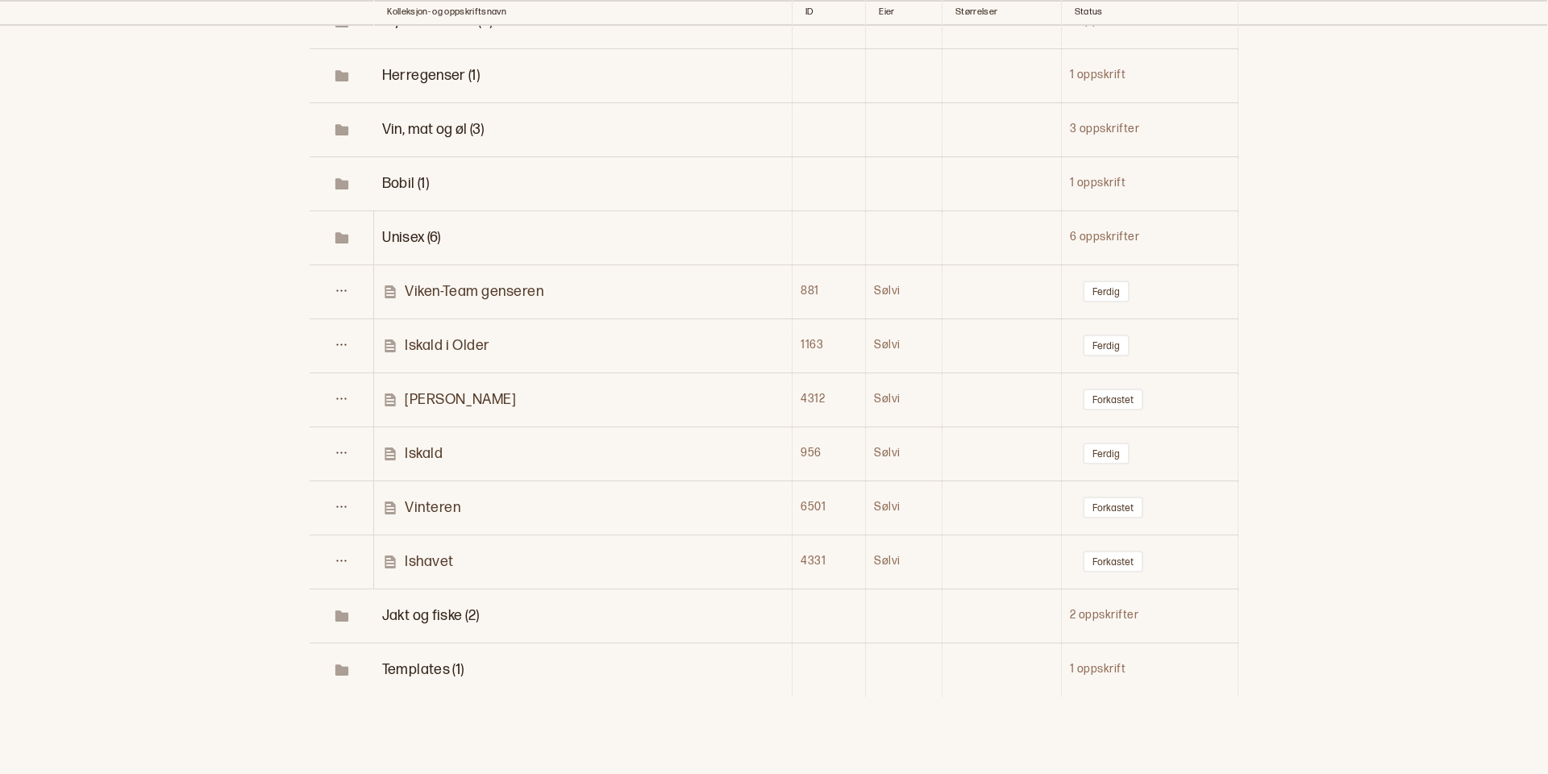
scroll to position [464, 0]
click at [419, 447] on p "Iskald" at bounding box center [424, 455] width 38 height 19
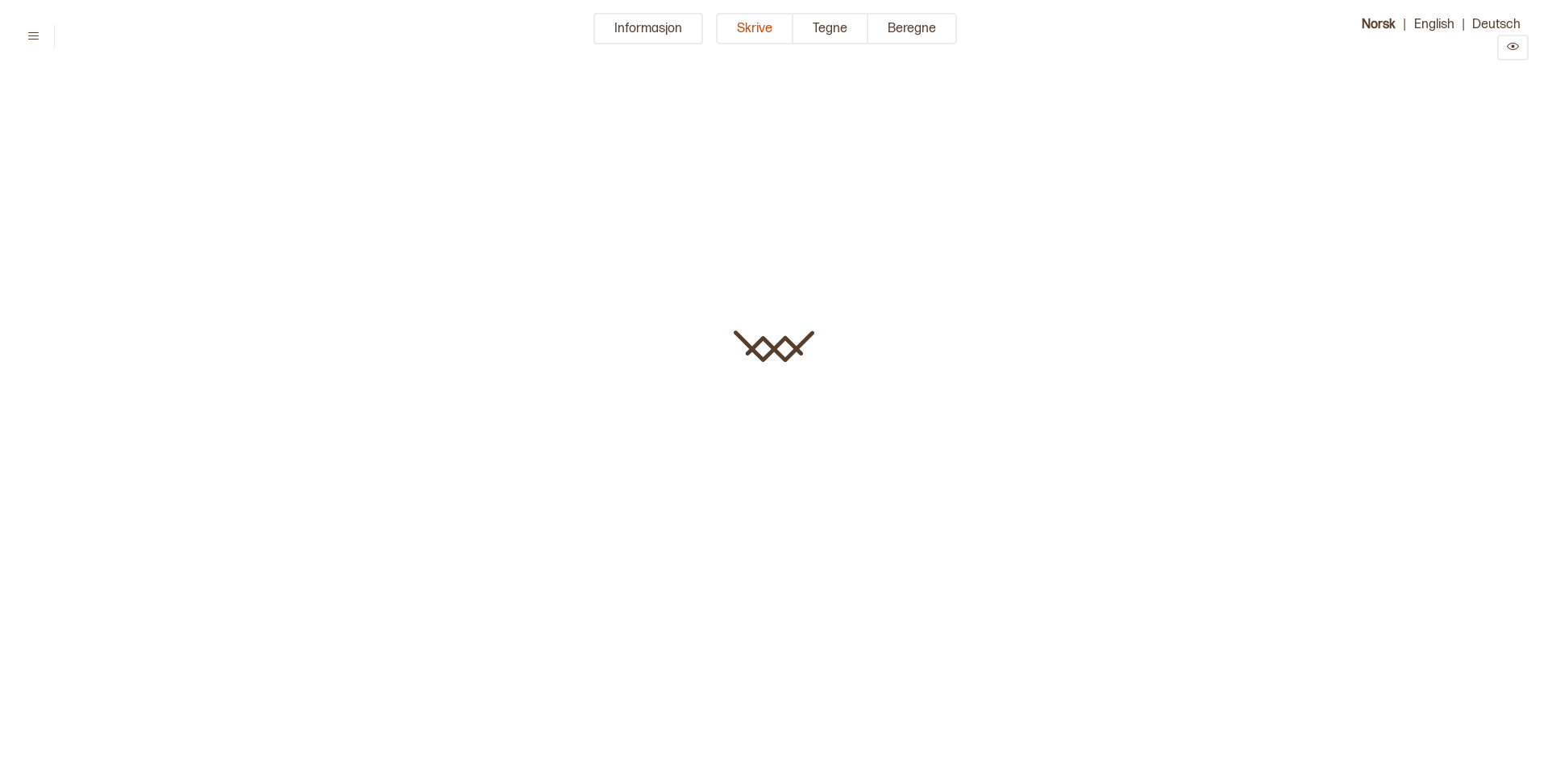
type input "******"
type textarea "**********"
type input "**"
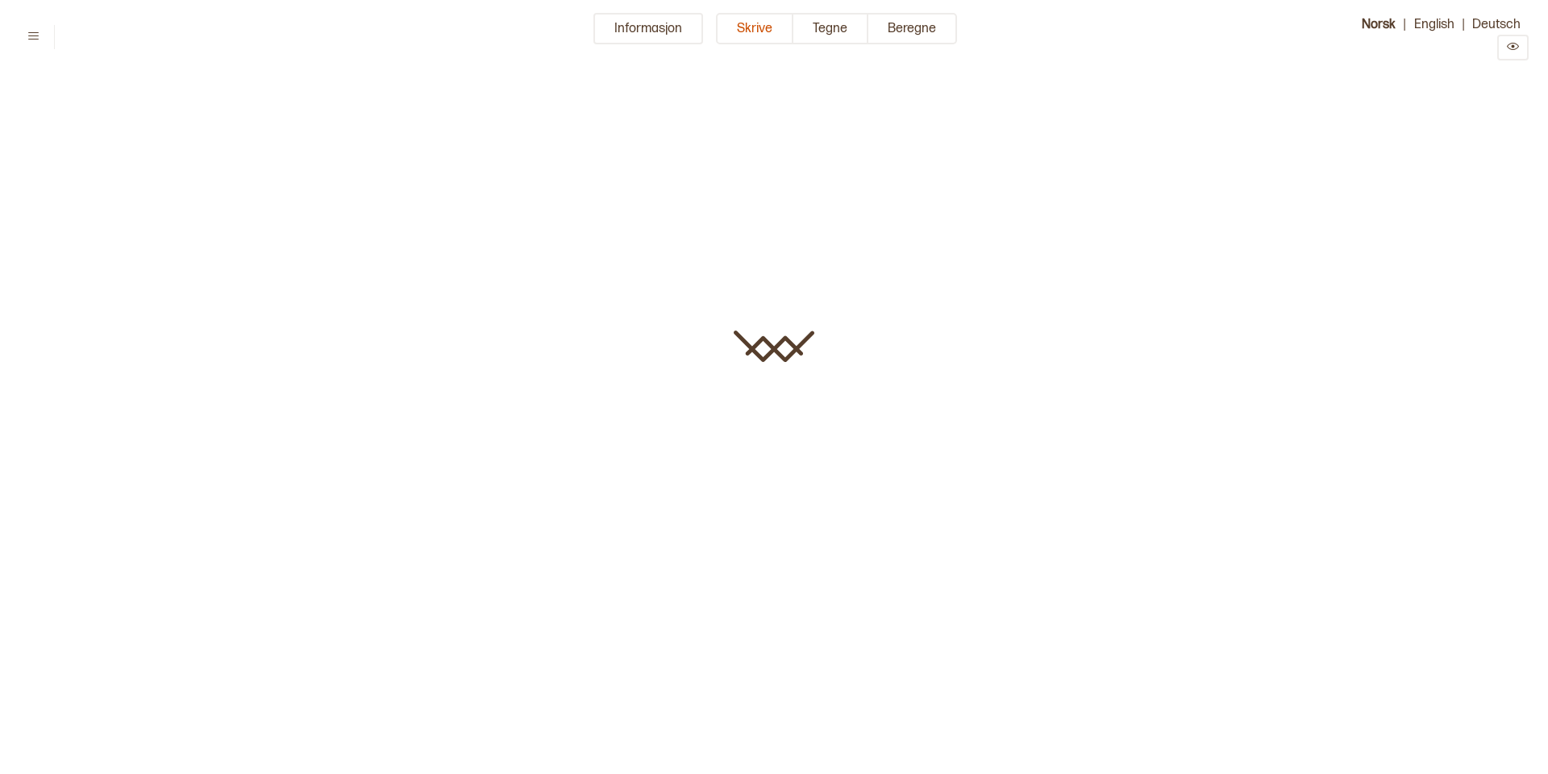
type input "**********"
type input "******"
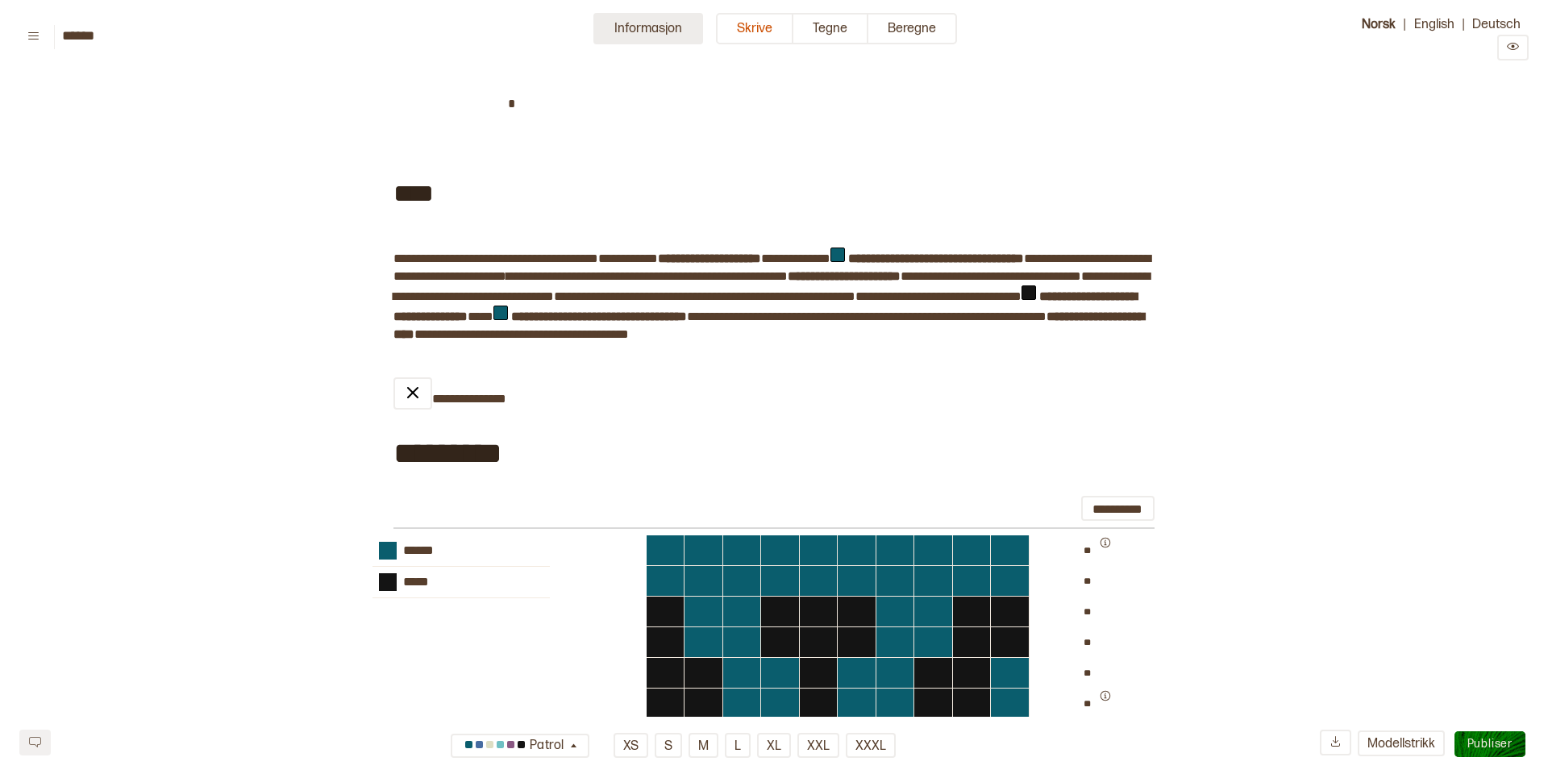
click at [640, 32] on button "Informasjon" at bounding box center [648, 28] width 110 height 31
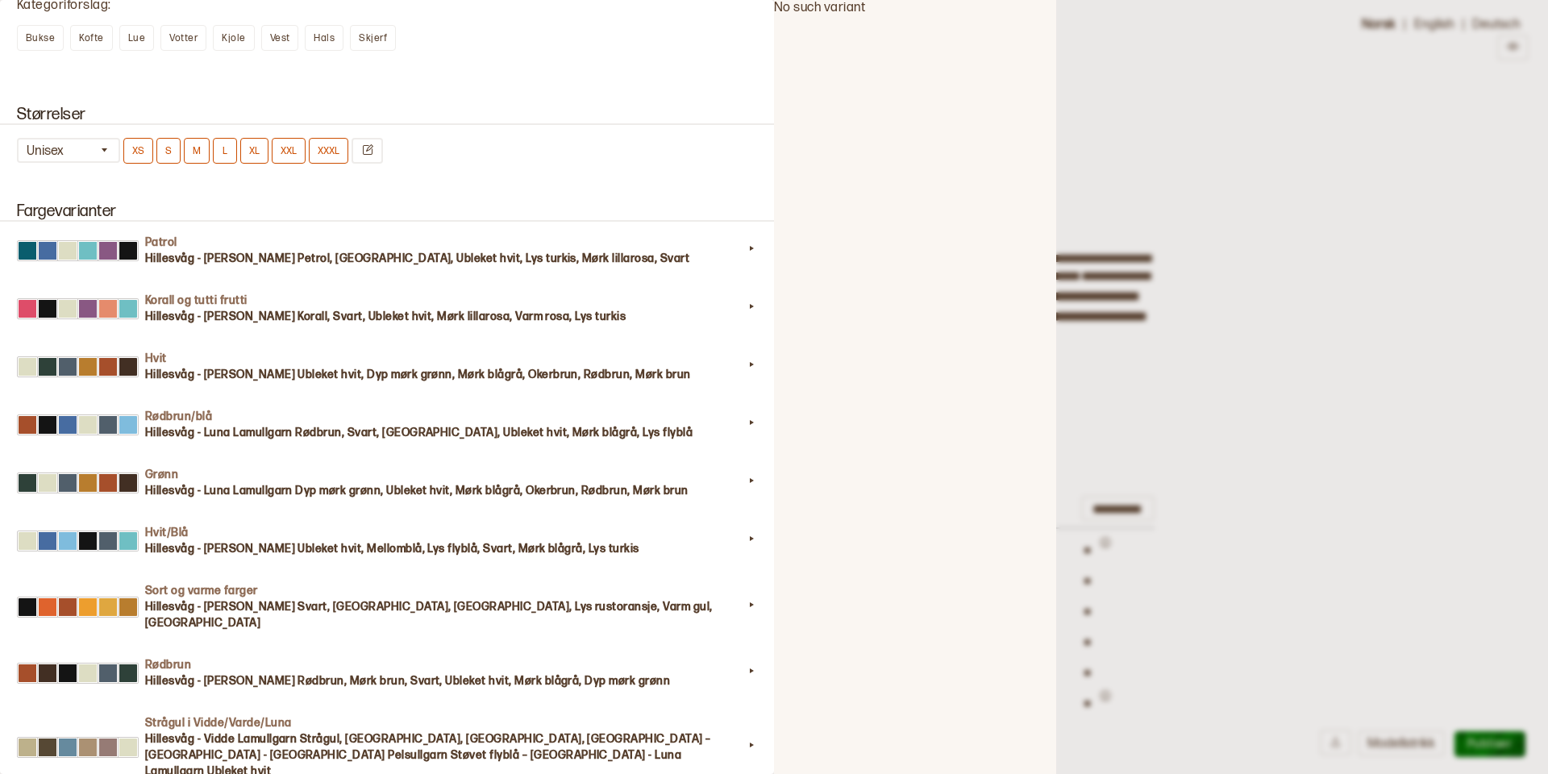
scroll to position [1610, 0]
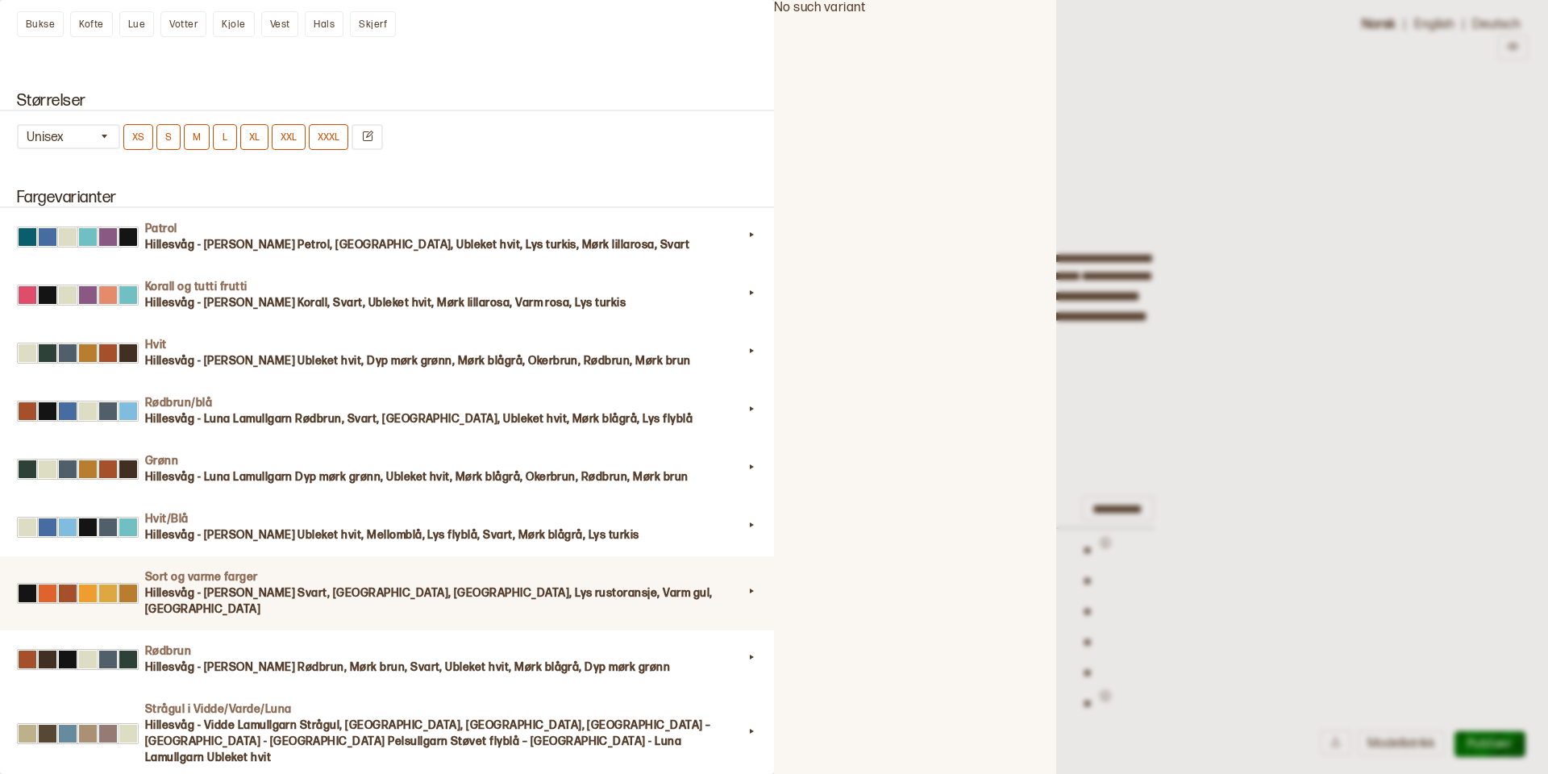
click at [201, 590] on h3 "Hillesvåg - [PERSON_NAME] Svart, [GEOGRAPHIC_DATA], [GEOGRAPHIC_DATA], Lys rust…" at bounding box center [444, 601] width 598 height 32
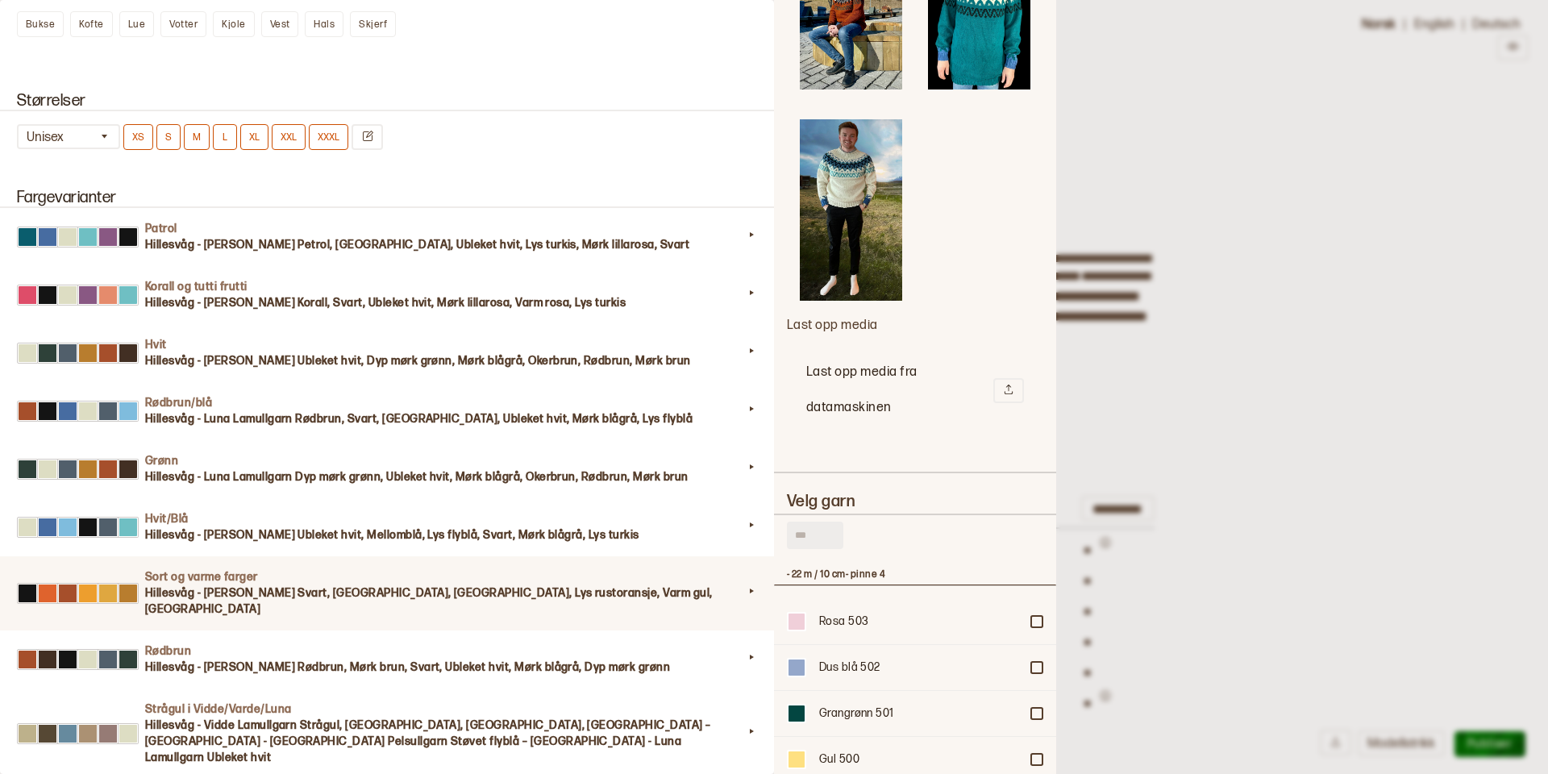
scroll to position [2797, 0]
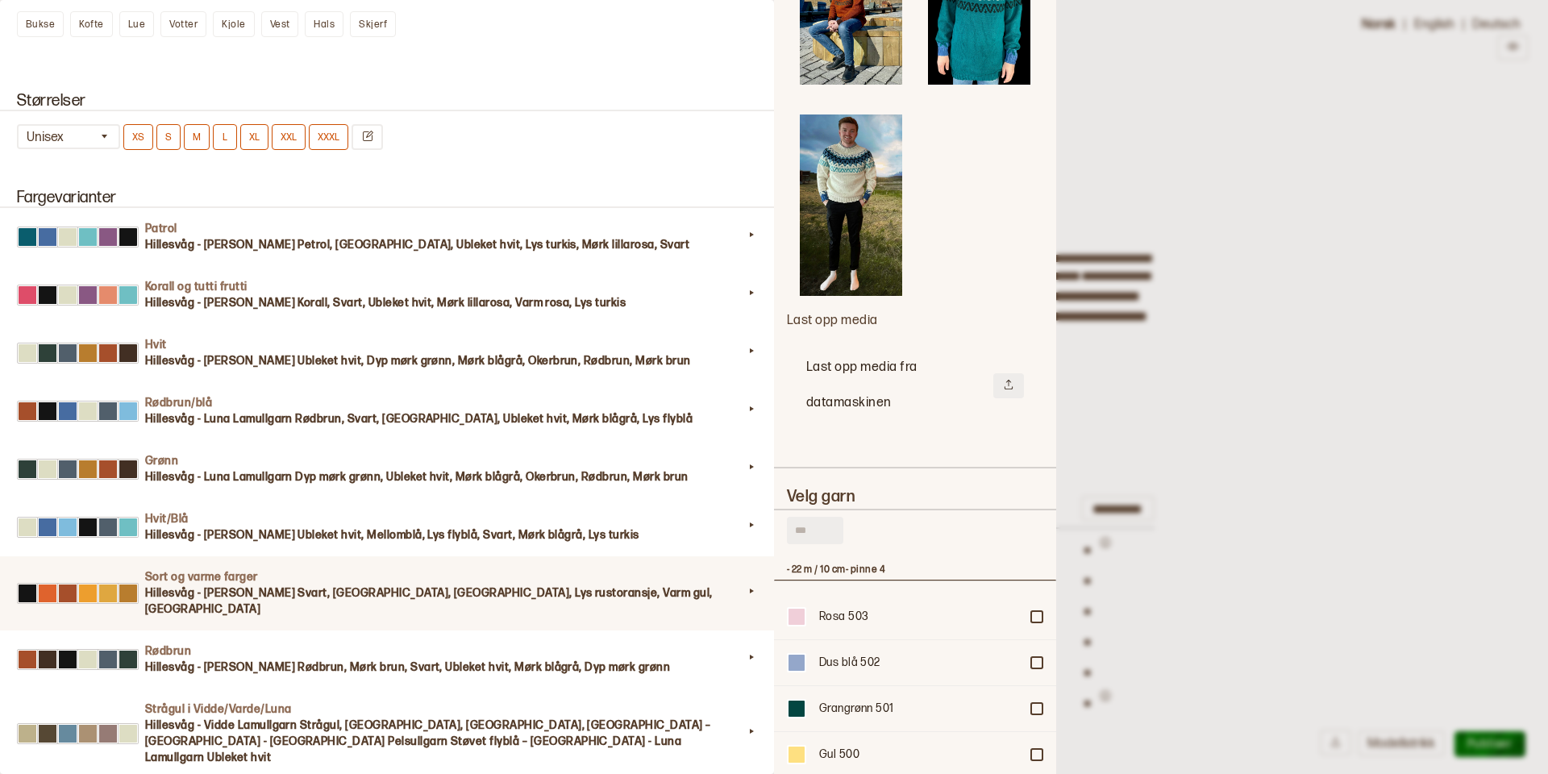
click at [1007, 379] on icon at bounding box center [1008, 384] width 11 height 11
click at [987, 217] on img at bounding box center [979, 250] width 102 height 92
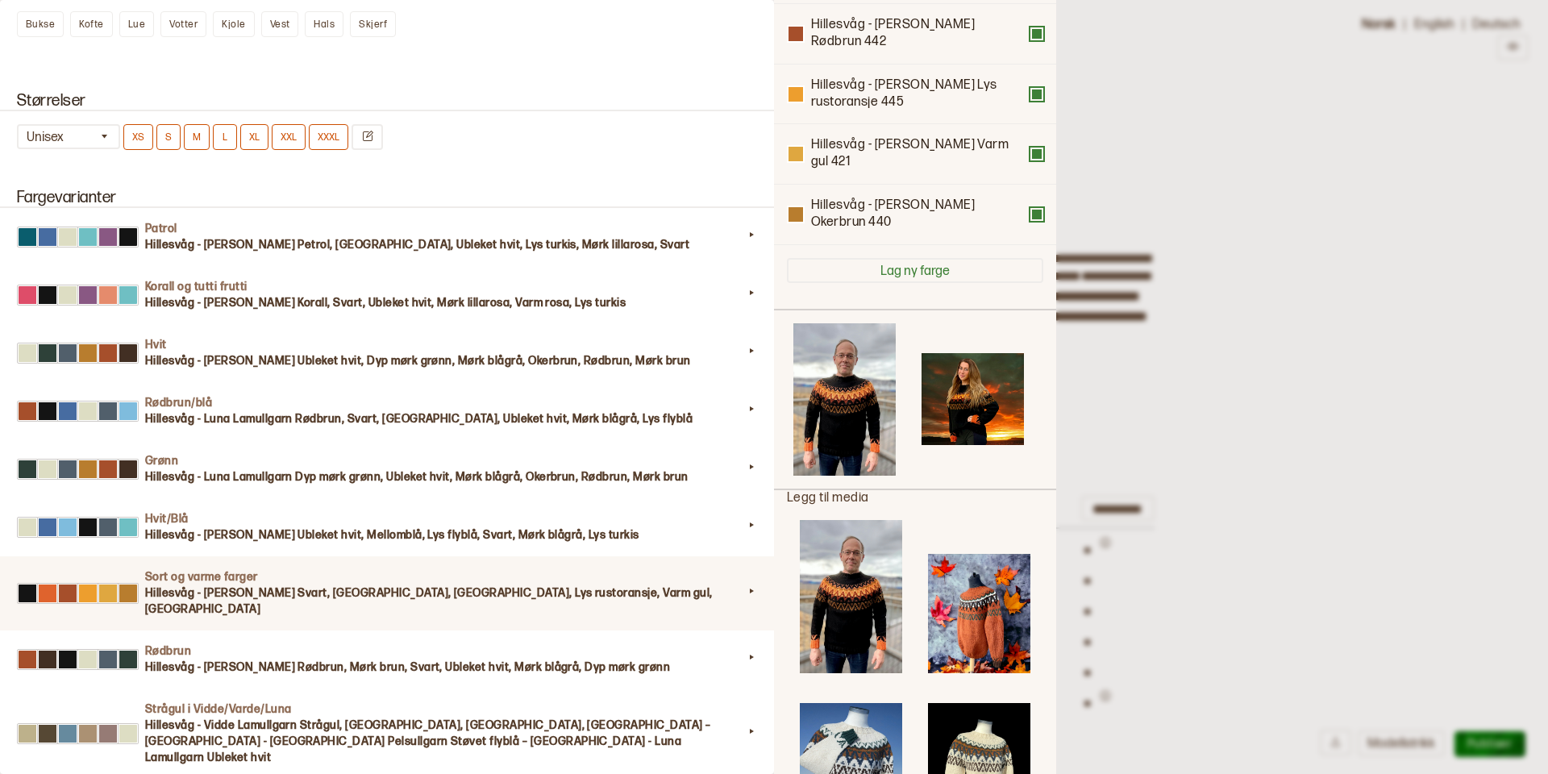
scroll to position [277, 0]
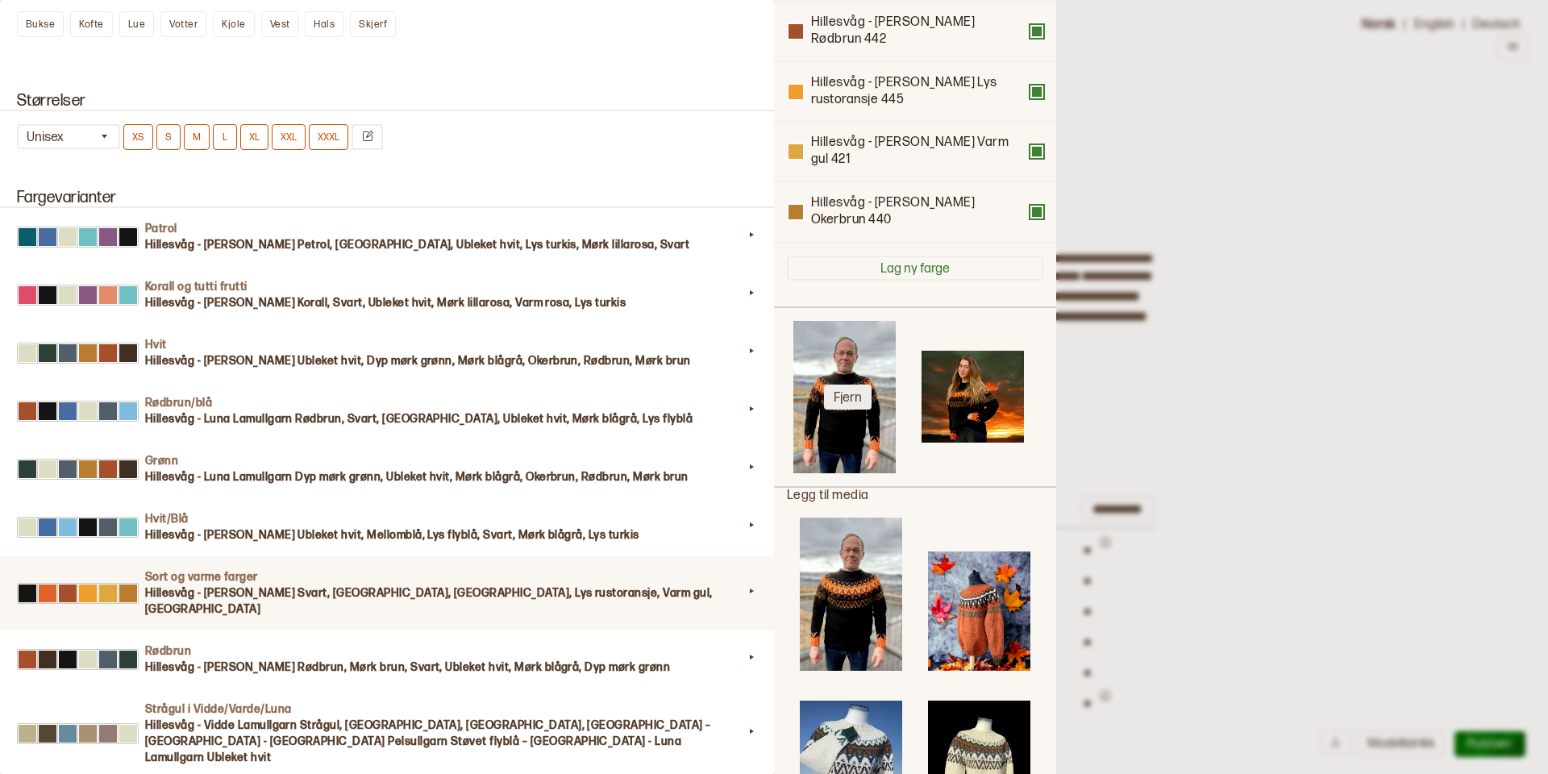
click at [845, 385] on button "Fjern" at bounding box center [848, 397] width 48 height 25
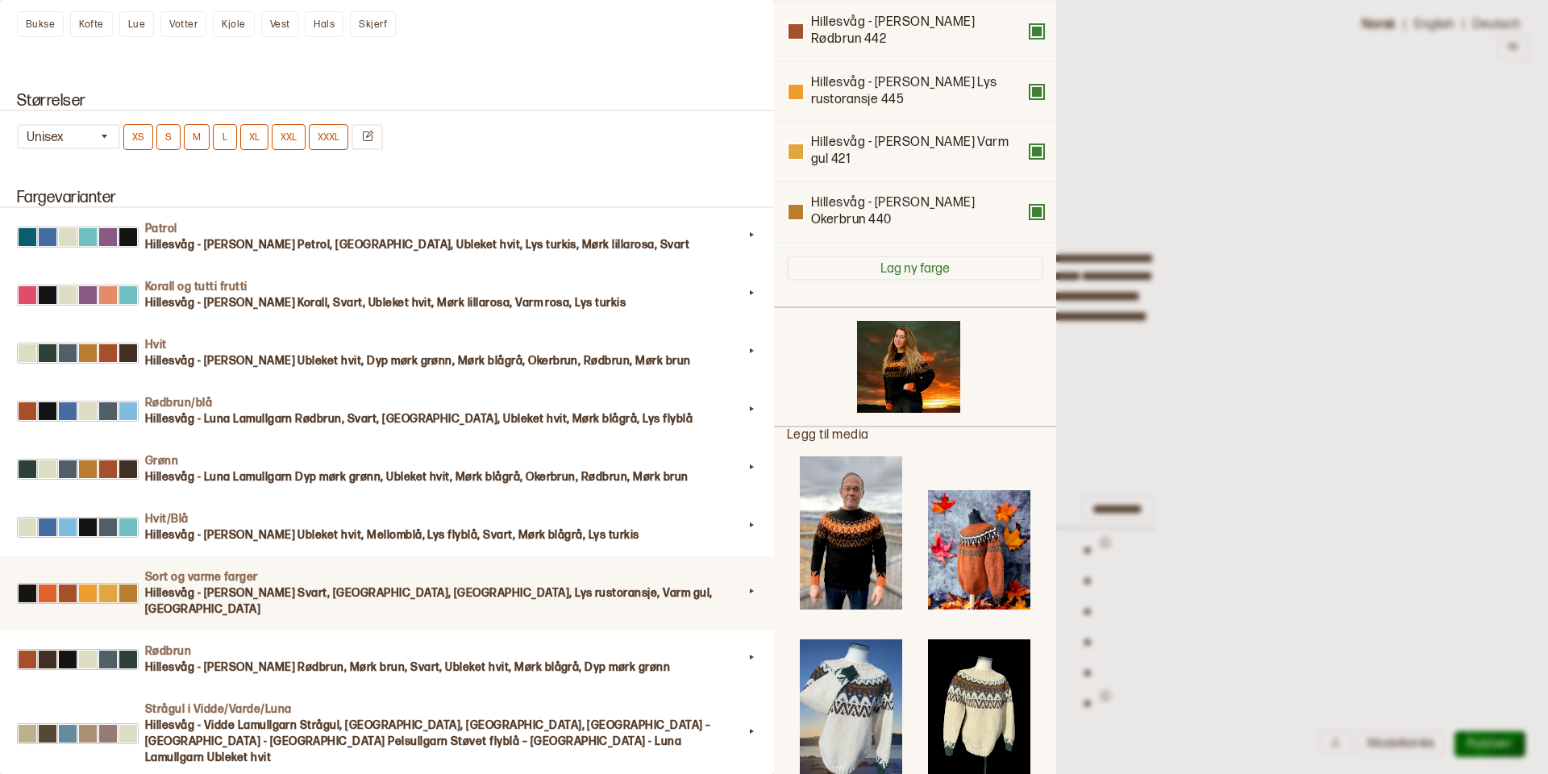
click at [853, 517] on img at bounding box center [851, 532] width 102 height 153
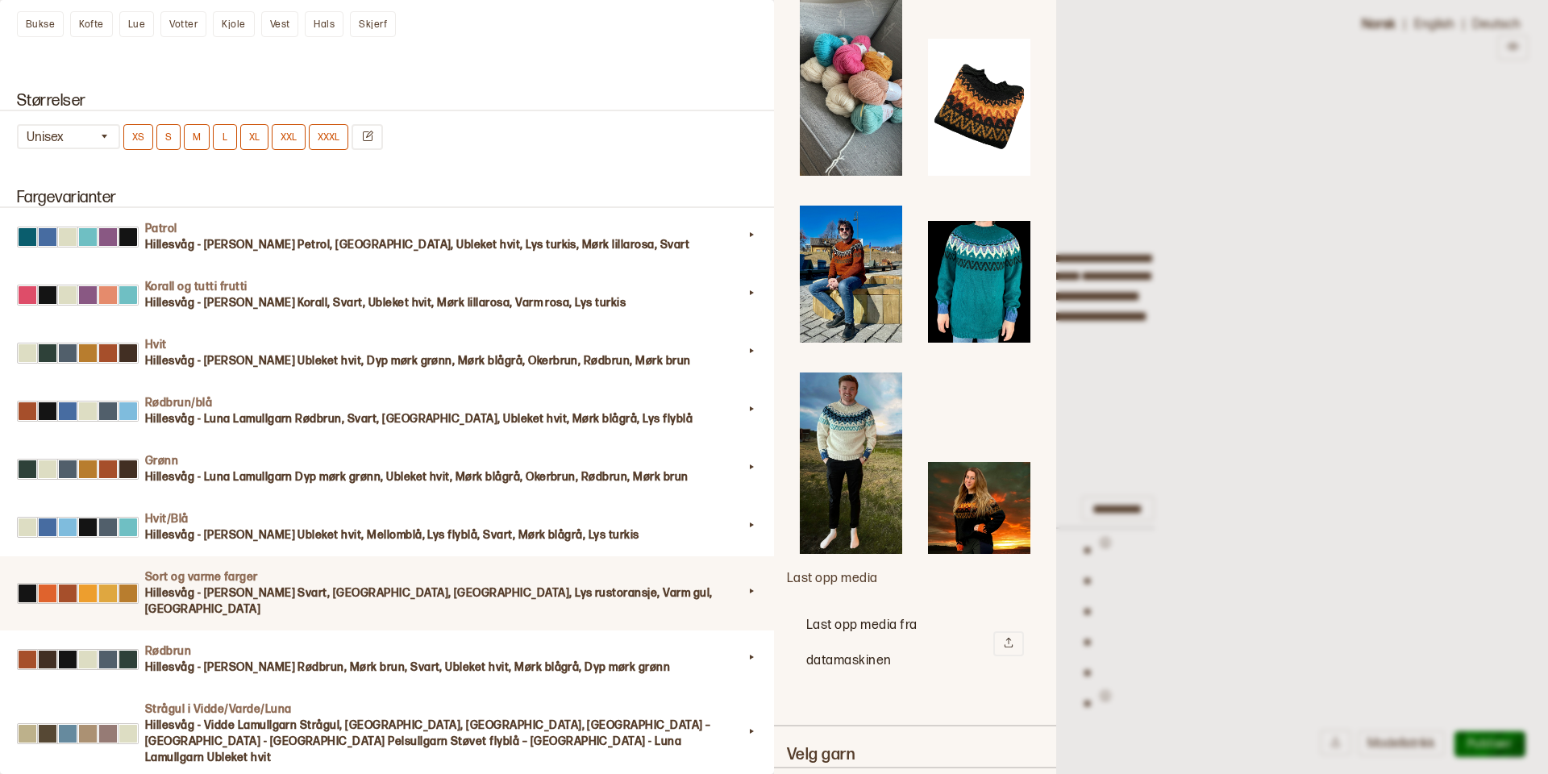
scroll to position [2544, 0]
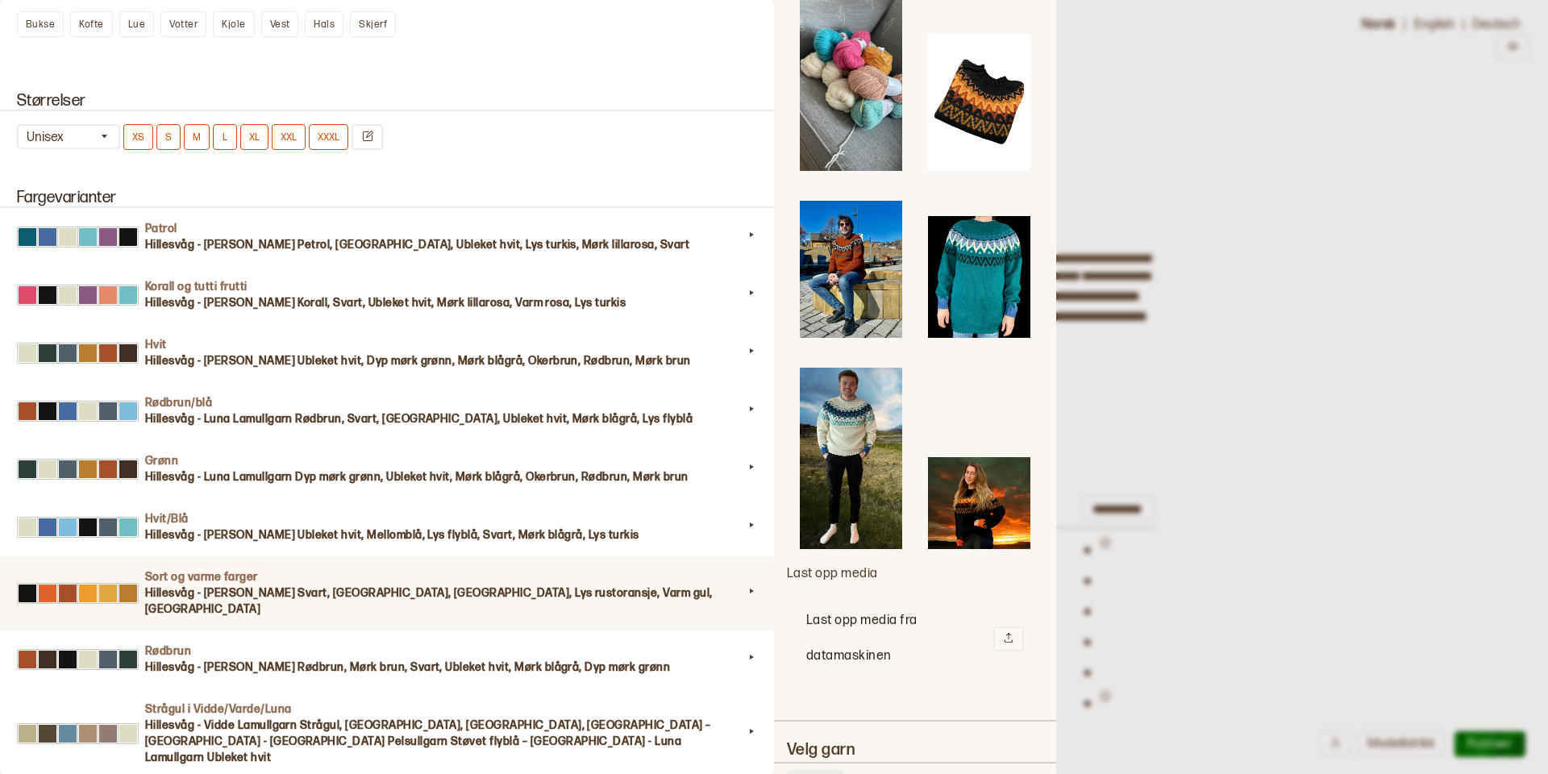
click at [1233, 366] on div at bounding box center [774, 387] width 1548 height 774
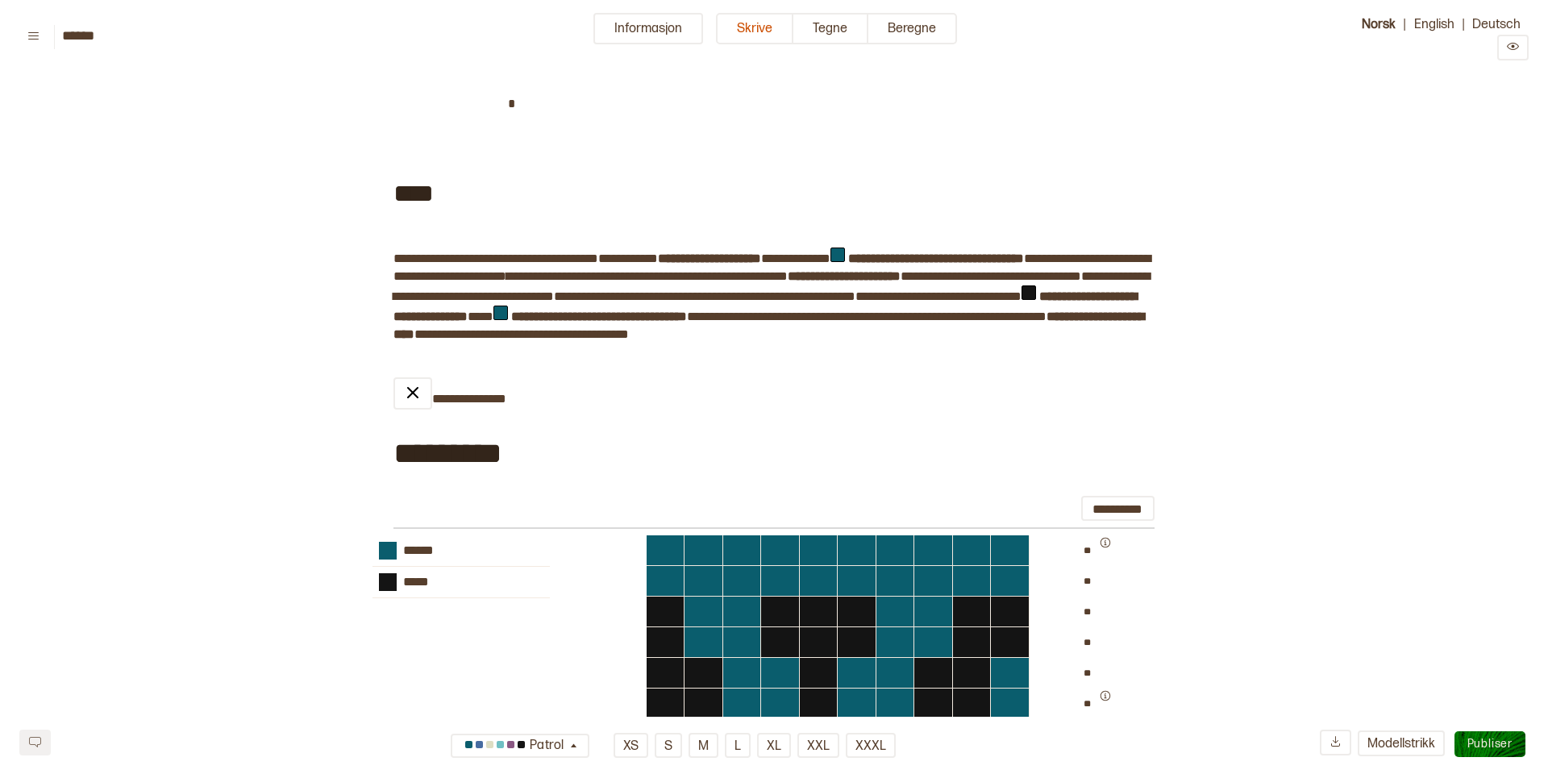
click at [1495, 743] on span "Publiser" at bounding box center [1489, 744] width 45 height 14
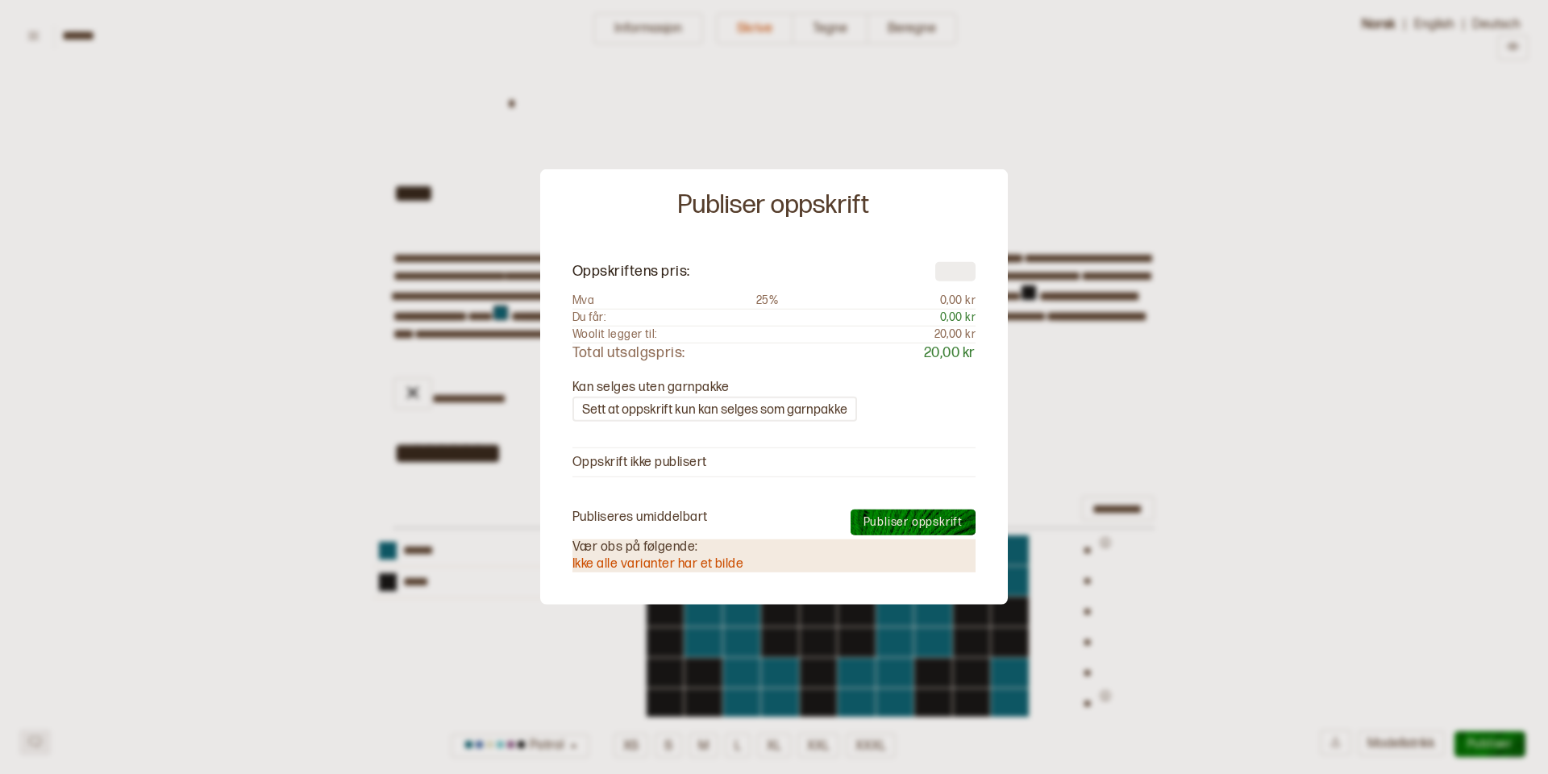
type textarea "*"
type input "**"
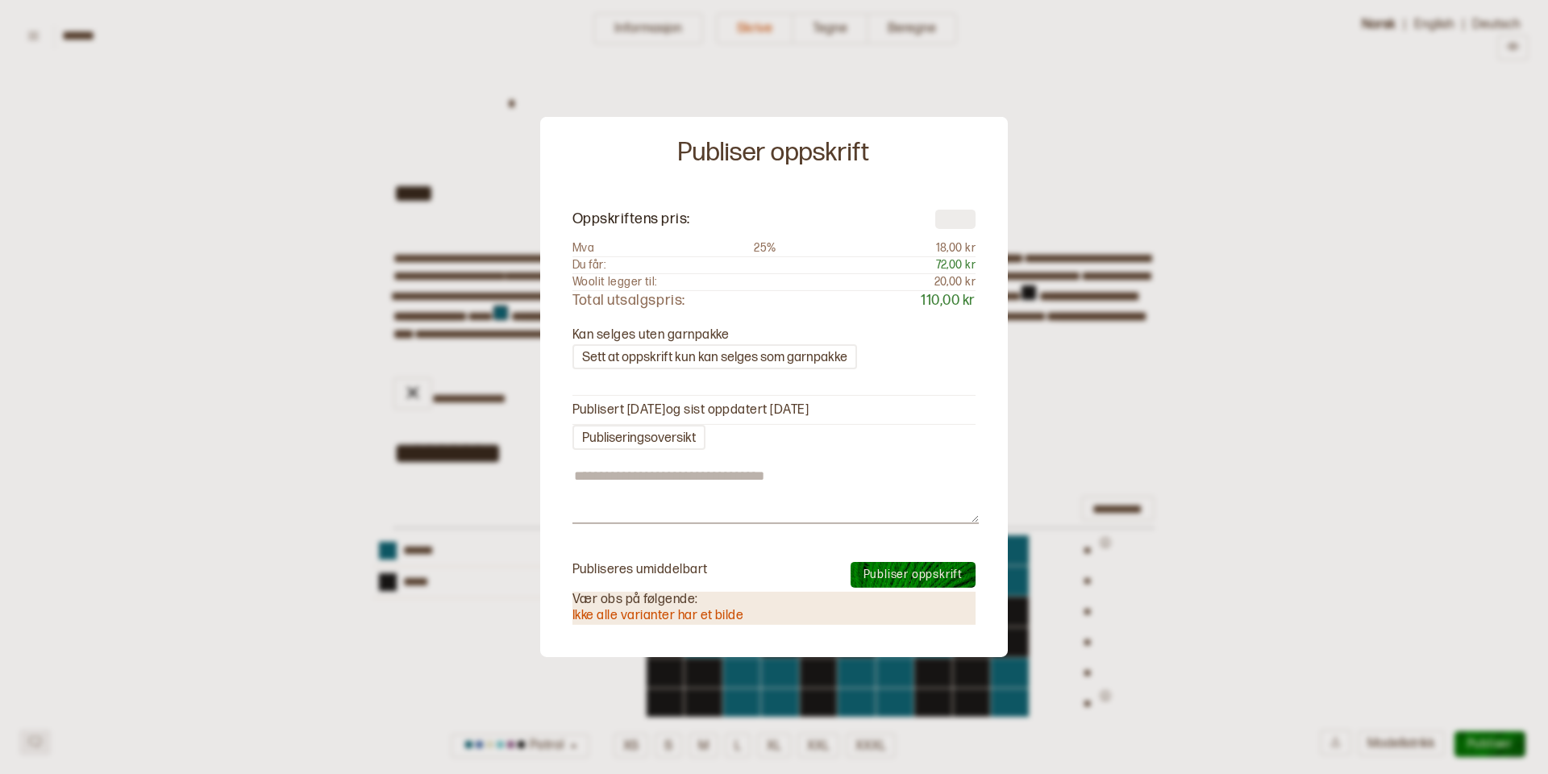
click at [908, 569] on span "Publiser oppskrift" at bounding box center [912, 575] width 99 height 14
type textarea "*"
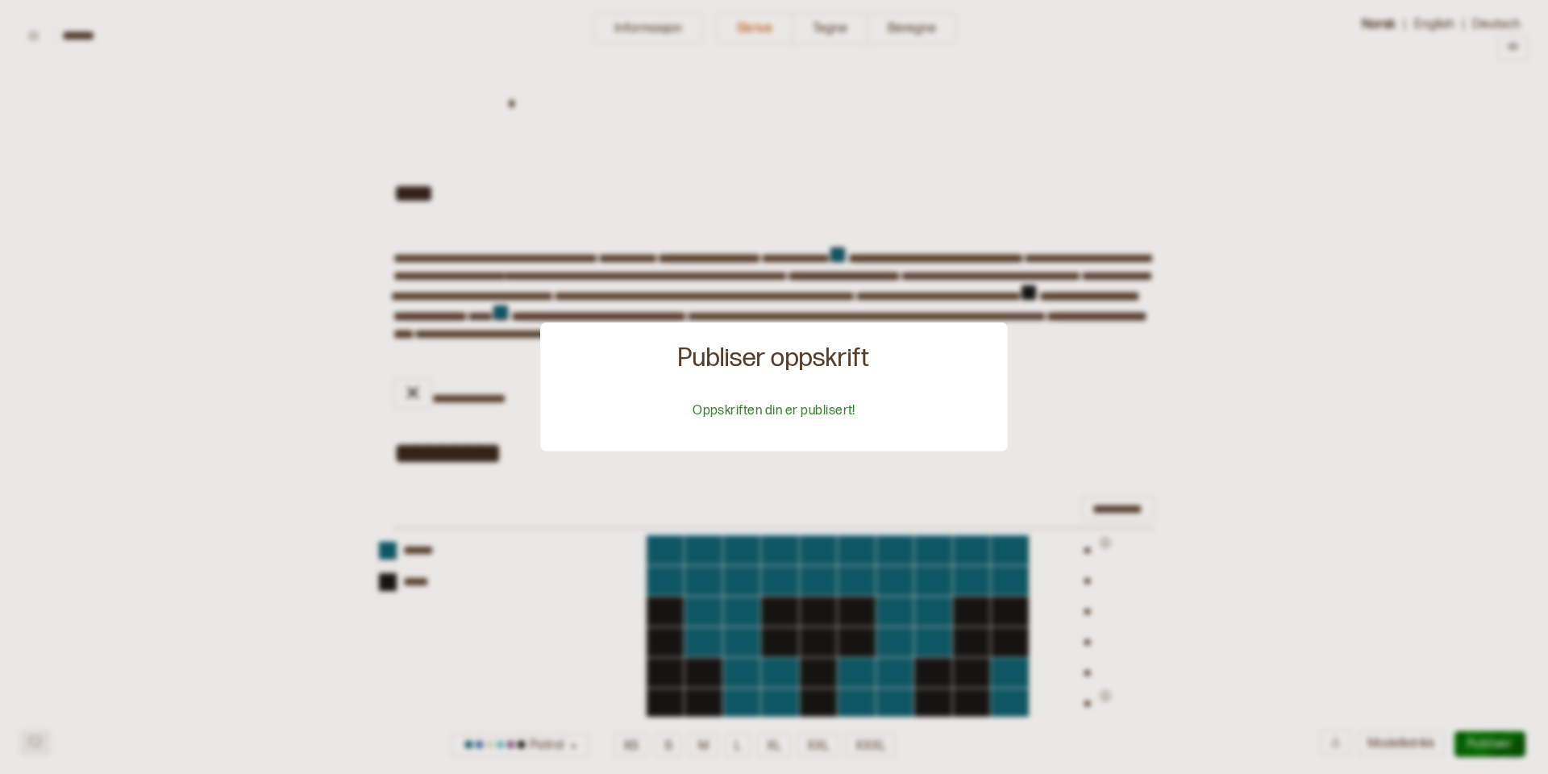
click at [1126, 171] on div at bounding box center [774, 387] width 1548 height 774
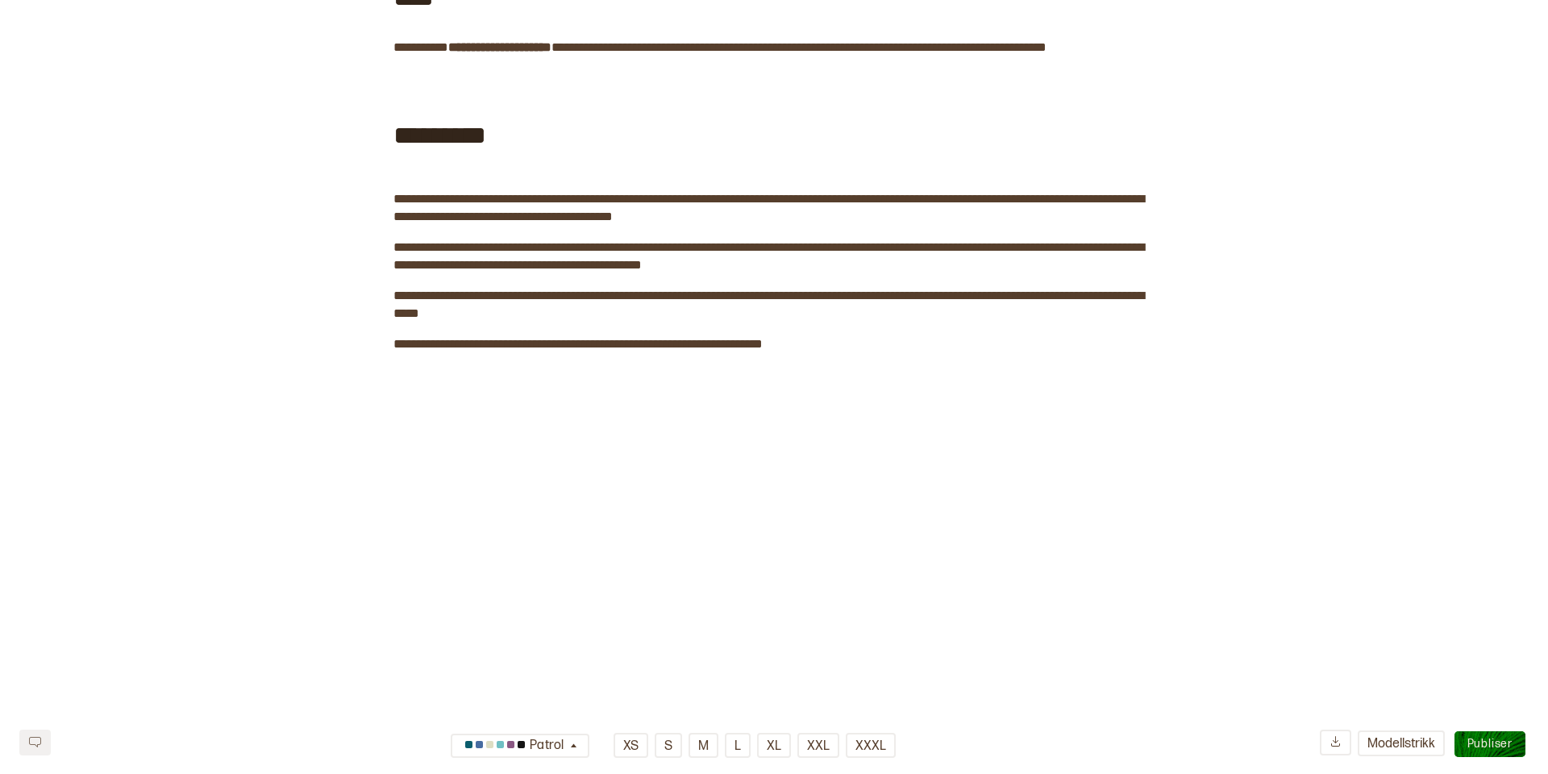
scroll to position [4507, 0]
